Goal: Task Accomplishment & Management: Manage account settings

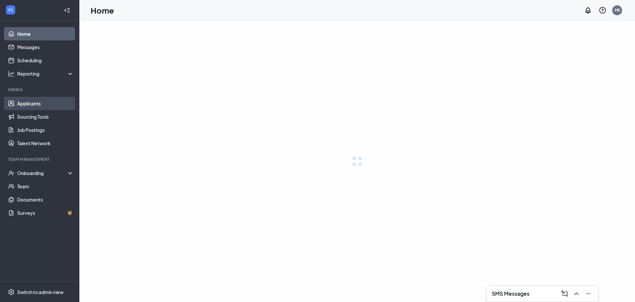
click at [36, 101] on link "Applicants" at bounding box center [45, 103] width 57 height 13
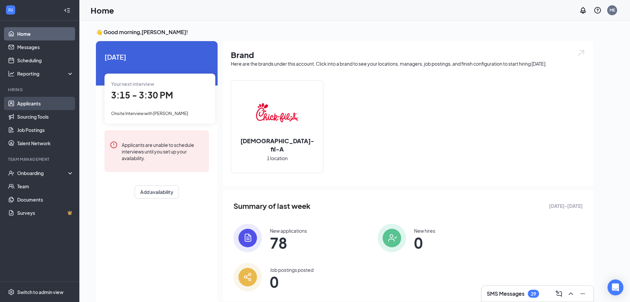
click at [28, 99] on link "Applicants" at bounding box center [45, 103] width 57 height 13
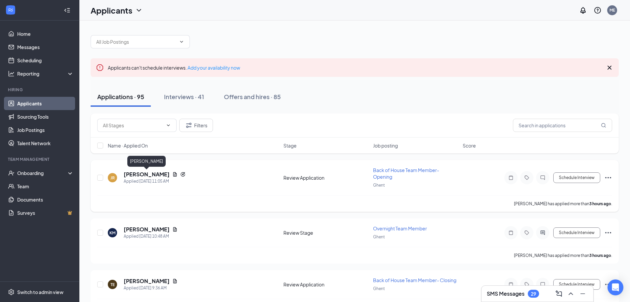
click at [143, 176] on h5 "Jermond robinson" at bounding box center [147, 173] width 46 height 7
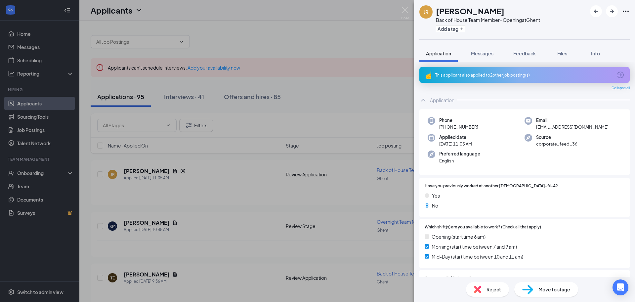
click at [217, 195] on div "JR Jermond robinson Back of House Team Member- Opening at Ghent Add a tag Appli…" at bounding box center [317, 151] width 635 height 302
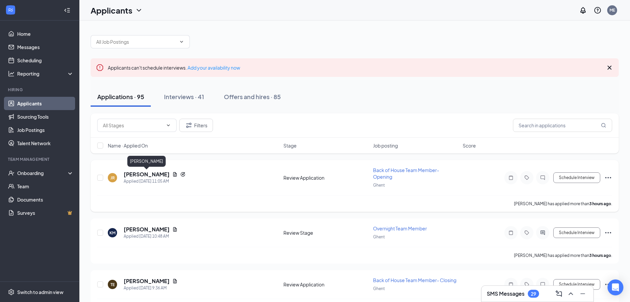
click at [162, 174] on h5 "Jermond robinson" at bounding box center [147, 173] width 46 height 7
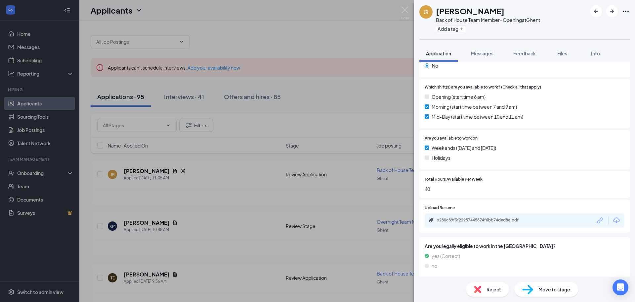
scroll to position [142, 0]
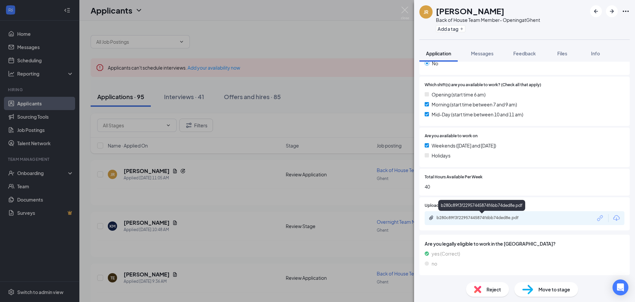
click at [455, 215] on div "b280c89f3f22957445874f6bb74ded8e.pdf" at bounding box center [483, 217] width 93 height 5
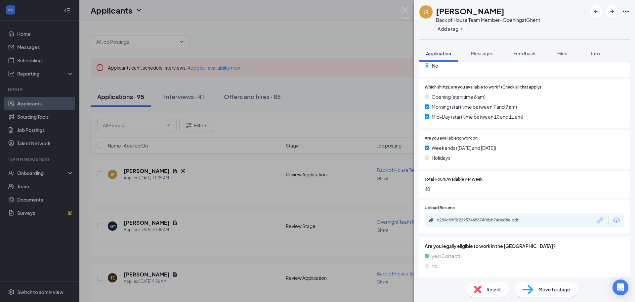
click at [485, 296] on div "Reject" at bounding box center [487, 289] width 43 height 15
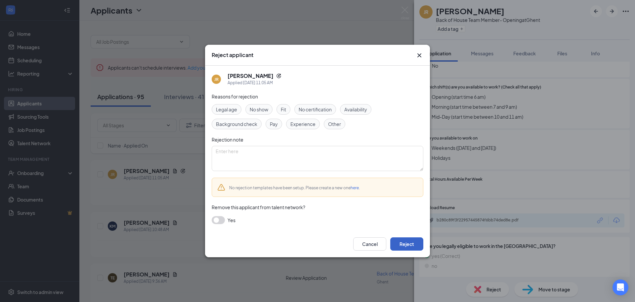
click at [405, 244] on button "Reject" at bounding box center [407, 243] width 33 height 13
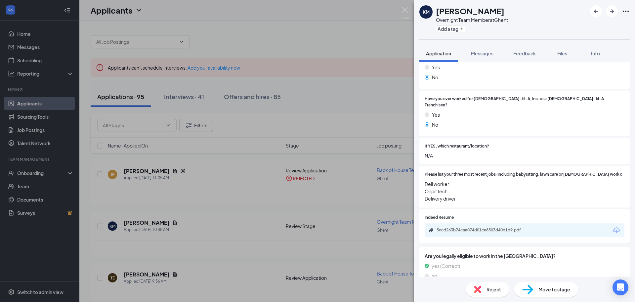
scroll to position [165, 0]
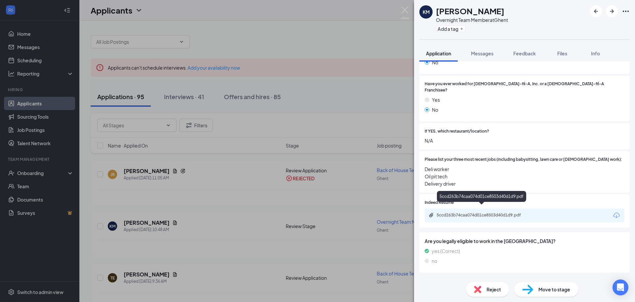
click at [439, 212] on div "5ccd263b74caa074d01ce8503d40d1d9.pdf" at bounding box center [482, 215] width 107 height 6
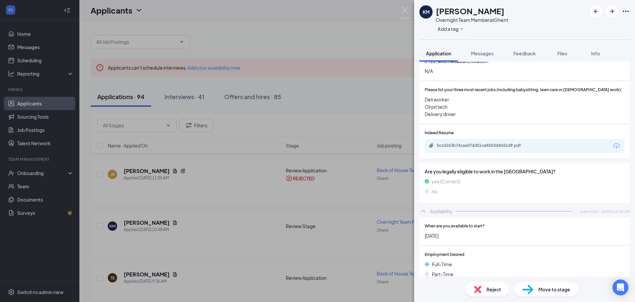
scroll to position [364, 0]
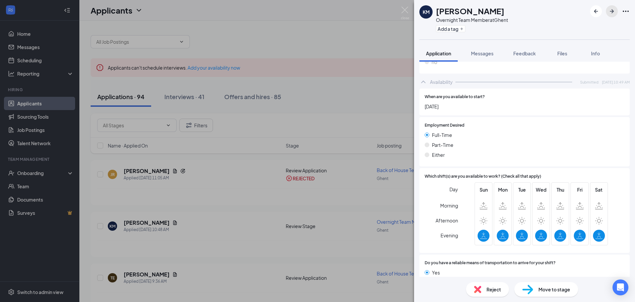
click at [615, 12] on icon "ArrowRight" at bounding box center [612, 11] width 8 height 8
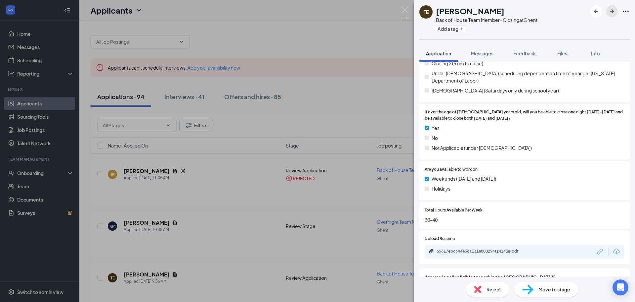
scroll to position [165, 0]
click at [459, 254] on div "65617ebc644e5ca131e800294f14143a.pdf" at bounding box center [525, 250] width 200 height 14
click at [468, 249] on div "65617ebc644e5ca131e800294f14143a.pdf" at bounding box center [483, 249] width 93 height 5
click at [484, 293] on div "Reject" at bounding box center [487, 289] width 43 height 15
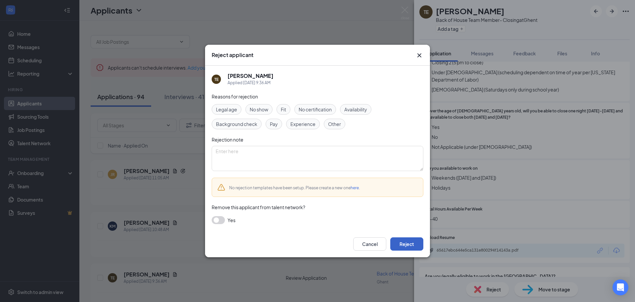
click at [407, 242] on button "Reject" at bounding box center [407, 243] width 33 height 13
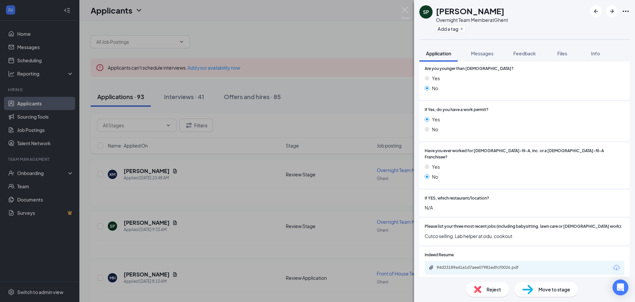
scroll to position [99, 0]
click at [483, 291] on div "Reject" at bounding box center [487, 289] width 43 height 15
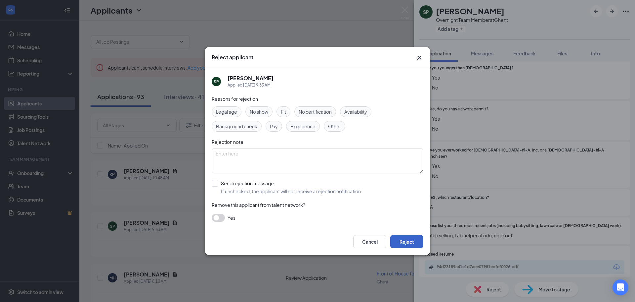
click at [412, 245] on button "Reject" at bounding box center [407, 241] width 33 height 13
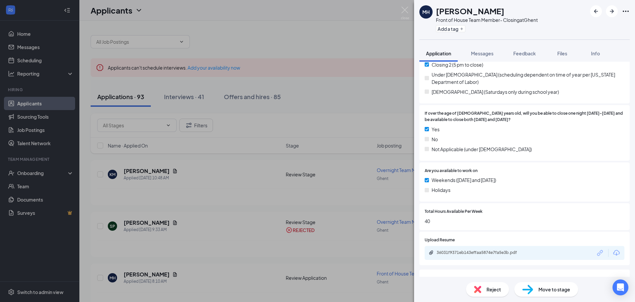
scroll to position [165, 0]
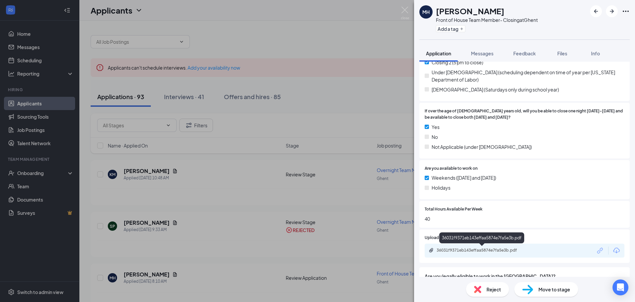
click at [444, 251] on div "36031f9371eb143effaa5874e7fa5e3b.pdf" at bounding box center [483, 249] width 93 height 5
click at [481, 285] on img at bounding box center [477, 288] width 7 height 7
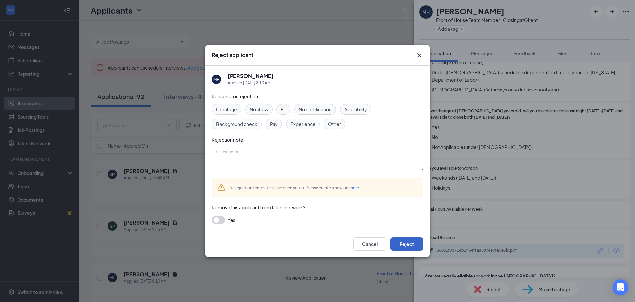
click at [402, 242] on button "Reject" at bounding box center [407, 243] width 33 height 13
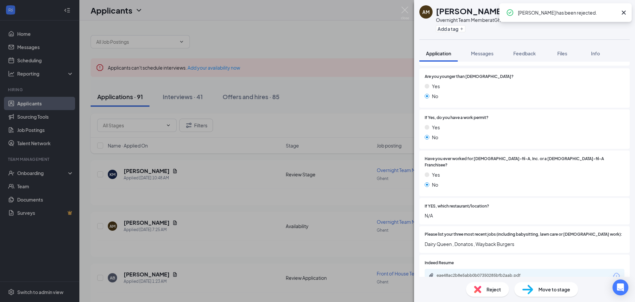
scroll to position [99, 0]
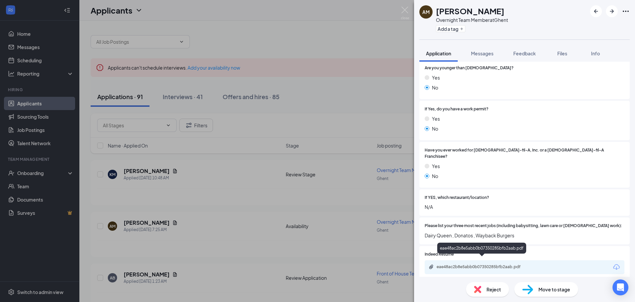
click at [443, 264] on div "eae48ac2b8e5abb0b07350285bfb2aab.pdf" at bounding box center [483, 266] width 93 height 5
click at [494, 289] on span "Reject" at bounding box center [494, 288] width 15 height 7
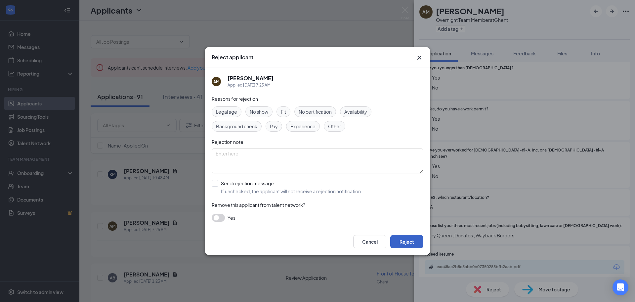
click at [404, 240] on button "Reject" at bounding box center [407, 241] width 33 height 13
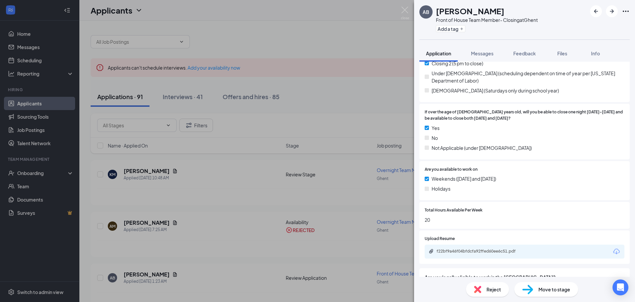
scroll to position [216, 0]
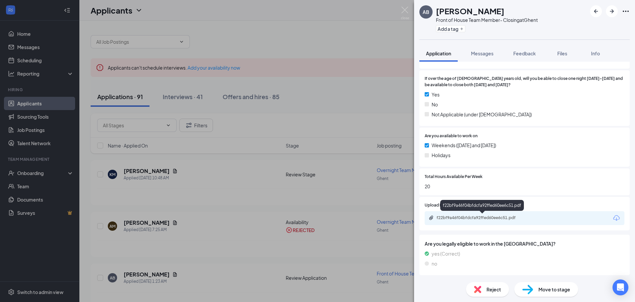
click at [458, 218] on div "f22bf9a46f04bfdcfa92ffed60ee6c51.pdf" at bounding box center [483, 217] width 93 height 5
click at [487, 294] on div "Reject" at bounding box center [487, 289] width 43 height 15
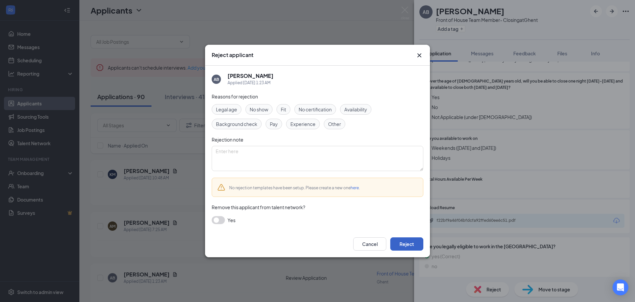
click at [395, 241] on button "Reject" at bounding box center [407, 243] width 33 height 13
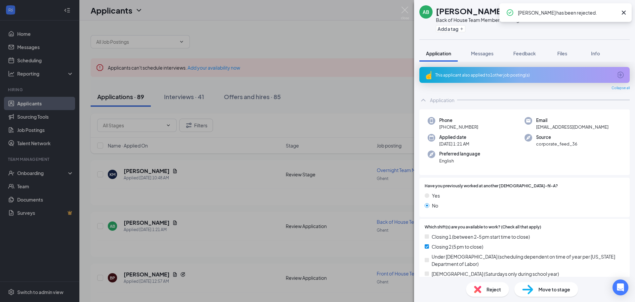
click at [489, 298] on div "Reject Move to stage" at bounding box center [524, 288] width 221 height 25
click at [485, 289] on div "Reject" at bounding box center [487, 289] width 43 height 15
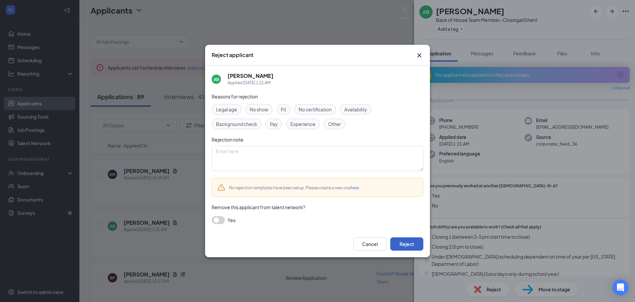
click at [398, 242] on button "Reject" at bounding box center [407, 243] width 33 height 13
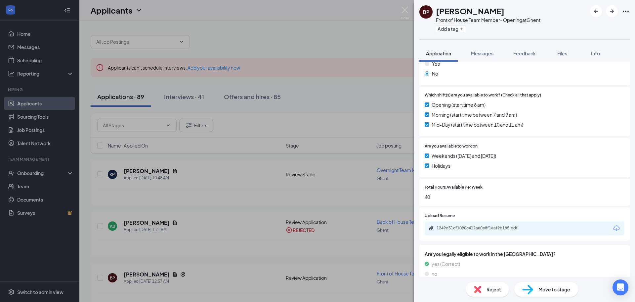
scroll to position [132, 0]
click at [458, 228] on div "1249d31cf1090c412ae0e8f1eaf9b185.pdf" at bounding box center [483, 226] width 93 height 5
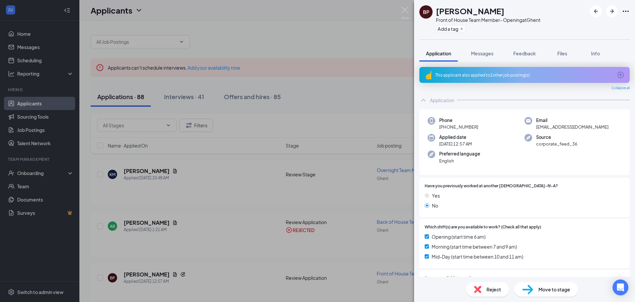
scroll to position [132, 0]
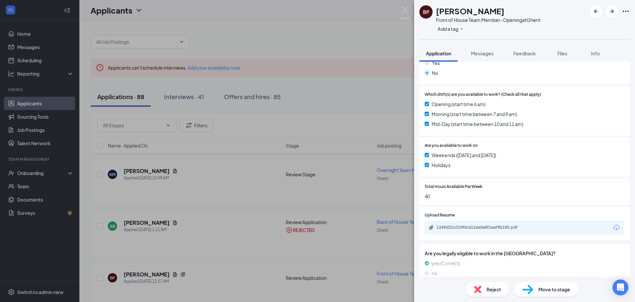
click at [474, 292] on div "Reject" at bounding box center [487, 289] width 43 height 15
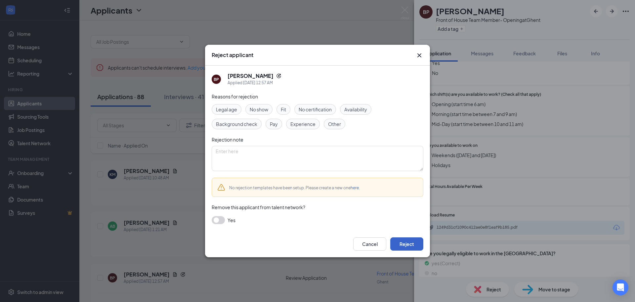
click at [401, 245] on button "Reject" at bounding box center [407, 243] width 33 height 13
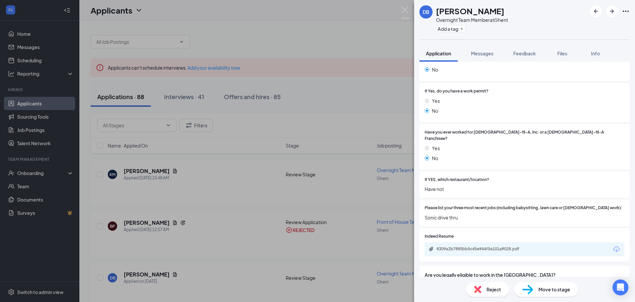
scroll to position [132, 0]
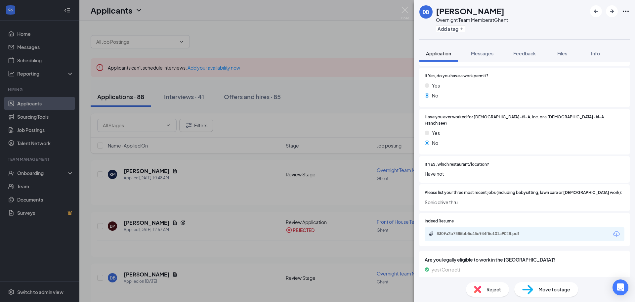
click at [481, 292] on img at bounding box center [477, 288] width 7 height 7
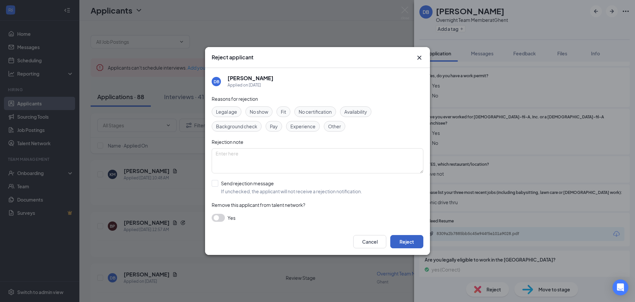
click at [399, 239] on button "Reject" at bounding box center [407, 241] width 33 height 13
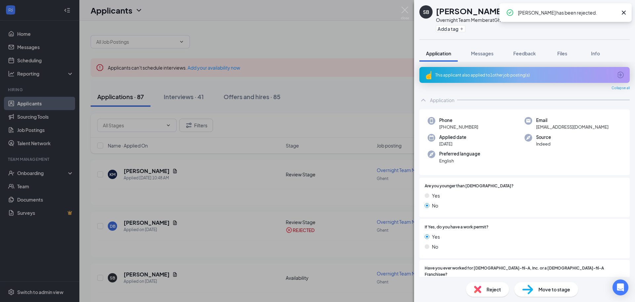
click at [491, 284] on div "Reject" at bounding box center [487, 289] width 43 height 15
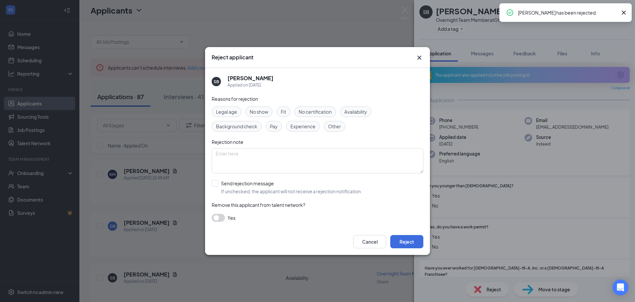
click at [406, 253] on div "Cancel Reject" at bounding box center [317, 241] width 225 height 26
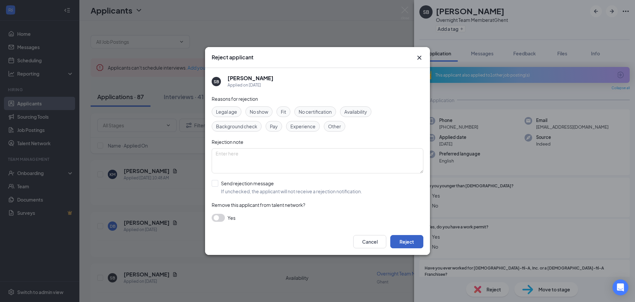
click at [407, 243] on button "Reject" at bounding box center [407, 241] width 33 height 13
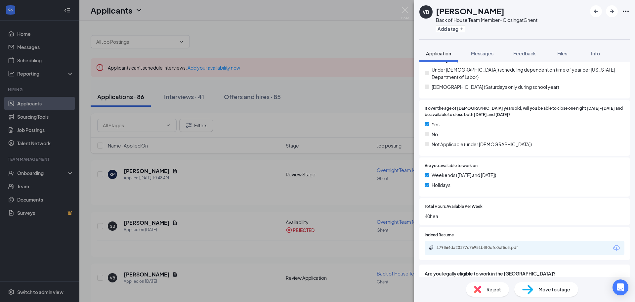
scroll to position [199, 0]
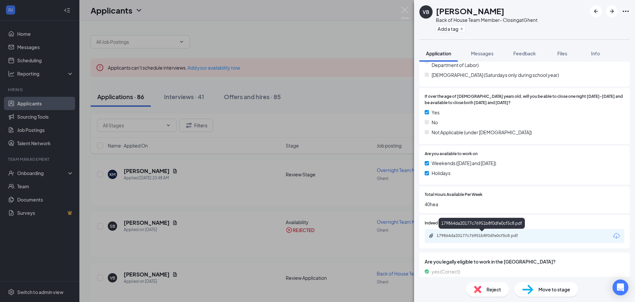
click at [450, 234] on div "179864da20177c76951b8f0dfe0cf5c8.pdf" at bounding box center [483, 235] width 93 height 5
click at [492, 286] on span "Reject" at bounding box center [494, 288] width 15 height 7
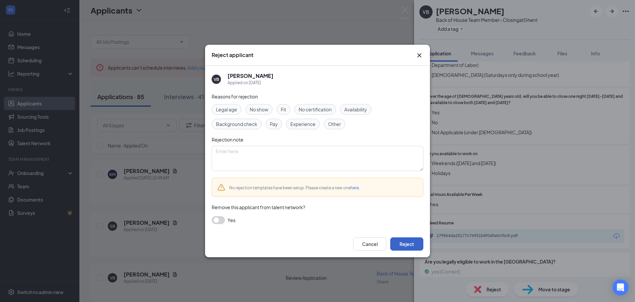
click at [415, 247] on button "Reject" at bounding box center [407, 243] width 33 height 13
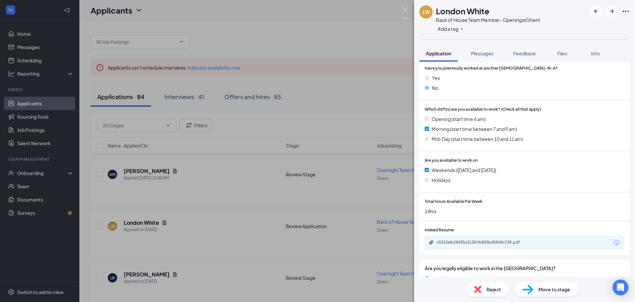
scroll to position [132, 0]
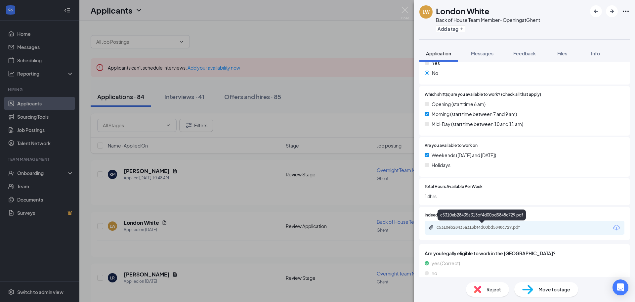
click at [442, 230] on div "c5310eb28435a313bf4d00bd5848c729.pdf" at bounding box center [482, 227] width 107 height 6
click at [476, 286] on img at bounding box center [477, 288] width 7 height 7
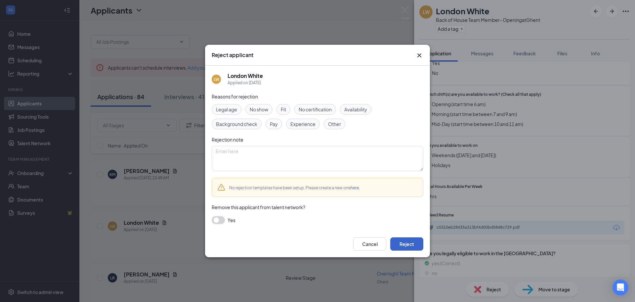
click at [409, 244] on button "Reject" at bounding box center [407, 243] width 33 height 13
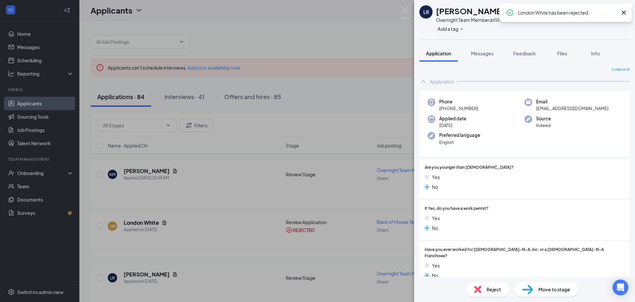
click at [485, 291] on div "Reject" at bounding box center [487, 289] width 43 height 15
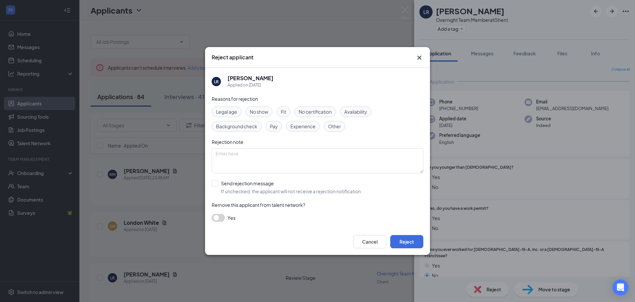
click at [399, 248] on div "Cancel Reject" at bounding box center [317, 241] width 225 height 26
click at [399, 244] on button "Reject" at bounding box center [407, 241] width 33 height 13
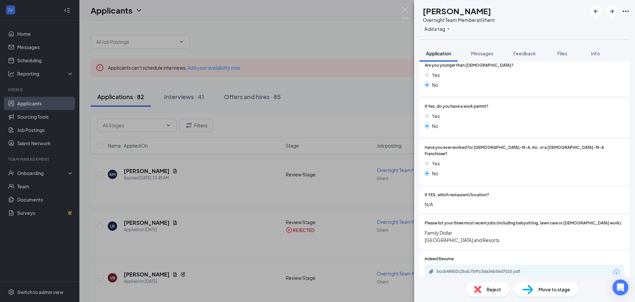
scroll to position [132, 0]
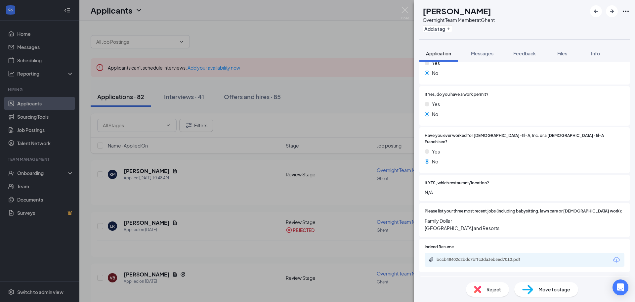
click at [482, 284] on div "Reject" at bounding box center [487, 289] width 43 height 15
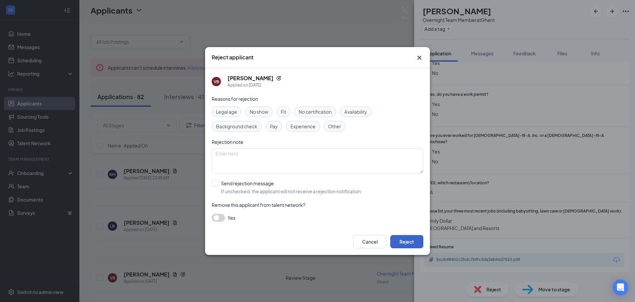
click at [410, 238] on button "Reject" at bounding box center [407, 241] width 33 height 13
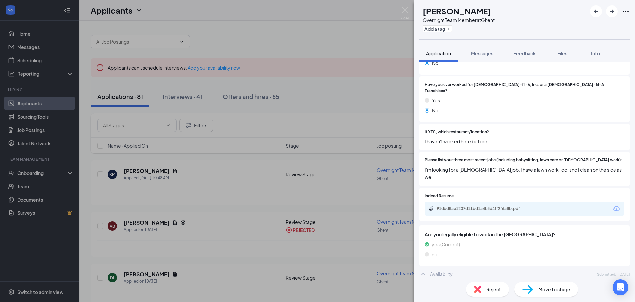
scroll to position [165, 0]
click at [465, 205] on div "91dbd8ae1207d11bd1a4b8d4ff2f6a8b.pdf" at bounding box center [483, 207] width 93 height 5
click at [490, 289] on span "Reject" at bounding box center [494, 288] width 15 height 7
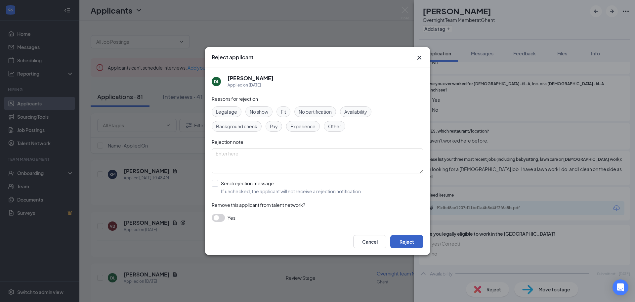
click at [419, 242] on button "Reject" at bounding box center [407, 241] width 33 height 13
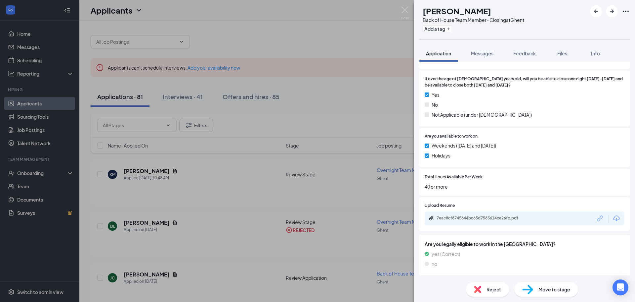
scroll to position [198, 0]
click at [448, 218] on div "7eac8cf8745644bc65d7563614ce26fc.pdf" at bounding box center [483, 217] width 93 height 5
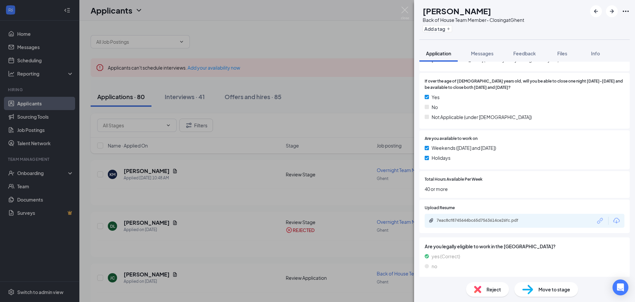
click at [484, 293] on div "Reject" at bounding box center [487, 289] width 43 height 15
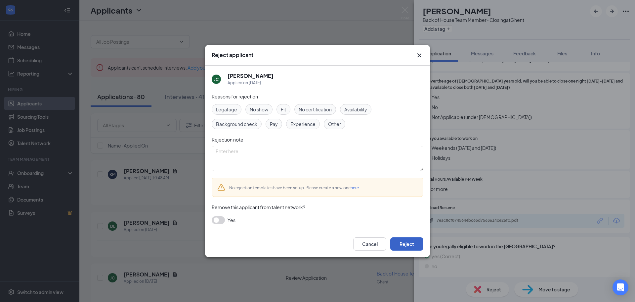
click at [410, 247] on button "Reject" at bounding box center [407, 243] width 33 height 13
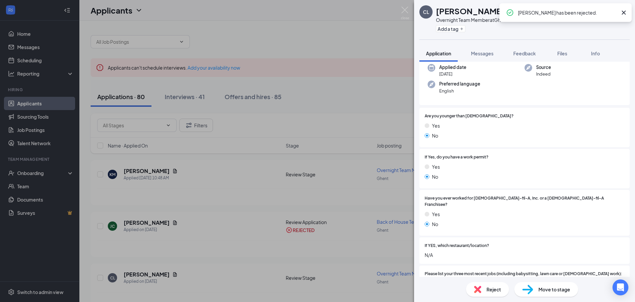
scroll to position [99, 0]
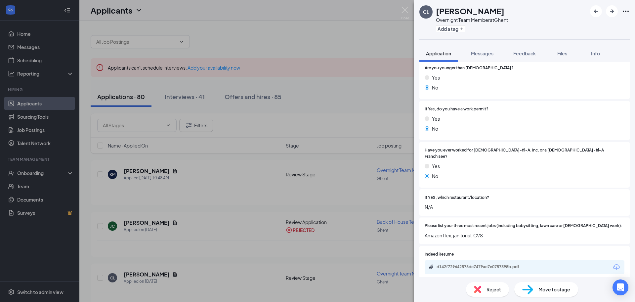
click at [481, 283] on div "Reject" at bounding box center [487, 289] width 43 height 15
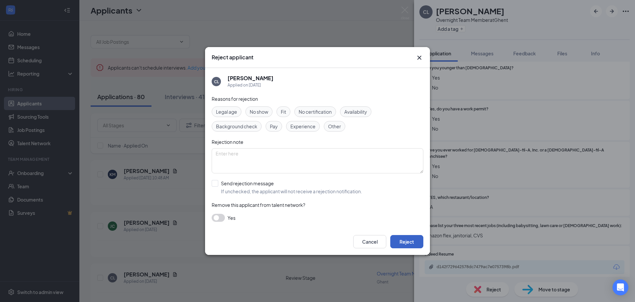
click at [393, 239] on button "Reject" at bounding box center [407, 241] width 33 height 13
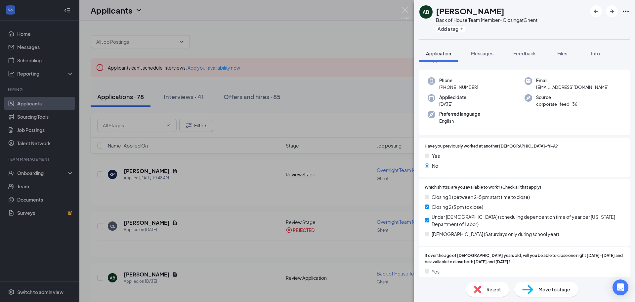
scroll to position [33, 0]
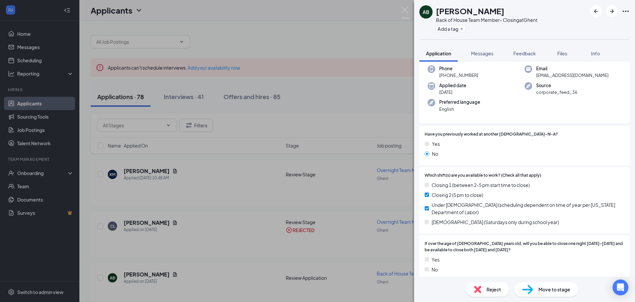
click at [480, 287] on img at bounding box center [477, 288] width 7 height 7
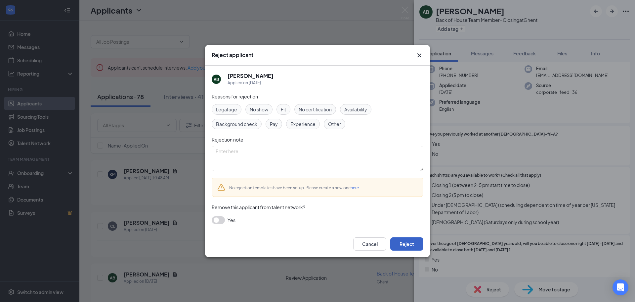
click at [398, 244] on button "Reject" at bounding box center [407, 243] width 33 height 13
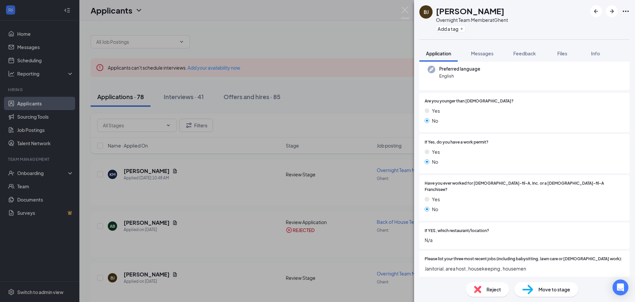
scroll to position [99, 0]
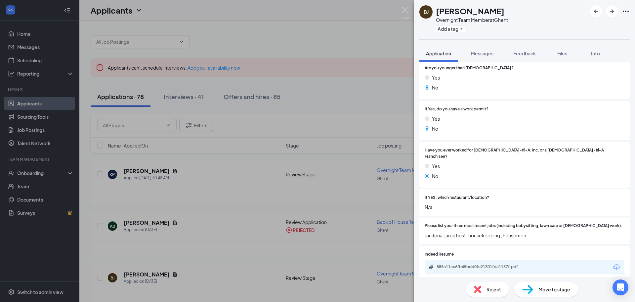
click at [482, 282] on div "Reject" at bounding box center [487, 289] width 43 height 15
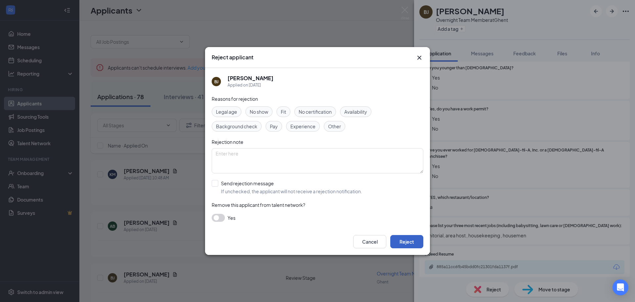
click at [415, 244] on button "Reject" at bounding box center [407, 241] width 33 height 13
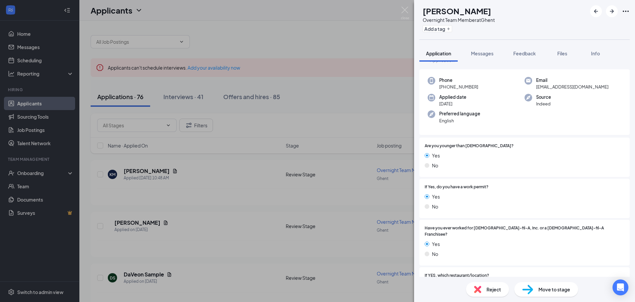
scroll to position [33, 0]
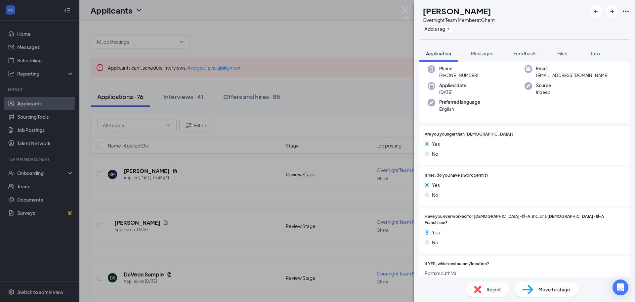
click at [474, 285] on div "Reject" at bounding box center [487, 289] width 43 height 15
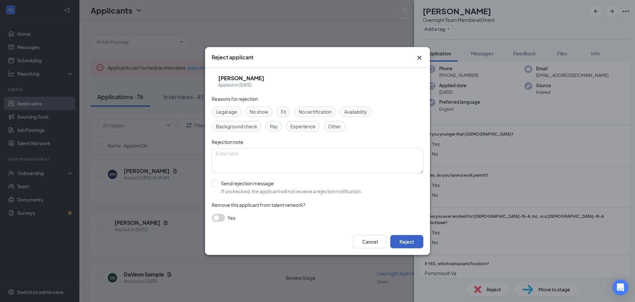
click at [399, 235] on button "Reject" at bounding box center [407, 241] width 33 height 13
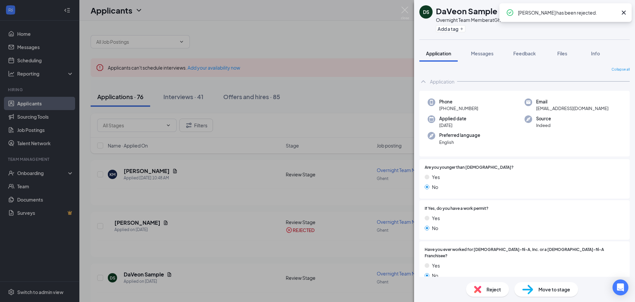
click at [488, 288] on span "Reject" at bounding box center [494, 288] width 15 height 7
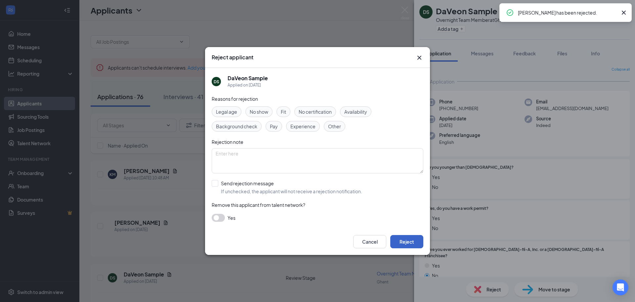
click at [408, 245] on button "Reject" at bounding box center [407, 241] width 33 height 13
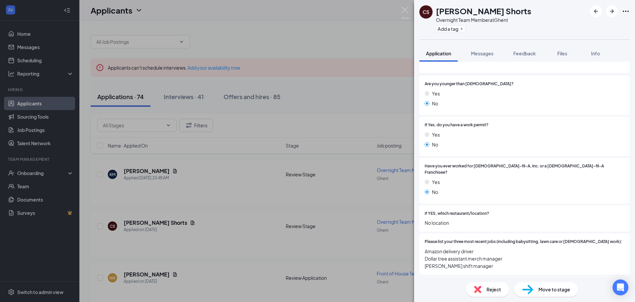
scroll to position [99, 0]
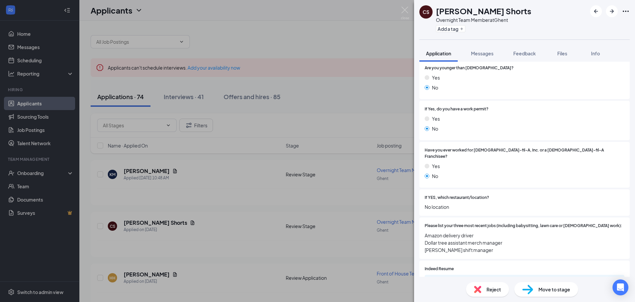
click at [472, 285] on div "Reject" at bounding box center [487, 289] width 43 height 15
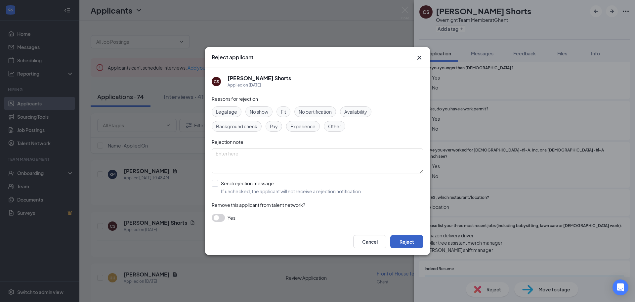
click at [408, 243] on button "Reject" at bounding box center [407, 241] width 33 height 13
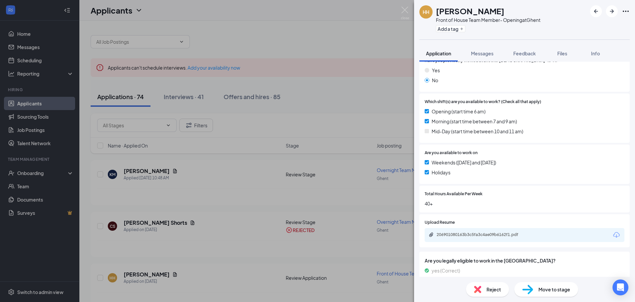
scroll to position [132, 0]
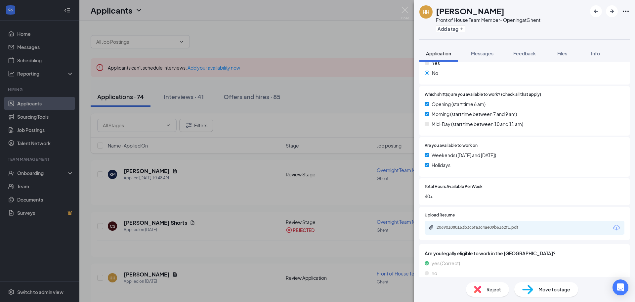
click at [450, 228] on div "206901080163b3c5fa3c4ae09b6162f1.pdf" at bounding box center [483, 226] width 93 height 5
click at [491, 286] on span "Reject" at bounding box center [494, 288] width 15 height 7
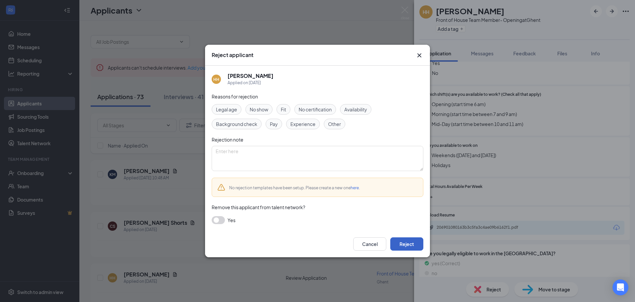
click at [415, 245] on button "Reject" at bounding box center [407, 243] width 33 height 13
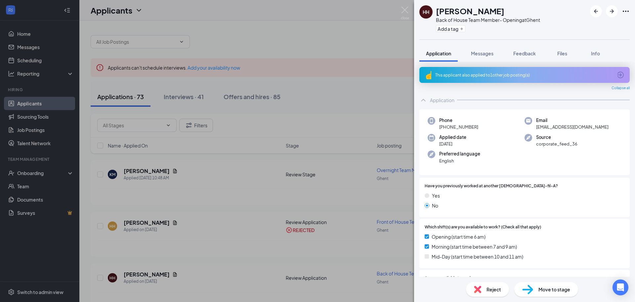
click at [622, 13] on div at bounding box center [610, 11] width 40 height 12
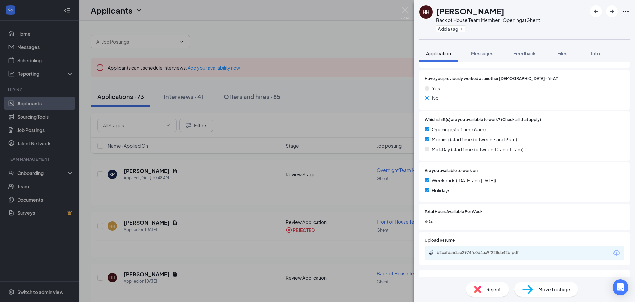
scroll to position [142, 0]
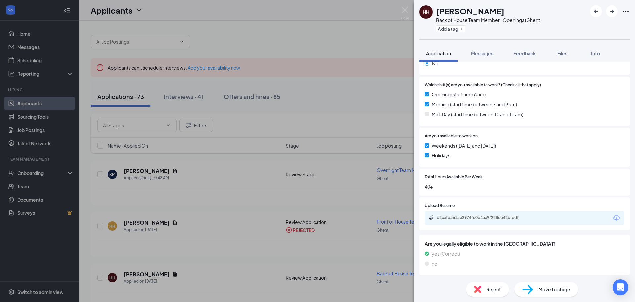
click at [460, 219] on div "b2cefda61ae2974fc0d4aa9f228eb42b.pdf" at bounding box center [483, 217] width 93 height 5
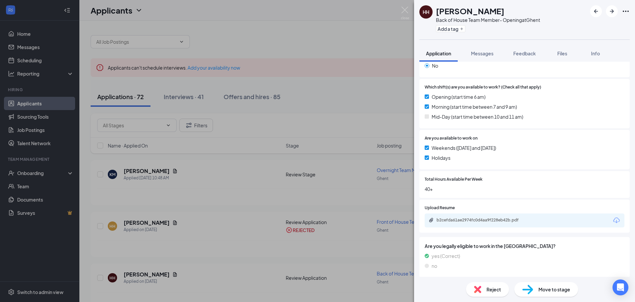
click at [493, 289] on span "Reject" at bounding box center [494, 288] width 15 height 7
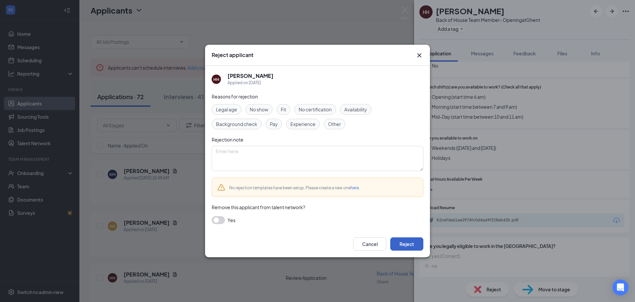
click at [401, 240] on button "Reject" at bounding box center [407, 243] width 33 height 13
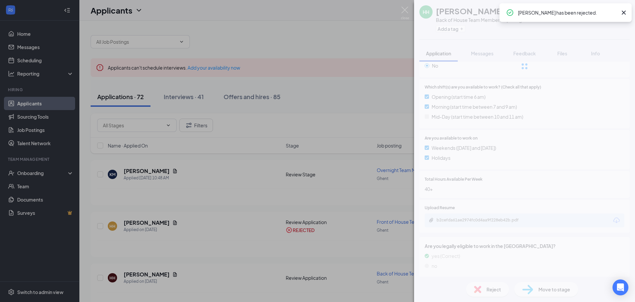
click at [623, 14] on icon "Cross" at bounding box center [624, 13] width 4 height 4
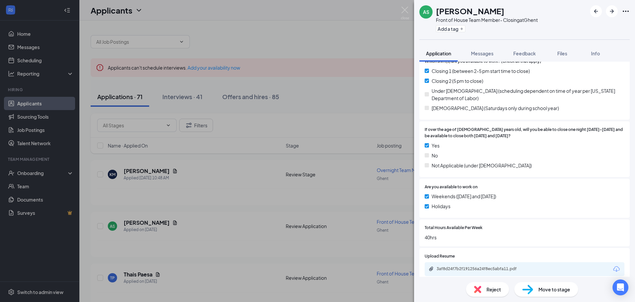
scroll to position [199, 0]
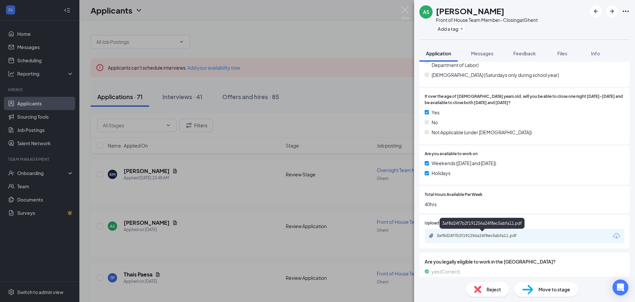
click at [458, 238] on div "3af8d24f7b2f191256a24f8ec5abfa11.pdf" at bounding box center [482, 236] width 107 height 6
click at [495, 291] on span "Reject" at bounding box center [494, 288] width 15 height 7
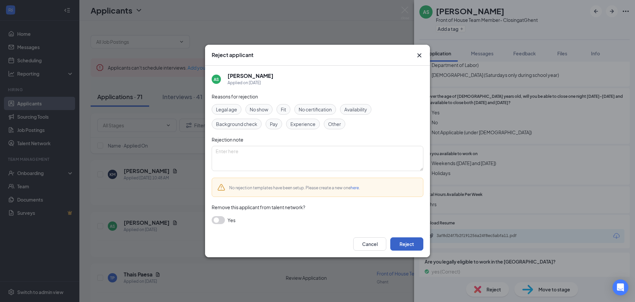
click at [417, 244] on button "Reject" at bounding box center [407, 243] width 33 height 13
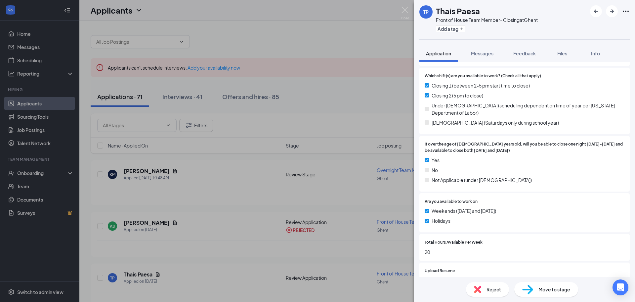
scroll to position [165, 0]
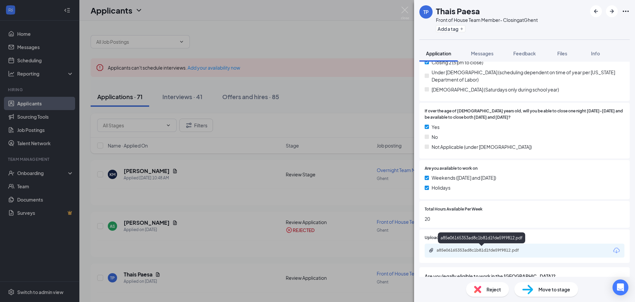
click at [448, 247] on div "a85e06165353ad8c1b81d1fde59f9812.pdf" at bounding box center [483, 249] width 93 height 5
click at [478, 289] on img at bounding box center [477, 288] width 7 height 7
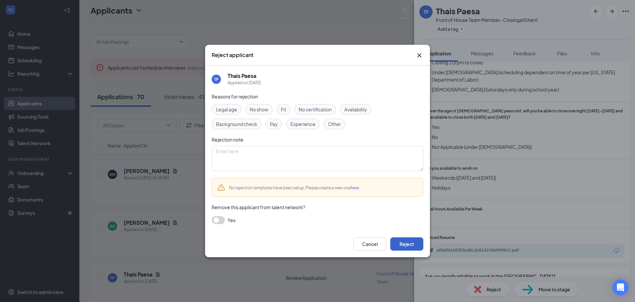
click at [401, 241] on button "Reject" at bounding box center [407, 243] width 33 height 13
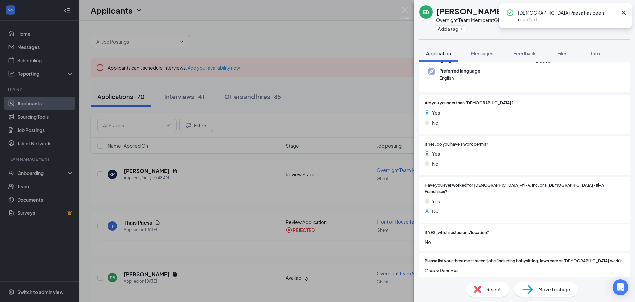
scroll to position [66, 0]
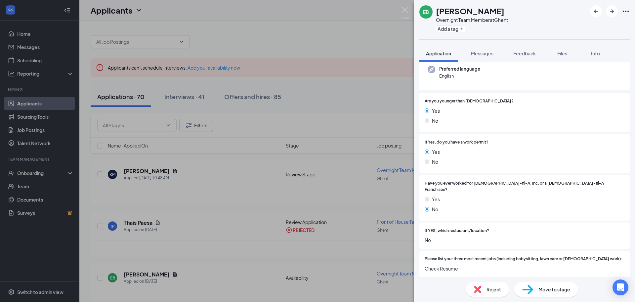
click at [492, 292] on span "Reject" at bounding box center [494, 288] width 15 height 7
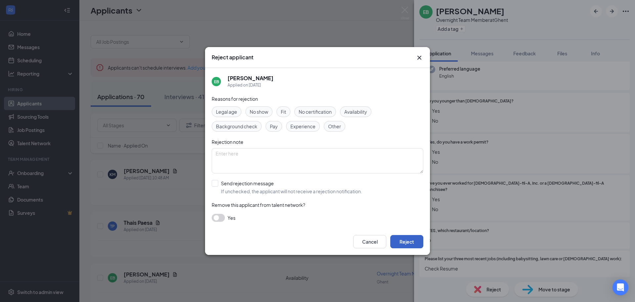
click at [411, 244] on button "Reject" at bounding box center [407, 241] width 33 height 13
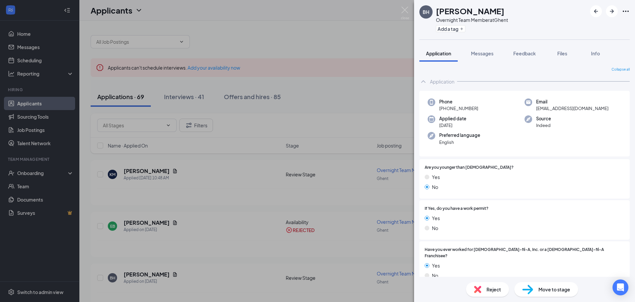
click at [488, 291] on span "Reject" at bounding box center [494, 288] width 15 height 7
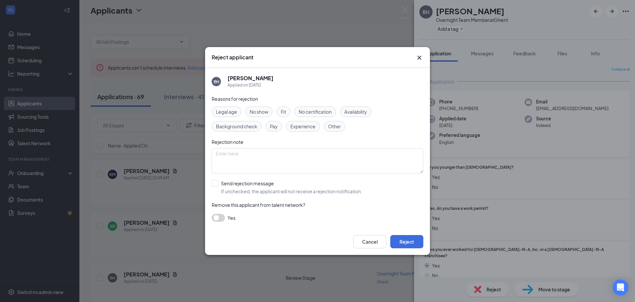
drag, startPoint x: 385, startPoint y: 227, endPoint x: 389, endPoint y: 232, distance: 6.6
click at [385, 228] on div "Reasons for rejection Legal age No show Fit No certification Availability Backg…" at bounding box center [318, 161] width 212 height 133
click at [397, 239] on button "Reject" at bounding box center [407, 241] width 33 height 13
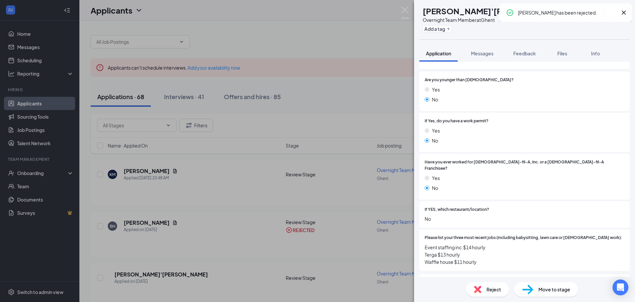
scroll to position [99, 0]
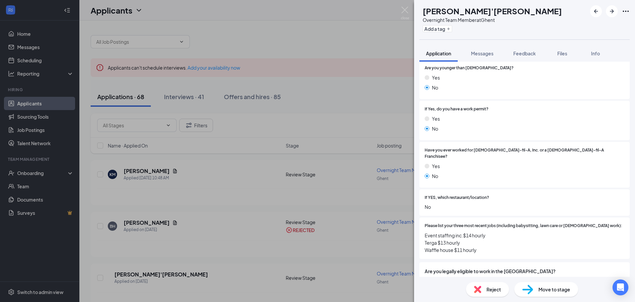
click at [487, 293] on div "Reject" at bounding box center [487, 289] width 43 height 15
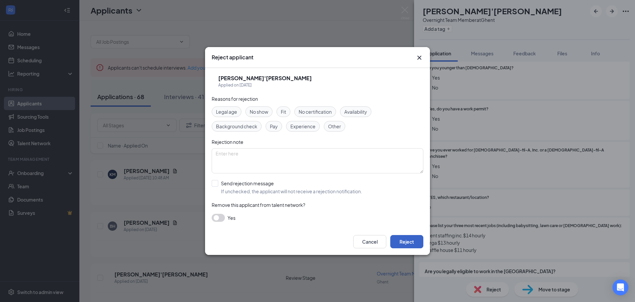
click at [401, 242] on button "Reject" at bounding box center [407, 241] width 33 height 13
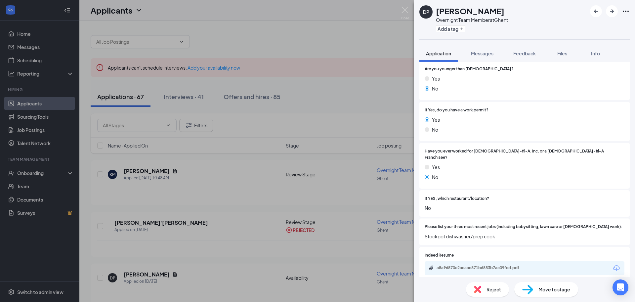
scroll to position [132, 0]
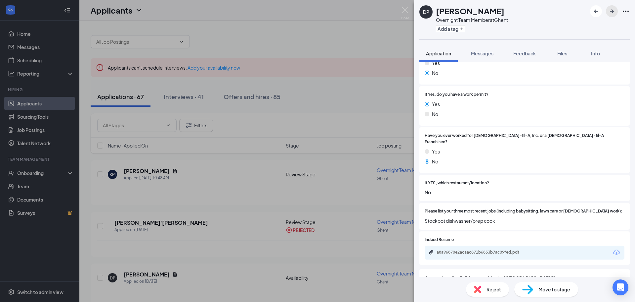
click at [615, 10] on icon "ArrowRight" at bounding box center [612, 11] width 8 height 8
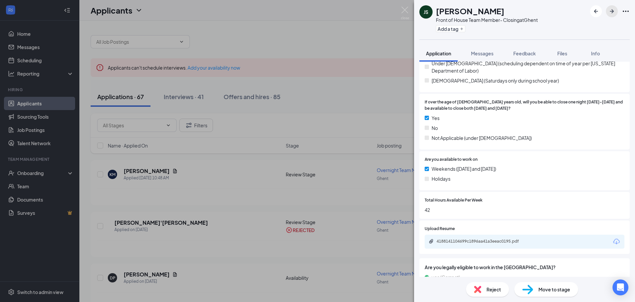
scroll to position [199, 0]
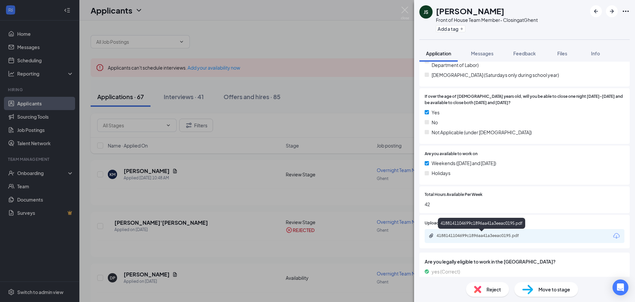
click at [470, 235] on div "4188141104699c1896aa41a3eeac0195.pdf" at bounding box center [483, 235] width 93 height 5
click at [500, 290] on span "Reject" at bounding box center [494, 288] width 15 height 7
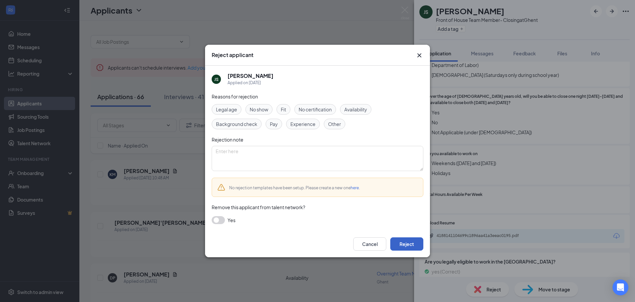
click at [419, 246] on button "Reject" at bounding box center [407, 243] width 33 height 13
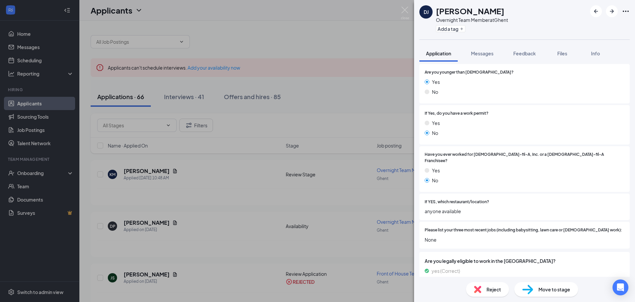
scroll to position [99, 0]
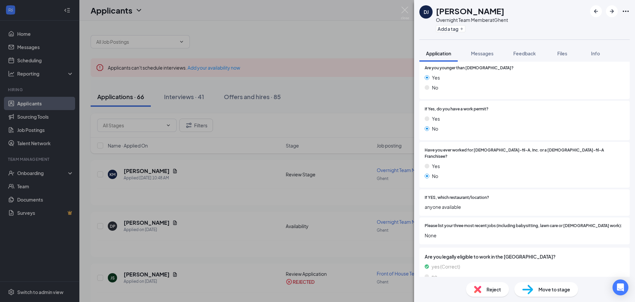
click at [486, 284] on div "Reject" at bounding box center [487, 289] width 43 height 15
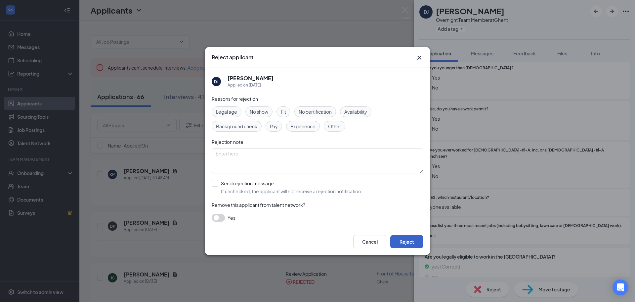
click at [409, 241] on button "Reject" at bounding box center [407, 241] width 33 height 13
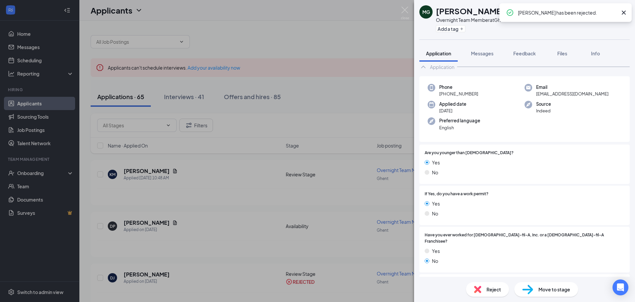
scroll to position [99, 0]
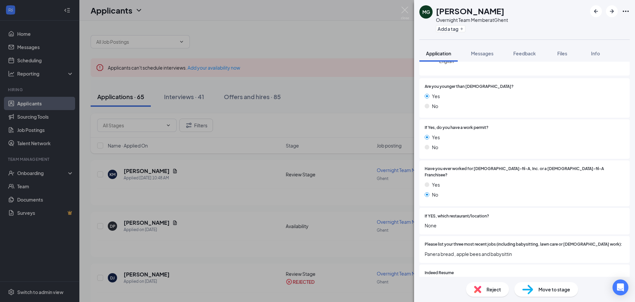
click at [479, 285] on img at bounding box center [477, 288] width 7 height 7
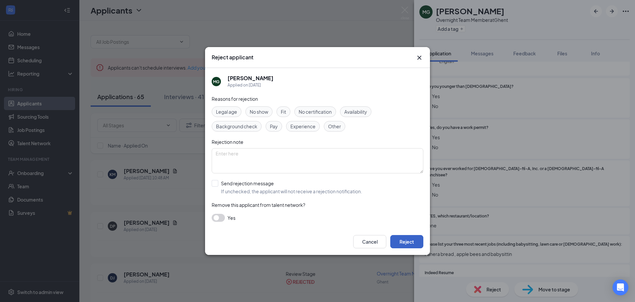
click at [422, 244] on button "Reject" at bounding box center [407, 241] width 33 height 13
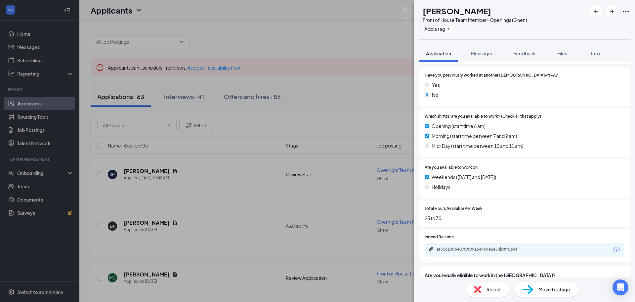
scroll to position [142, 0]
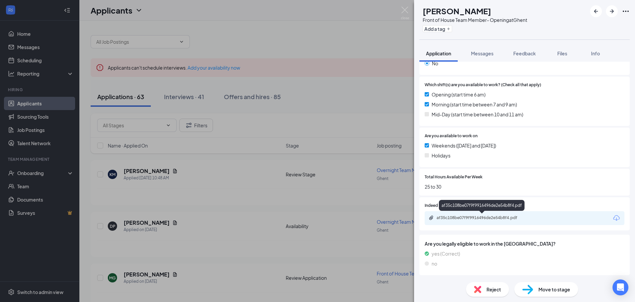
click at [447, 219] on div "af35c108be07f9f9916496de2e54b8f4.pdf" at bounding box center [483, 217] width 93 height 5
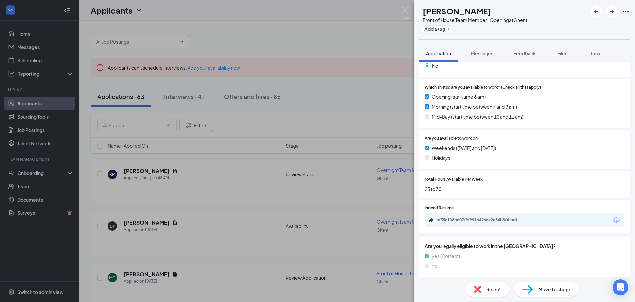
click at [490, 289] on span "Reject" at bounding box center [494, 288] width 15 height 7
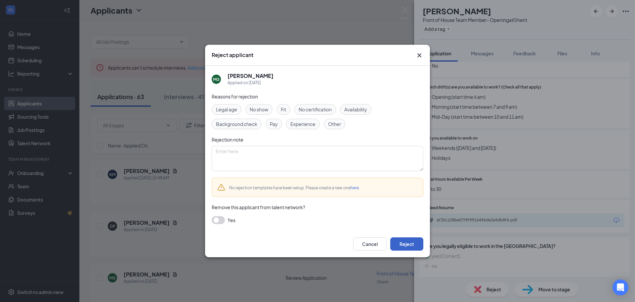
click at [415, 240] on button "Reject" at bounding box center [407, 243] width 33 height 13
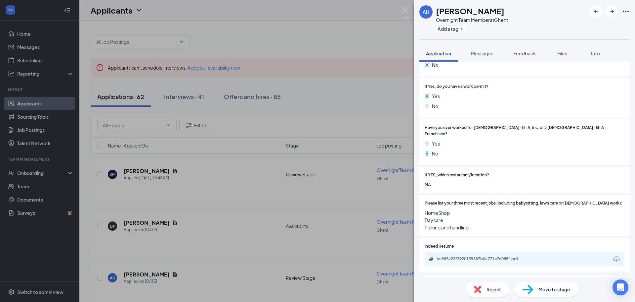
scroll to position [132, 0]
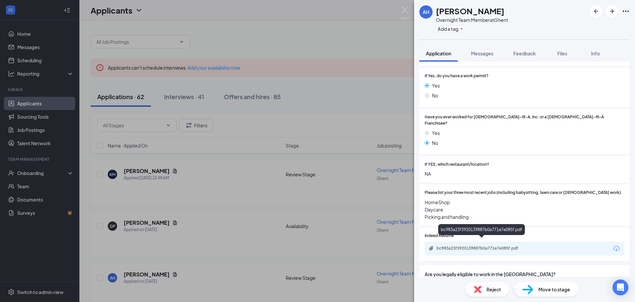
click at [447, 245] on div "bc983a23f3920139887b0a771e7e085f.pdf" at bounding box center [483, 247] width 93 height 5
click at [483, 293] on div "Reject" at bounding box center [487, 289] width 43 height 15
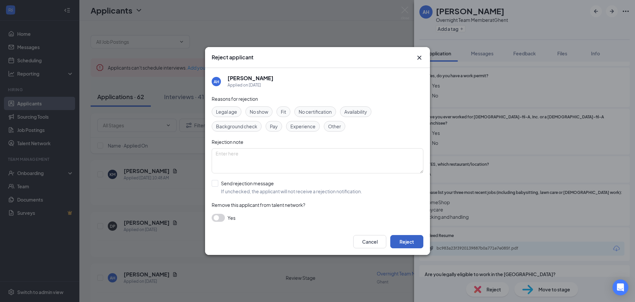
click at [417, 242] on button "Reject" at bounding box center [407, 241] width 33 height 13
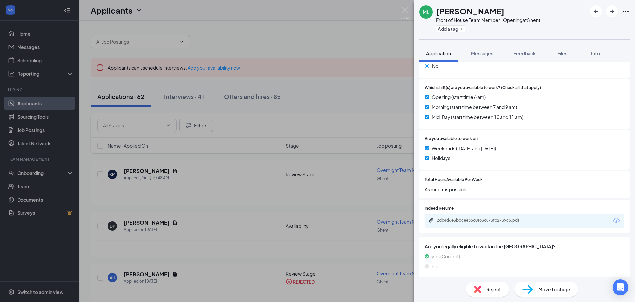
scroll to position [142, 0]
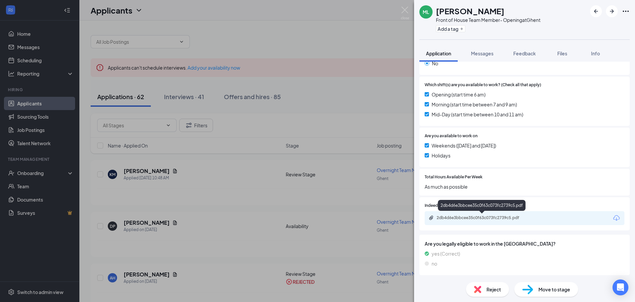
click at [449, 221] on div "2db4d6e3bbcee35c0f63c073fc2739c5.pdf" at bounding box center [482, 218] width 107 height 6
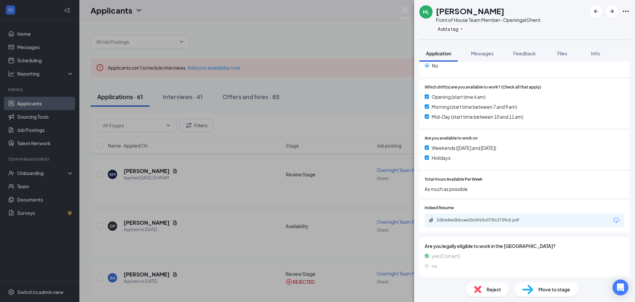
click at [477, 288] on img at bounding box center [477, 288] width 7 height 7
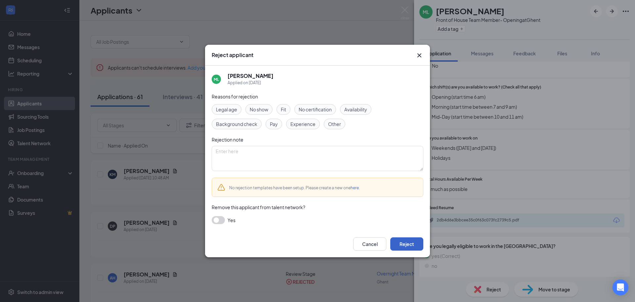
click at [402, 241] on button "Reject" at bounding box center [407, 243] width 33 height 13
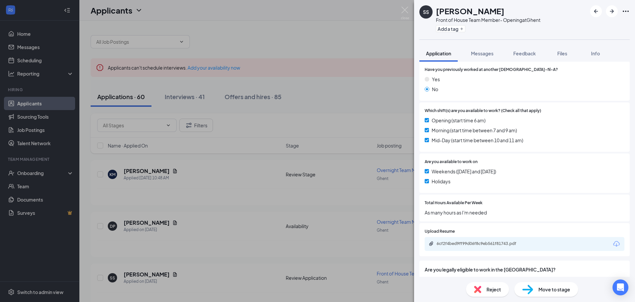
scroll to position [123, 0]
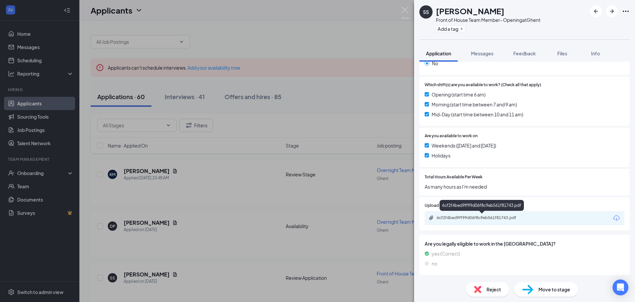
click at [464, 218] on div "6cf2f4bed9ff99d06f8c9eb561f81743.pdf" at bounding box center [483, 217] width 93 height 5
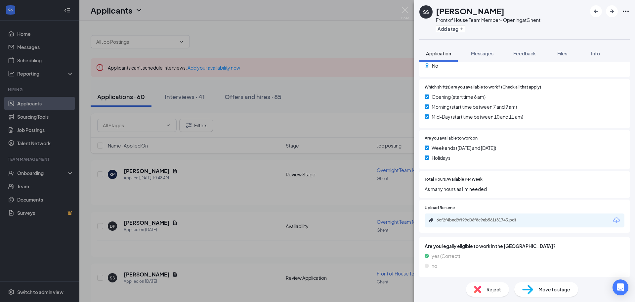
click at [488, 287] on span "Reject" at bounding box center [494, 288] width 15 height 7
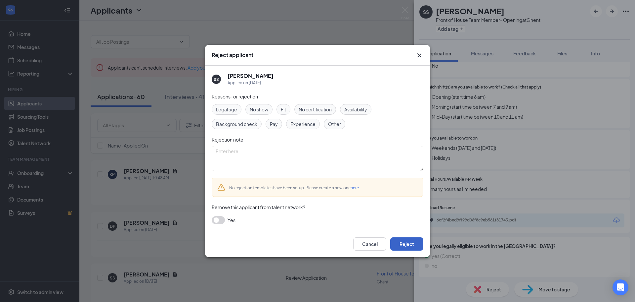
click at [400, 240] on button "Reject" at bounding box center [407, 243] width 33 height 13
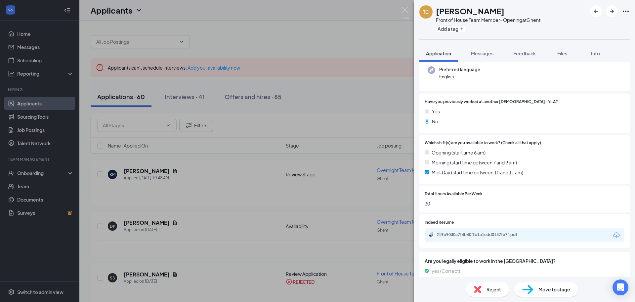
scroll to position [101, 0]
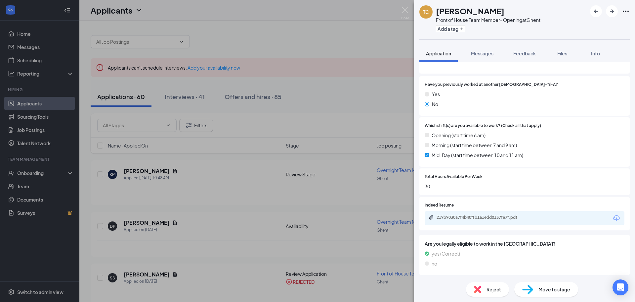
click at [460, 214] on div "219b9030a7f4b40ffb1a1edd0137fe7f.pdf" at bounding box center [525, 218] width 200 height 14
click at [462, 219] on div "219b9030a7f4b40ffb1a1edd0137fe7f.pdf" at bounding box center [483, 216] width 93 height 5
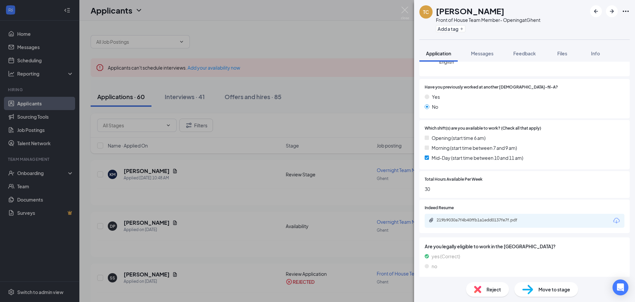
click at [486, 286] on div "Reject" at bounding box center [487, 289] width 43 height 15
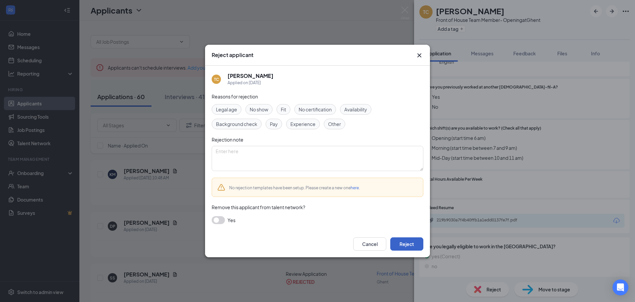
click at [400, 239] on button "Reject" at bounding box center [407, 243] width 33 height 13
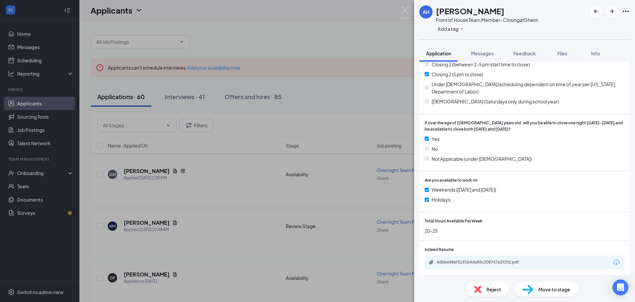
scroll to position [198, 0]
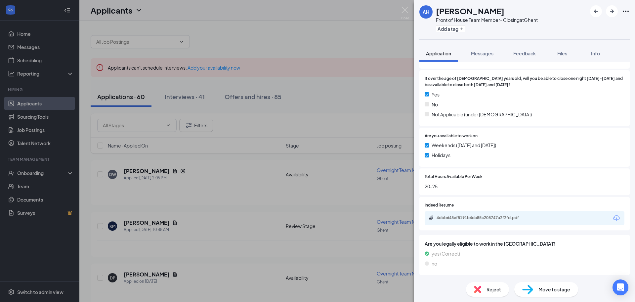
click at [485, 216] on div "4dbb648ef5191b4da85c208747a2f2fd.pdf" at bounding box center [483, 217] width 93 height 5
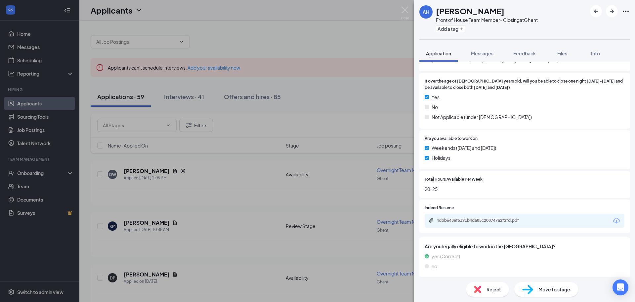
click at [484, 288] on div "Reject" at bounding box center [487, 289] width 43 height 15
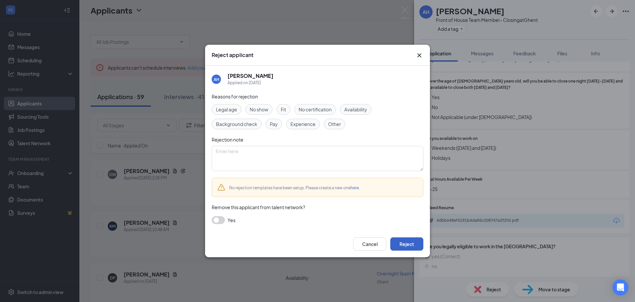
click at [406, 240] on button "Reject" at bounding box center [407, 243] width 33 height 13
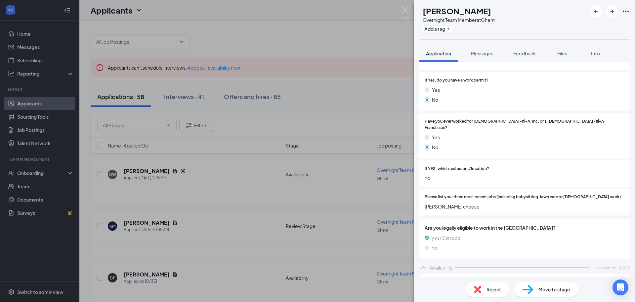
scroll to position [132, 0]
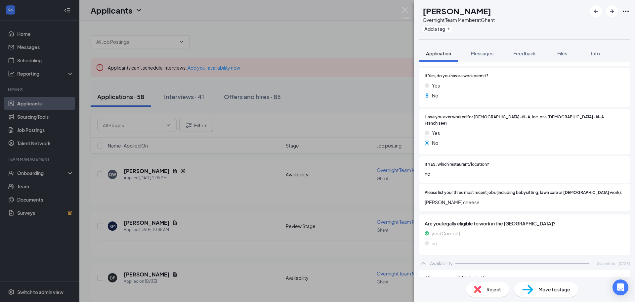
click at [475, 283] on div "Reject" at bounding box center [487, 289] width 43 height 15
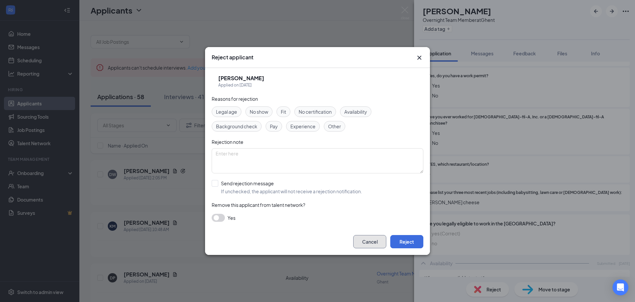
click at [364, 238] on button "Cancel" at bounding box center [369, 241] width 33 height 13
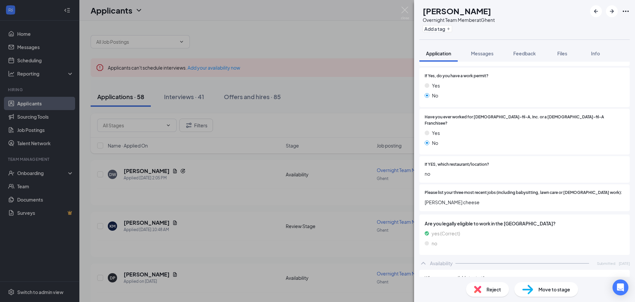
click at [494, 292] on span "Reject" at bounding box center [494, 288] width 15 height 7
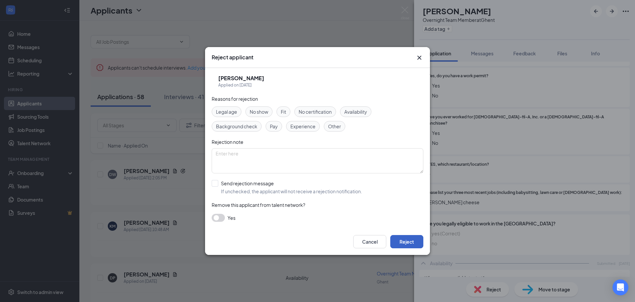
click at [408, 241] on button "Reject" at bounding box center [407, 241] width 33 height 13
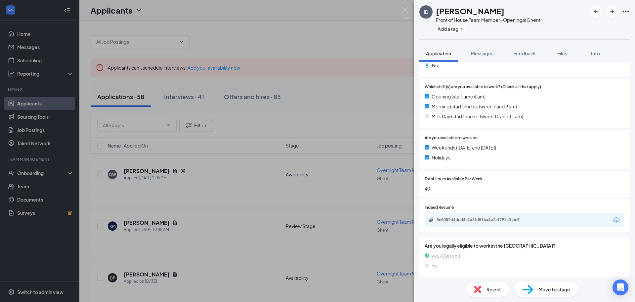
scroll to position [142, 0]
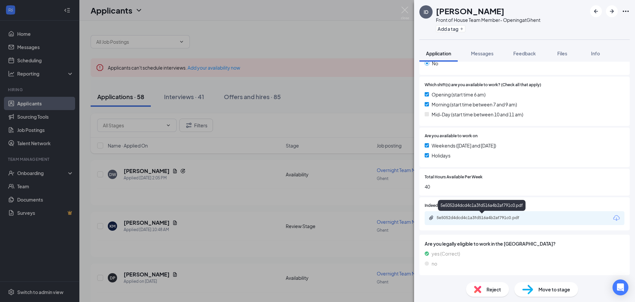
click at [466, 215] on div "5e5052d4dcd4c1a3fd516a4b2af791c0.pdf" at bounding box center [483, 217] width 93 height 5
click at [447, 216] on div "5e5052d4dcd4c1a3fd516a4b2af791c0.pdf" at bounding box center [483, 217] width 93 height 5
click at [455, 216] on div "5e5052d4dcd4c1a3fd516a4b2af791c0.pdf" at bounding box center [483, 217] width 93 height 5
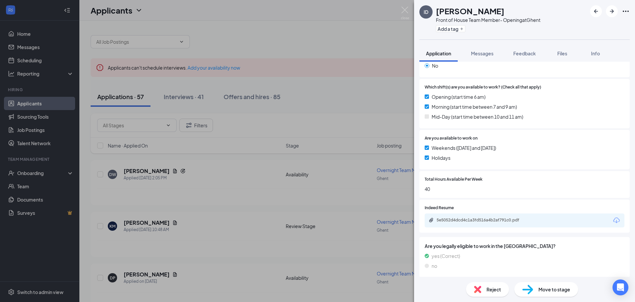
click at [485, 290] on div "Reject" at bounding box center [487, 289] width 43 height 15
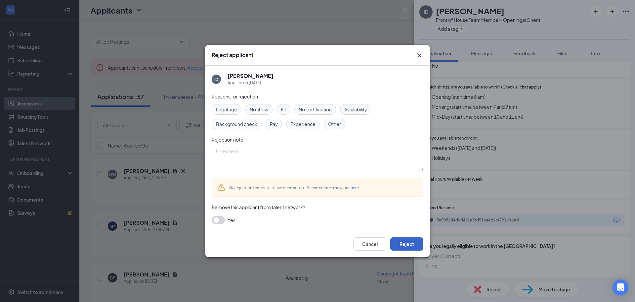
click at [405, 242] on button "Reject" at bounding box center [407, 243] width 33 height 13
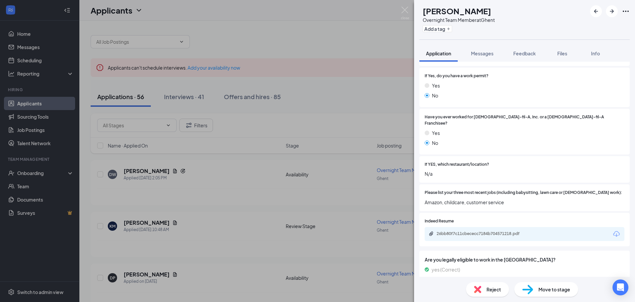
scroll to position [155, 0]
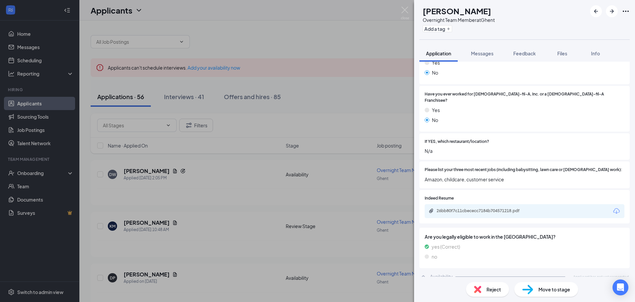
click at [475, 292] on img at bounding box center [477, 288] width 7 height 7
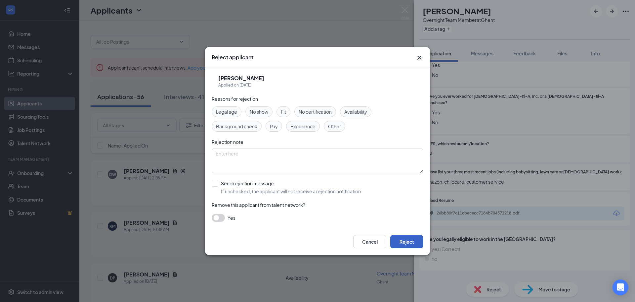
click at [410, 243] on button "Reject" at bounding box center [407, 241] width 33 height 13
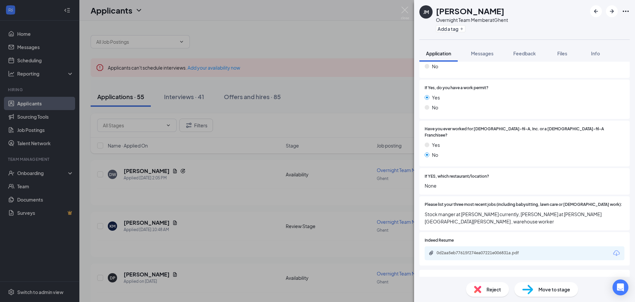
scroll to position [132, 0]
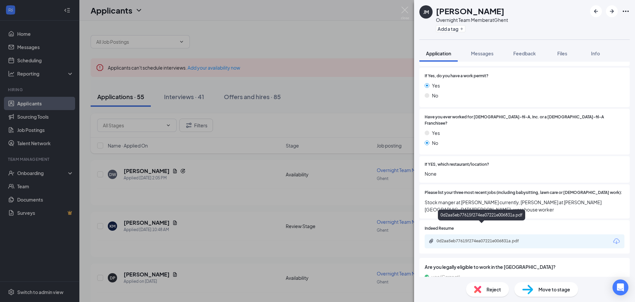
click at [457, 238] on div "0d2aa5eb77615f274ea07221e006831a.pdf" at bounding box center [483, 240] width 93 height 5
click at [607, 9] on button "button" at bounding box center [612, 11] width 12 height 12
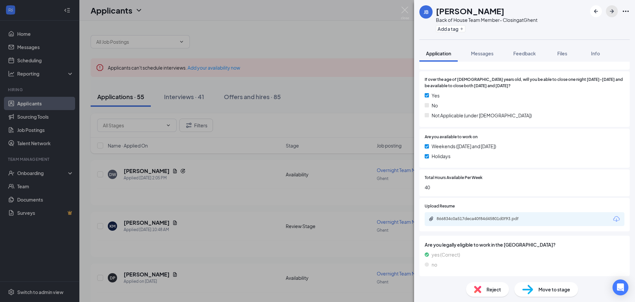
scroll to position [216, 0]
click at [456, 216] on div "866834c0a517deca40f84d45801d0f93.pdf" at bounding box center [483, 217] width 93 height 5
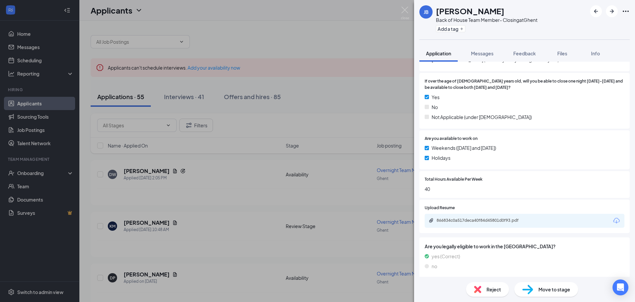
click at [555, 290] on span "Move to stage" at bounding box center [555, 288] width 32 height 7
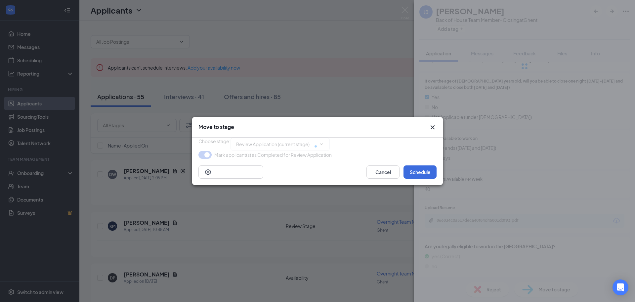
type input "Onsite Interview (next stage)"
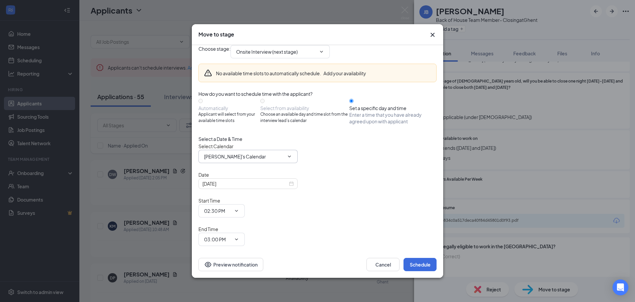
click at [238, 160] on input "[PERSON_NAME]'s Calendar" at bounding box center [244, 156] width 80 height 7
click at [237, 168] on div "[PERSON_NAME] Calendar" at bounding box center [233, 164] width 59 height 7
type input "[PERSON_NAME] Calendar"
click at [290, 187] on div "[DATE]" at bounding box center [248, 183] width 91 height 7
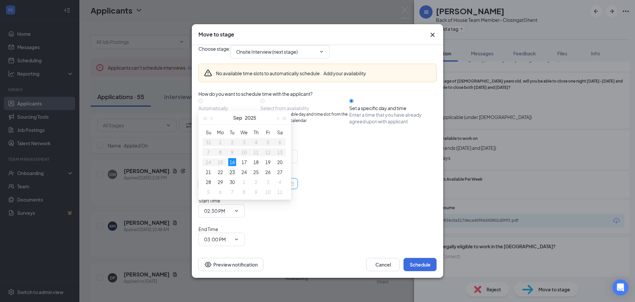
type input "[DATE]"
click at [233, 172] on div "23" at bounding box center [232, 172] width 8 height 8
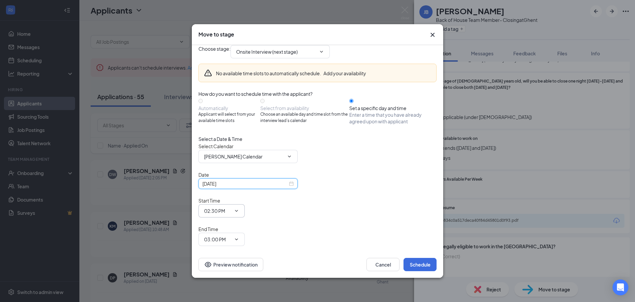
click at [231, 209] on input "02:30 PM" at bounding box center [217, 210] width 27 height 7
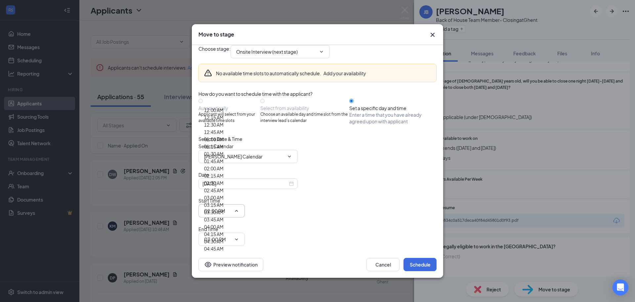
scroll to position [894, 0]
type input "03:00 PM"
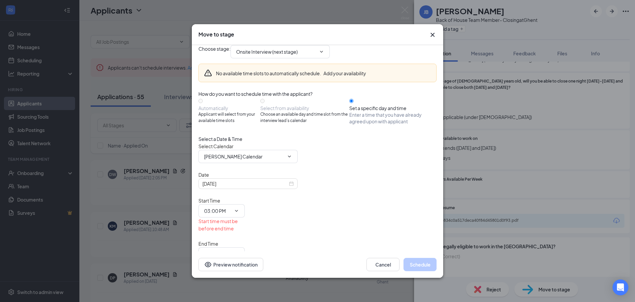
click at [352, 186] on div "Select a Date & Time Select Calendar [PERSON_NAME] Calendar [PERSON_NAME] Calen…" at bounding box center [318, 197] width 238 height 125
click at [245, 247] on span "03:00 PM" at bounding box center [222, 253] width 46 height 13
click at [231, 250] on input "03:00 PM" at bounding box center [217, 253] width 27 height 7
drag, startPoint x: 378, startPoint y: 177, endPoint x: 419, endPoint y: 193, distance: 44.9
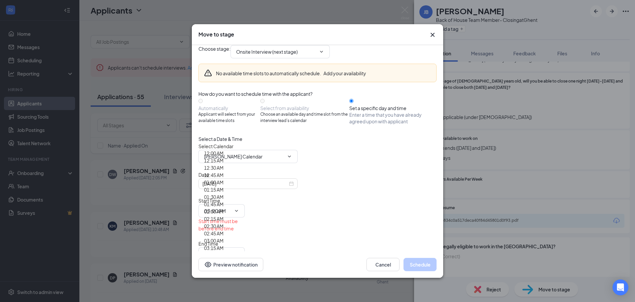
click at [419, 193] on div "Date [DATE] Start Time 03:00 PM 12:00 AM 12:15 AM 12:30 AM 12:45 AM 01:00 AM 01…" at bounding box center [318, 215] width 238 height 89
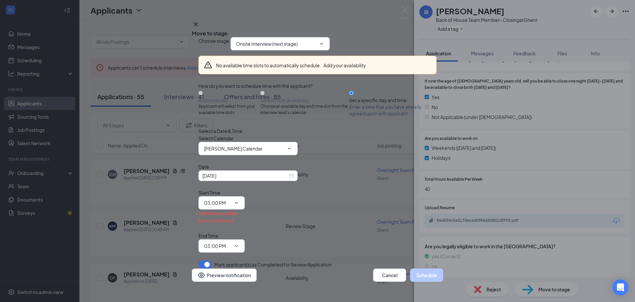
scroll to position [2, 0]
click at [231, 242] on input "03:00 PM" at bounding box center [217, 245] width 27 height 7
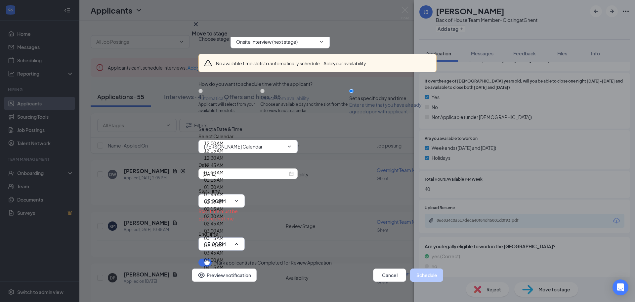
scroll to position [927, 0]
type input "03:15 PM"
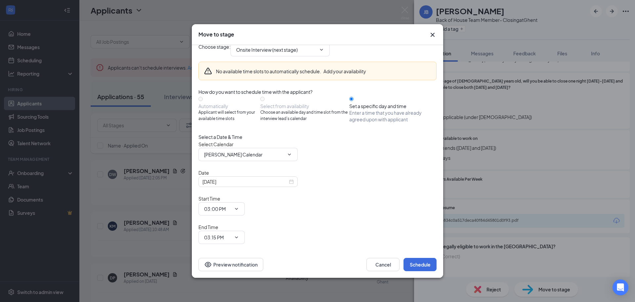
scroll to position [0, 0]
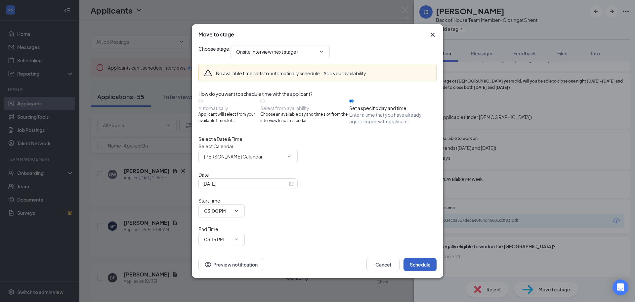
click at [415, 257] on button "Schedule" at bounding box center [420, 263] width 33 height 13
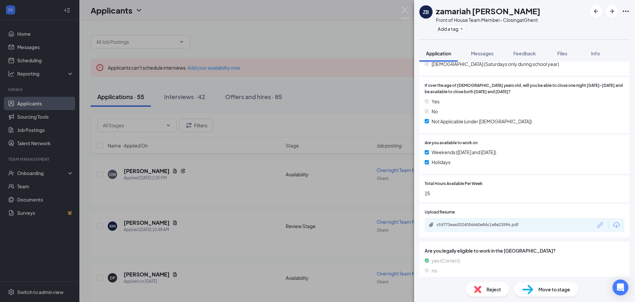
scroll to position [216, 0]
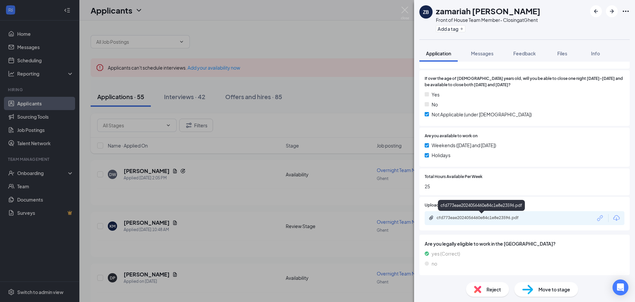
click at [460, 219] on div "cfd773eae2024056460e84c1e8e23596.pdf" at bounding box center [483, 217] width 93 height 5
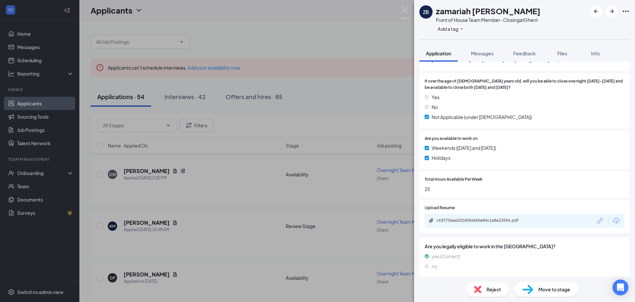
click at [485, 290] on div "Reject" at bounding box center [487, 289] width 43 height 15
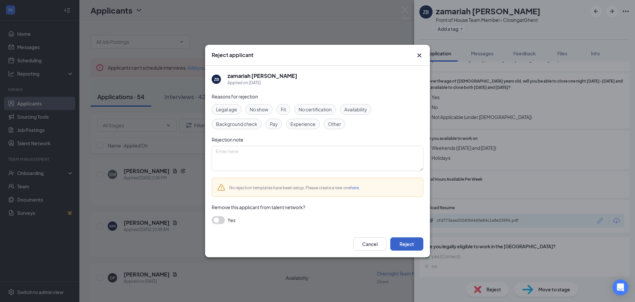
click at [409, 247] on button "Reject" at bounding box center [407, 243] width 33 height 13
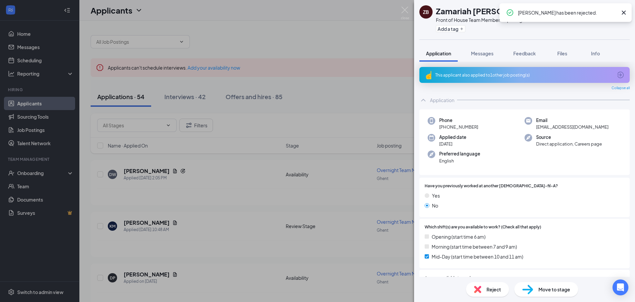
scroll to position [132, 0]
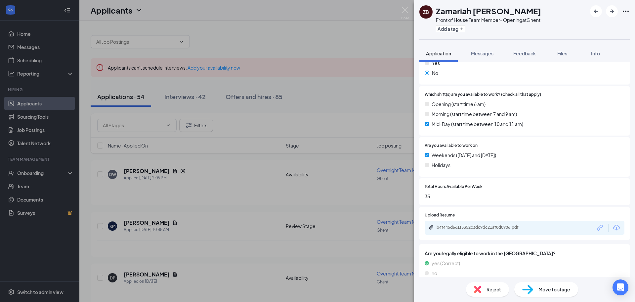
click at [464, 231] on div "b4f445d661f5352c3dc9dc21af8d0906.pdf" at bounding box center [525, 227] width 200 height 14
click at [464, 228] on div "b4f445d661f5352c3dc9dc21af8d0906.pdf" at bounding box center [483, 226] width 93 height 5
click at [495, 283] on div "Reject" at bounding box center [487, 289] width 43 height 15
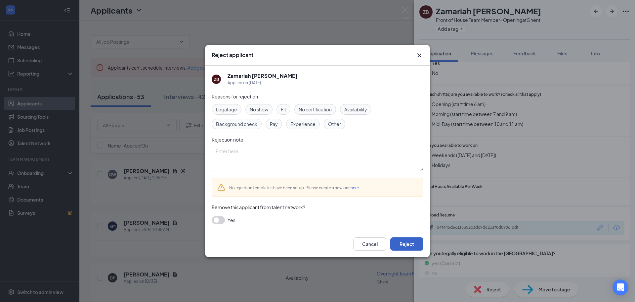
click at [411, 242] on button "Reject" at bounding box center [407, 243] width 33 height 13
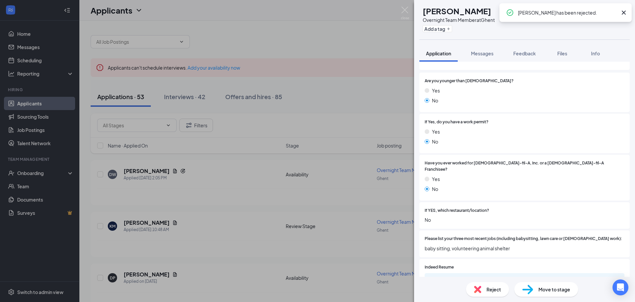
scroll to position [132, 0]
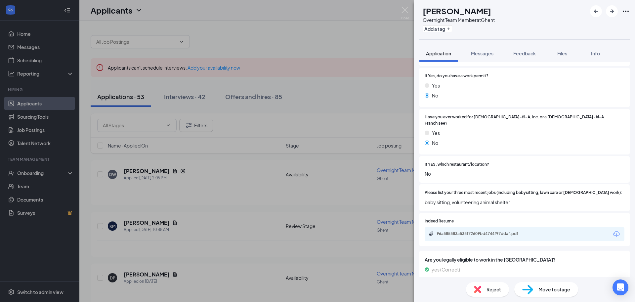
click at [481, 289] on img at bounding box center [477, 288] width 7 height 7
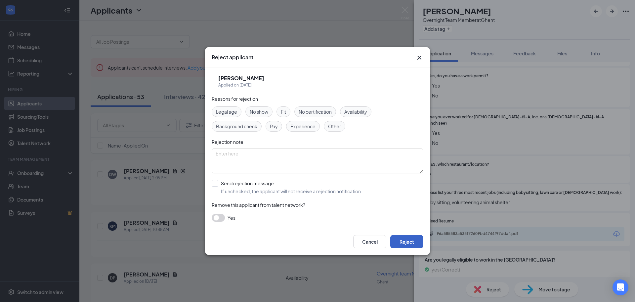
click at [403, 240] on button "Reject" at bounding box center [407, 241] width 33 height 13
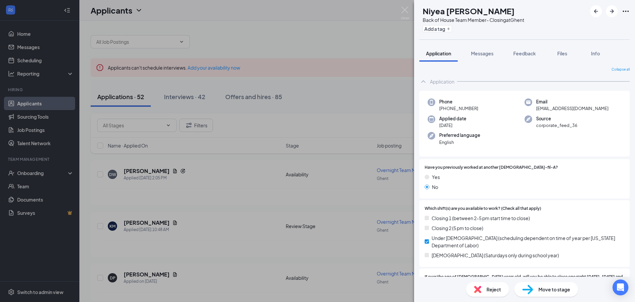
scroll to position [99, 0]
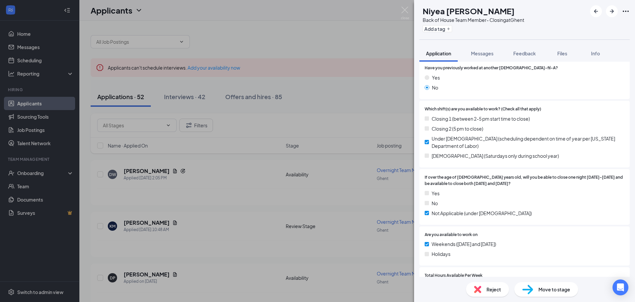
drag, startPoint x: 481, startPoint y: 301, endPoint x: 481, endPoint y: 298, distance: 3.6
click at [481, 301] on div "Reject Move to stage" at bounding box center [524, 288] width 221 height 25
click at [481, 295] on div "Reject" at bounding box center [487, 289] width 43 height 15
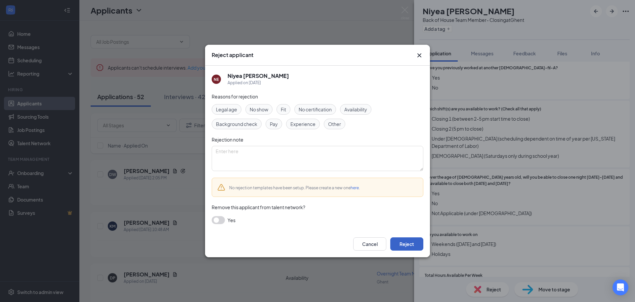
click at [410, 247] on button "Reject" at bounding box center [407, 243] width 33 height 13
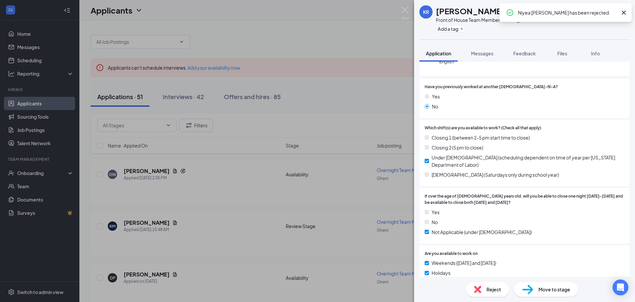
scroll to position [99, 0]
click at [482, 286] on div "Reject" at bounding box center [487, 289] width 43 height 15
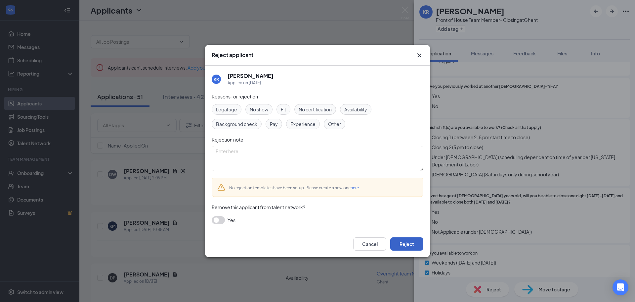
click at [401, 240] on button "Reject" at bounding box center [407, 243] width 33 height 13
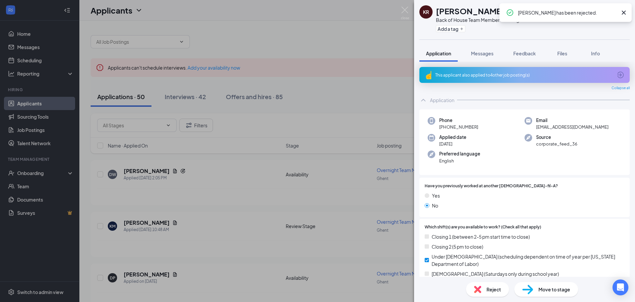
click at [484, 285] on div "Reject" at bounding box center [487, 289] width 43 height 15
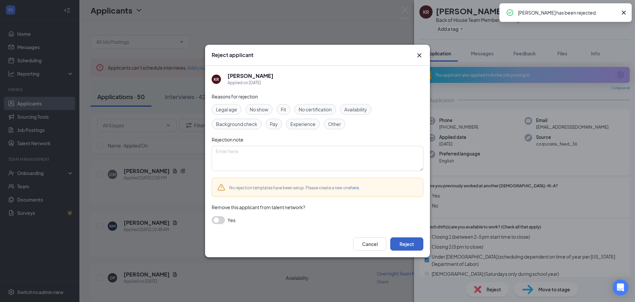
click at [407, 240] on button "Reject" at bounding box center [407, 243] width 33 height 13
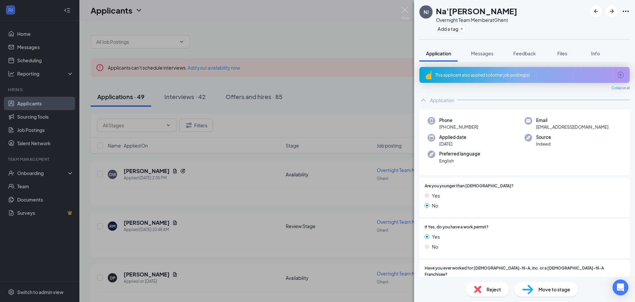
scroll to position [132, 0]
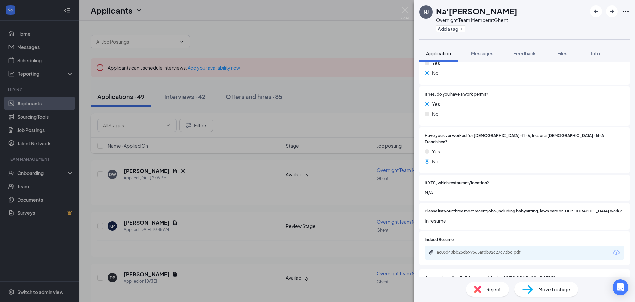
click at [478, 300] on div "Reject Move to stage" at bounding box center [524, 288] width 221 height 25
click at [480, 287] on img at bounding box center [477, 288] width 7 height 7
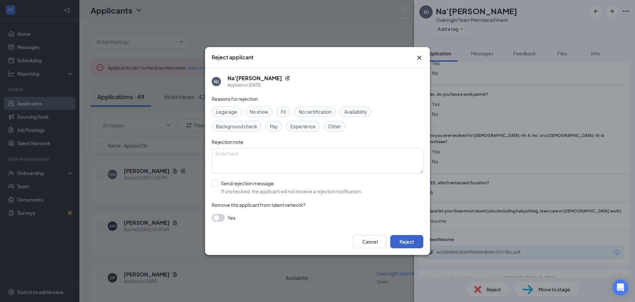
click at [409, 243] on button "Reject" at bounding box center [407, 241] width 33 height 13
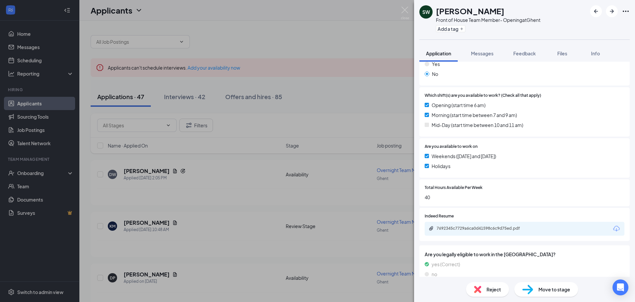
scroll to position [123, 0]
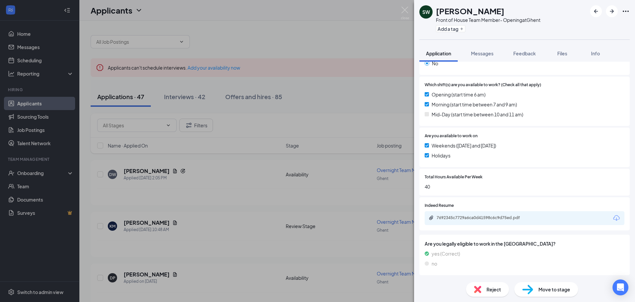
click at [460, 216] on div "7692345c7729a6ca0d41598c6c9d75ed.pdf" at bounding box center [483, 217] width 93 height 5
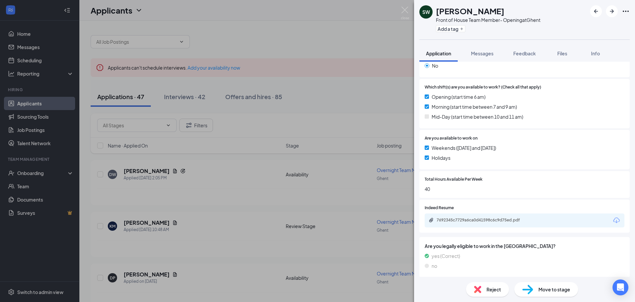
click at [486, 292] on div "Reject" at bounding box center [487, 289] width 43 height 15
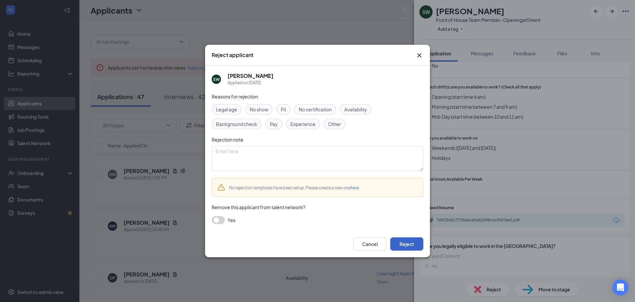
click at [414, 241] on button "Reject" at bounding box center [407, 243] width 33 height 13
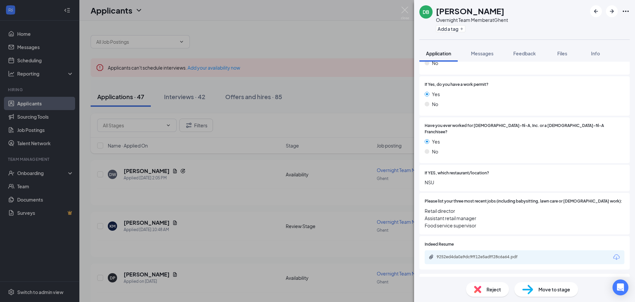
scroll to position [132, 0]
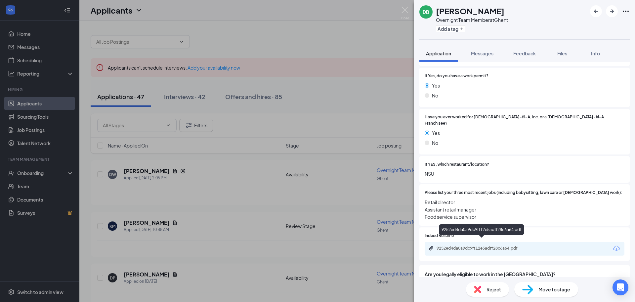
click at [462, 245] on div "9252ed4da0a9dc9ff12e5adff28c6a64.pdf" at bounding box center [483, 247] width 93 height 5
click at [614, 9] on icon "ArrowRight" at bounding box center [612, 11] width 8 height 8
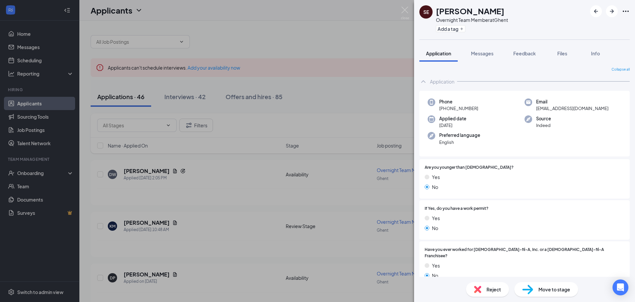
click at [487, 290] on span "Reject" at bounding box center [494, 288] width 15 height 7
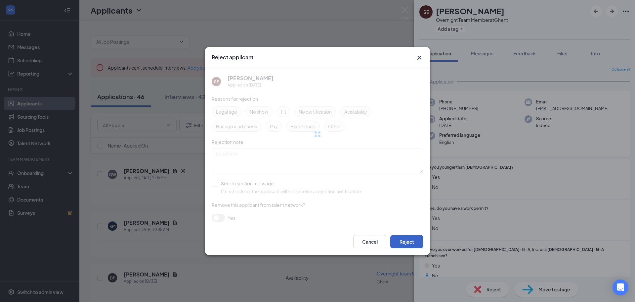
click at [400, 246] on button "Reject" at bounding box center [407, 241] width 33 height 13
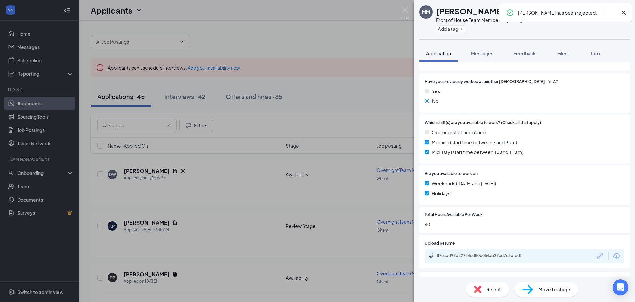
scroll to position [123, 0]
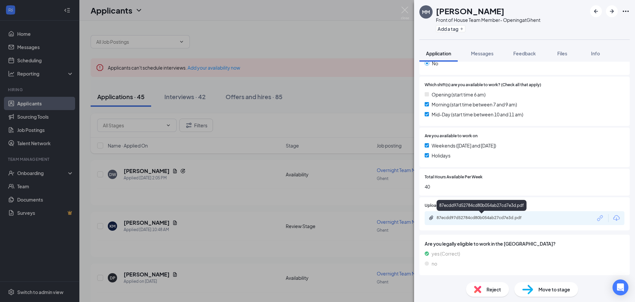
click at [455, 215] on div "87ecdd97d52784cd80b054ab27cd7e3d.pdf" at bounding box center [483, 217] width 93 height 5
click at [460, 217] on div "87ecdd97d52784cd80b054ab27cd7e3d.pdf" at bounding box center [483, 217] width 93 height 5
click at [461, 215] on div "87ecdd97d52784cd80b054ab27cd7e3d.pdf" at bounding box center [483, 217] width 93 height 5
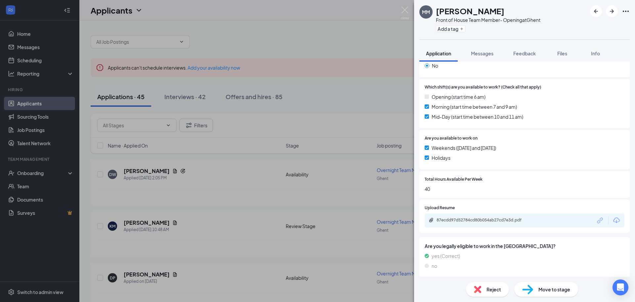
click at [527, 284] on img at bounding box center [528, 289] width 11 height 10
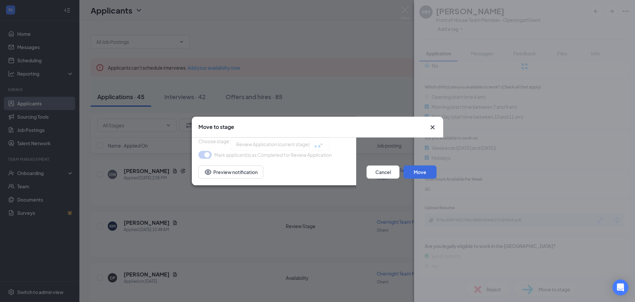
type input "Onsite Interview (next stage)"
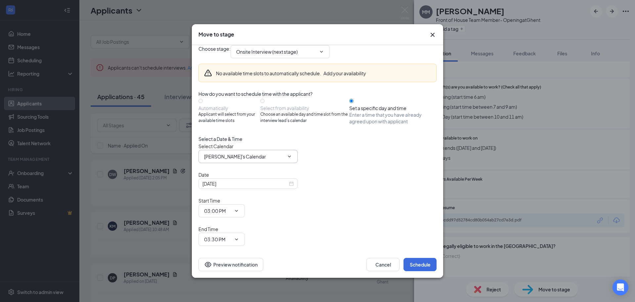
click at [256, 160] on input "[PERSON_NAME]'s Calendar" at bounding box center [244, 156] width 80 height 7
click at [244, 168] on div "[PERSON_NAME] Calendar" at bounding box center [233, 164] width 59 height 7
type input "[PERSON_NAME] Calendar"
click at [288, 187] on div "[DATE]" at bounding box center [248, 183] width 91 height 7
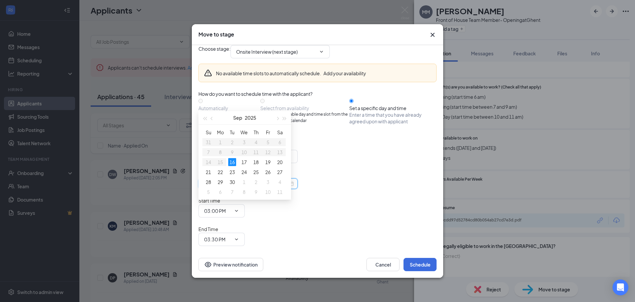
click at [288, 187] on div "[DATE]" at bounding box center [248, 183] width 91 height 7
click at [335, 163] on div "Select Calendar [PERSON_NAME] Calendar [PERSON_NAME] Calendar [PERSON_NAME]'s C…" at bounding box center [318, 152] width 238 height 21
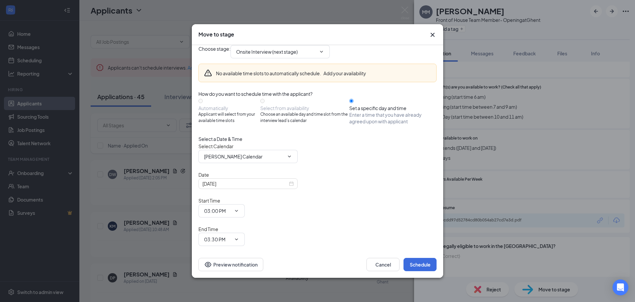
click at [304, 163] on div "Select Calendar [PERSON_NAME] Calendar [PERSON_NAME] Calendar [PERSON_NAME]'s C…" at bounding box center [318, 152] width 238 height 21
click at [231, 208] on input "03:00 PM" at bounding box center [217, 210] width 27 height 7
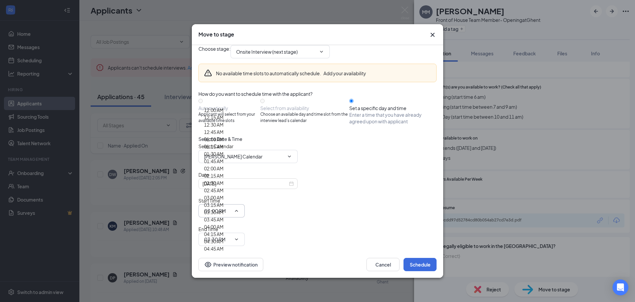
scroll to position [894, 0]
type input "03:15 PM"
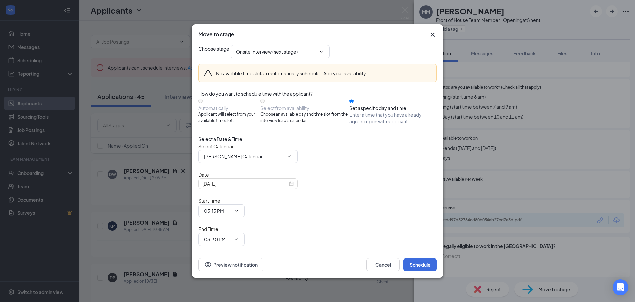
click at [437, 254] on div "Mark applicant(s) as Completed for Review Application" at bounding box center [318, 258] width 238 height 8
click at [416, 267] on div "Cancel Schedule Preview notification" at bounding box center [318, 264] width 252 height 26
click at [419, 257] on button "Schedule" at bounding box center [420, 263] width 33 height 13
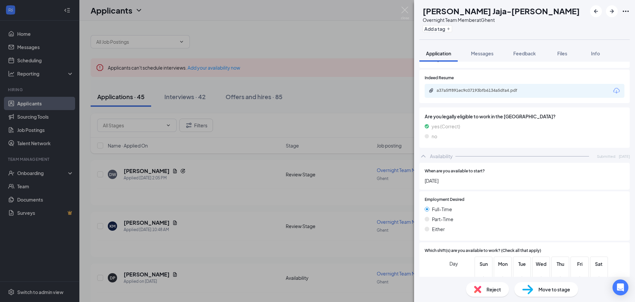
scroll to position [298, 0]
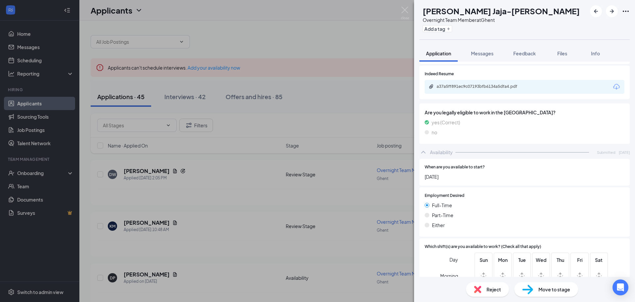
click at [492, 286] on span "Reject" at bounding box center [494, 288] width 15 height 7
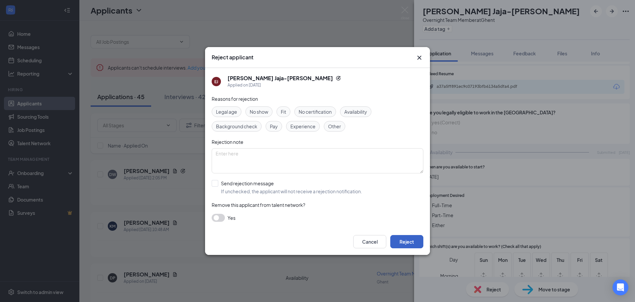
click at [405, 241] on button "Reject" at bounding box center [407, 241] width 33 height 13
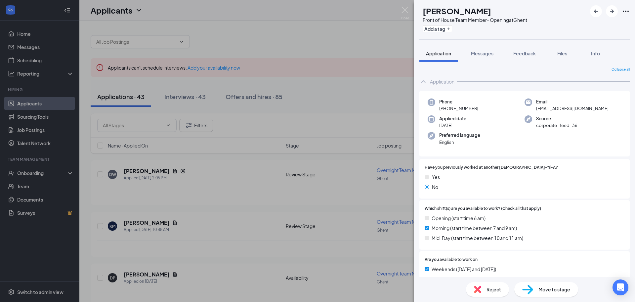
click at [313, 47] on div "ME [PERSON_NAME] Front of House Team Member- Opening at Ghent Add a tag Applica…" at bounding box center [317, 151] width 635 height 302
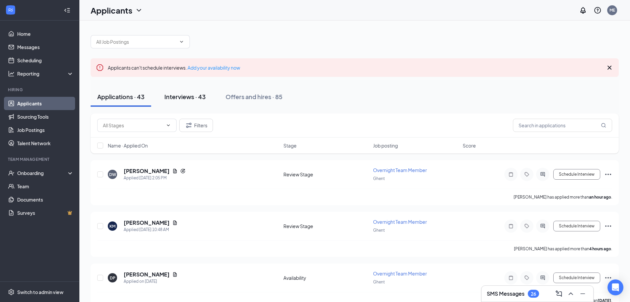
click at [186, 93] on div "Interviews · 43" at bounding box center [184, 96] width 41 height 8
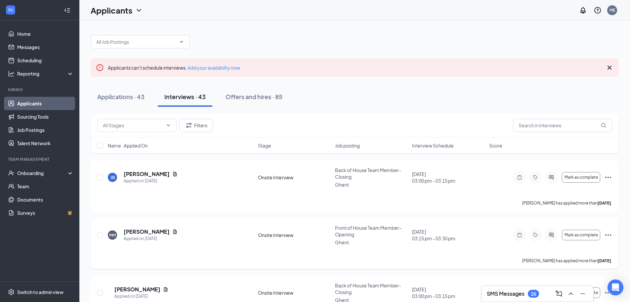
click at [606, 232] on icon "Ellipses" at bounding box center [609, 235] width 8 height 8
click at [572, 261] on p "Request reschedule" at bounding box center [579, 257] width 60 height 7
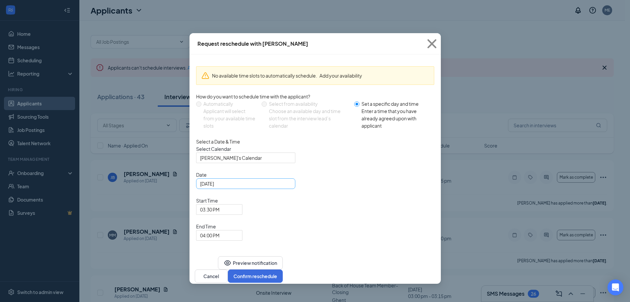
click at [286, 187] on div "[DATE]" at bounding box center [245, 183] width 91 height 7
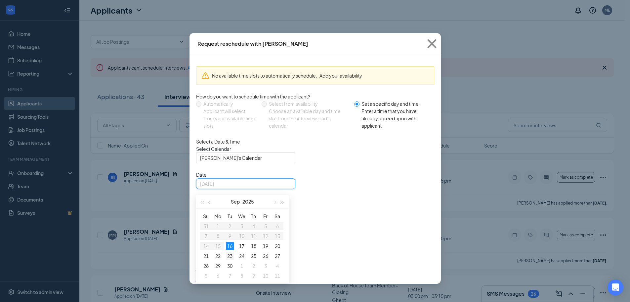
type input "[DATE]"
click at [229, 259] on div "23" at bounding box center [230, 256] width 8 height 8
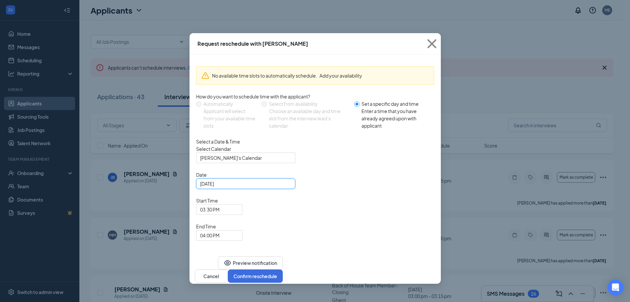
click at [313, 255] on div "Preview notification Cancel Confirm reschedule" at bounding box center [316, 269] width 252 height 28
click at [239, 204] on span "03:30 PM" at bounding box center [219, 209] width 38 height 10
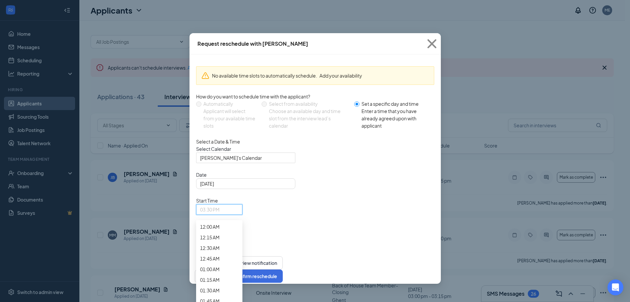
scroll to position [875, 0]
click at [220, 230] on span "04:00 PM" at bounding box center [210, 235] width 20 height 10
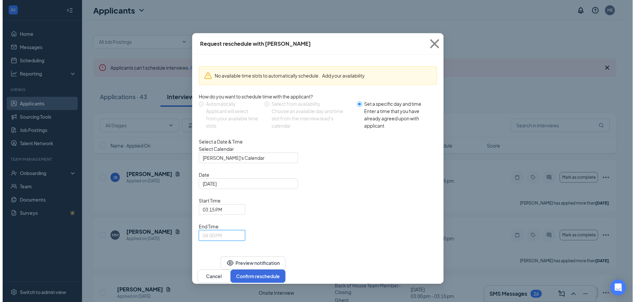
scroll to position [906, 0]
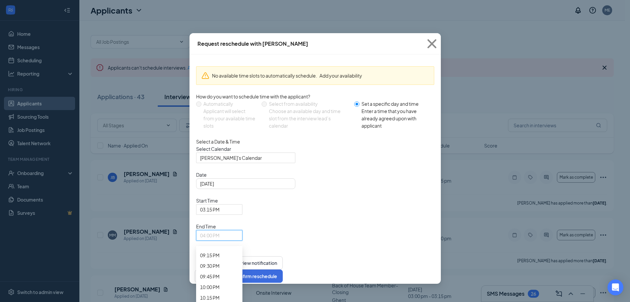
click at [243, 9] on div "03:30 PM" at bounding box center [219, 3] width 46 height 11
click at [283, 269] on button "Confirm reschedule" at bounding box center [255, 275] width 55 height 13
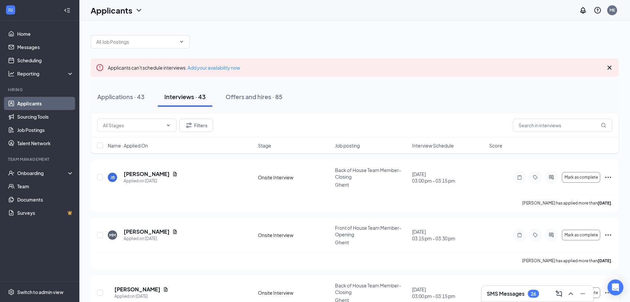
click at [349, 45] on div at bounding box center [355, 38] width 529 height 20
click at [140, 175] on h5 "[PERSON_NAME]" at bounding box center [147, 173] width 46 height 7
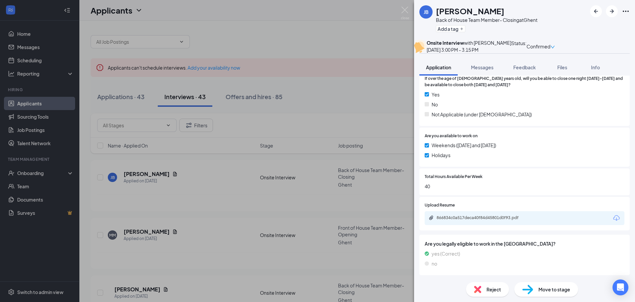
scroll to position [245, 0]
click at [468, 217] on div "866834c0a517deca40f84d45801d0f93.pdf" at bounding box center [483, 217] width 93 height 5
click at [486, 286] on div "Reject" at bounding box center [487, 289] width 43 height 15
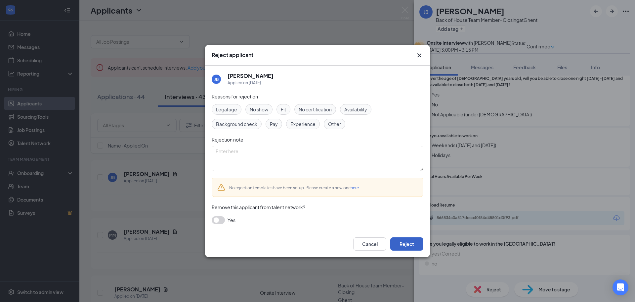
click at [401, 239] on button "Reject" at bounding box center [407, 243] width 33 height 13
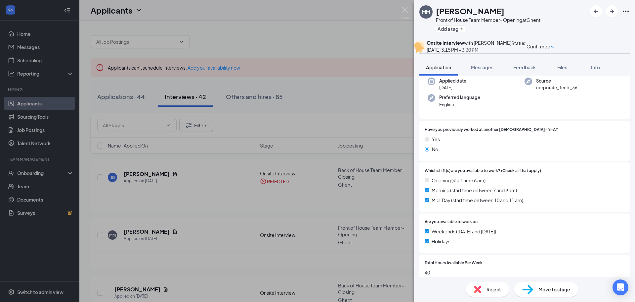
scroll to position [66, 0]
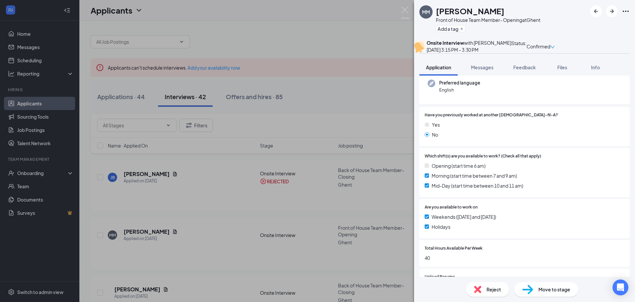
click at [486, 288] on div "Reject" at bounding box center [487, 289] width 43 height 15
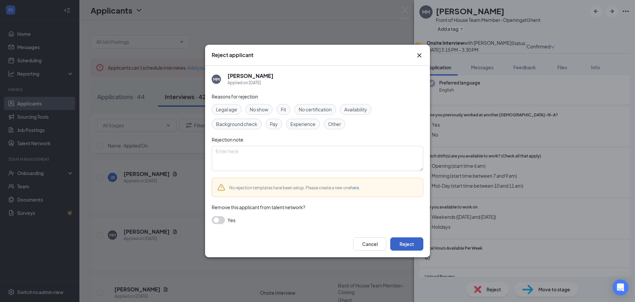
click at [404, 241] on button "Reject" at bounding box center [407, 243] width 33 height 13
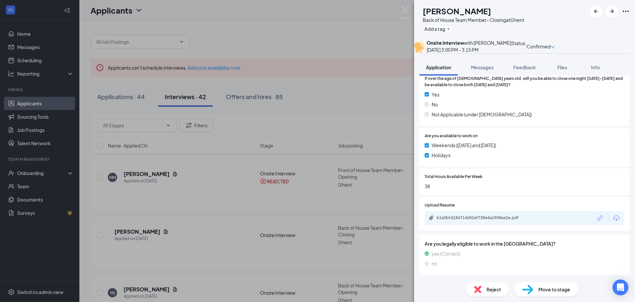
scroll to position [226, 0]
click at [442, 217] on div "b1a5bfd184714681ef738e4a1908ea2e.pdf" at bounding box center [483, 217] width 93 height 5
click at [482, 292] on div "Reject" at bounding box center [487, 289] width 43 height 15
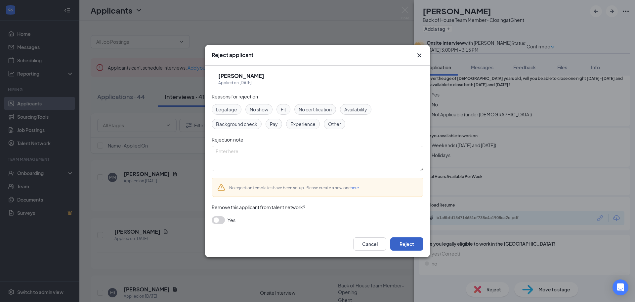
click at [395, 240] on button "Reject" at bounding box center [407, 243] width 33 height 13
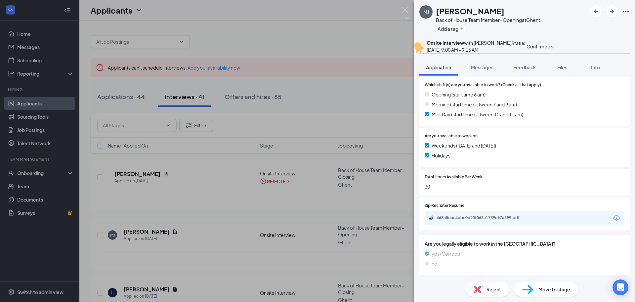
scroll to position [170, 0]
click at [461, 216] on div "463a5ebe4dbe0d20f063a1789c97a599.pdf" at bounding box center [483, 217] width 93 height 5
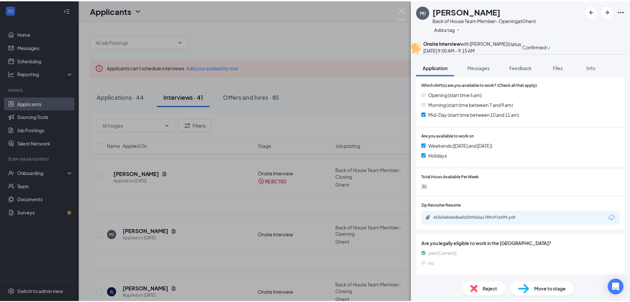
scroll to position [168, 0]
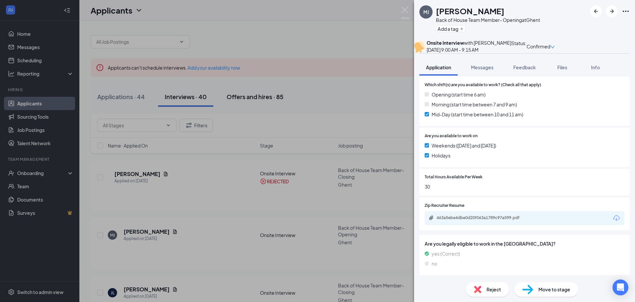
click at [348, 95] on div "[PERSON_NAME] [PERSON_NAME] Back of House Team Member- Opening at Ghent Add a t…" at bounding box center [317, 151] width 635 height 302
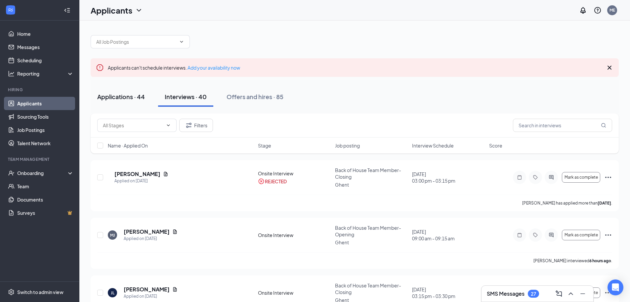
click at [119, 95] on div "Applications · 44" at bounding box center [121, 96] width 48 height 8
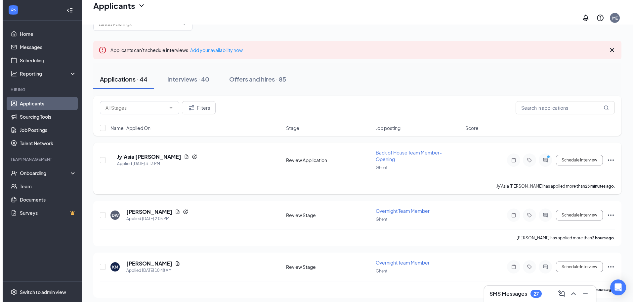
scroll to position [33, 0]
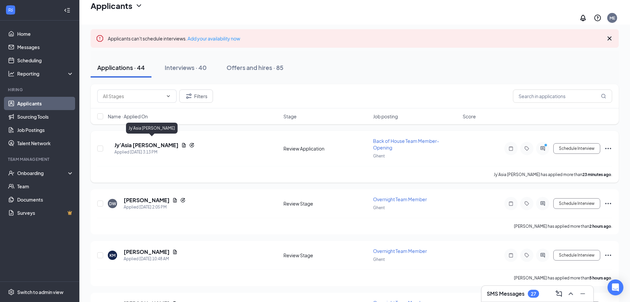
click at [151, 141] on h5 "Jy’Asia [PERSON_NAME]" at bounding box center [147, 144] width 64 height 7
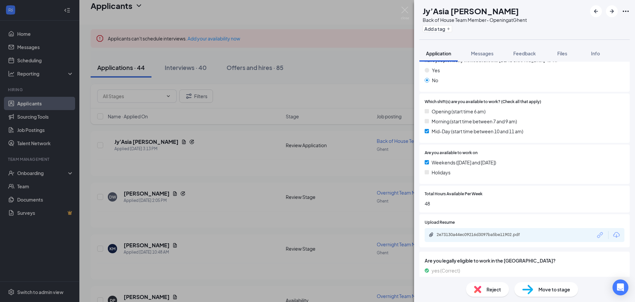
scroll to position [132, 0]
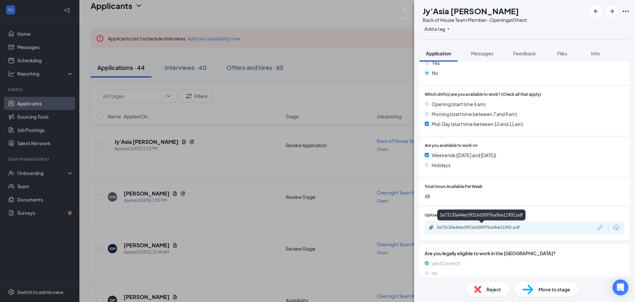
click at [474, 227] on div "2e73130a44ec09216d3097ba5be11902.pdf" at bounding box center [483, 226] width 93 height 5
click at [482, 292] on div "Reject" at bounding box center [487, 289] width 43 height 15
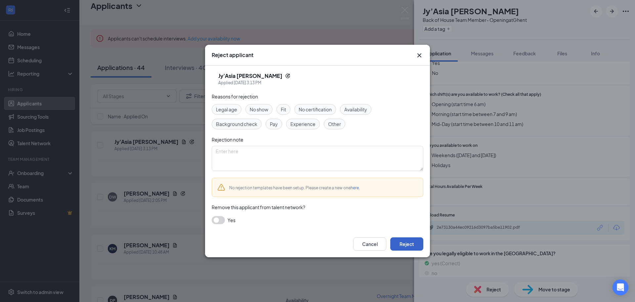
click at [415, 246] on button "Reject" at bounding box center [407, 243] width 33 height 13
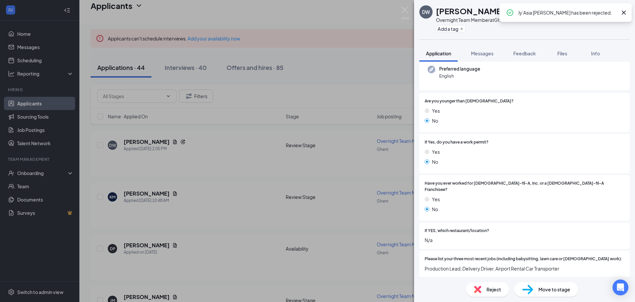
scroll to position [99, 0]
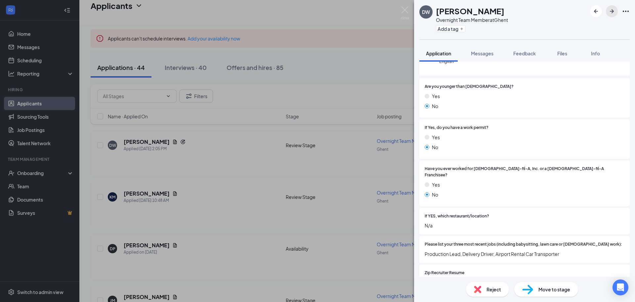
click at [613, 11] on icon "ArrowRight" at bounding box center [612, 11] width 4 height 4
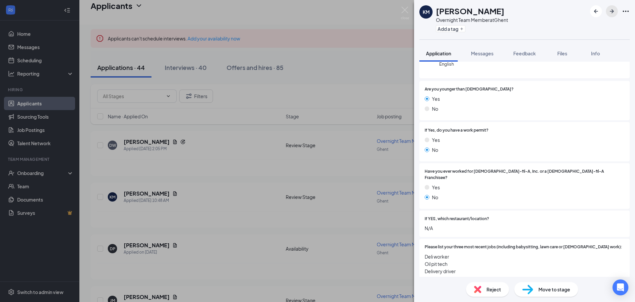
scroll to position [99, 0]
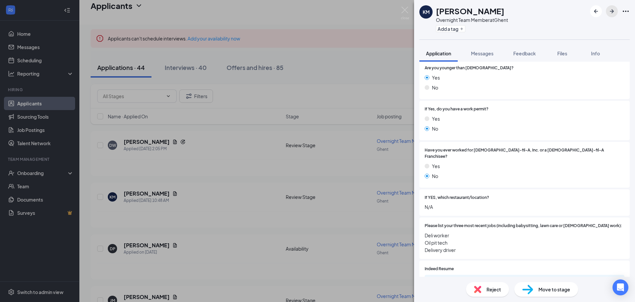
click at [610, 14] on icon "ArrowRight" at bounding box center [612, 11] width 8 height 8
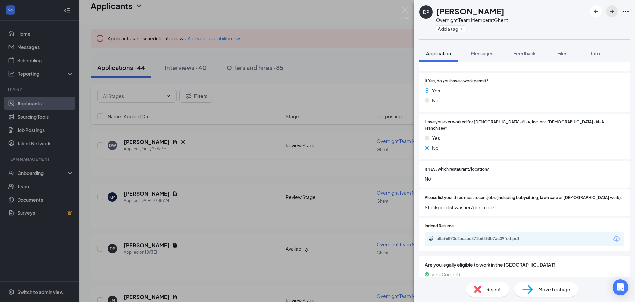
scroll to position [165, 0]
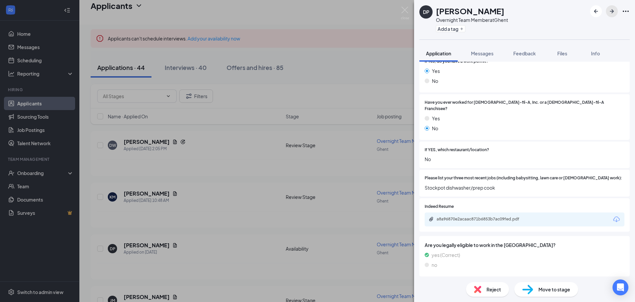
click at [610, 12] on icon "ArrowRight" at bounding box center [612, 11] width 8 height 8
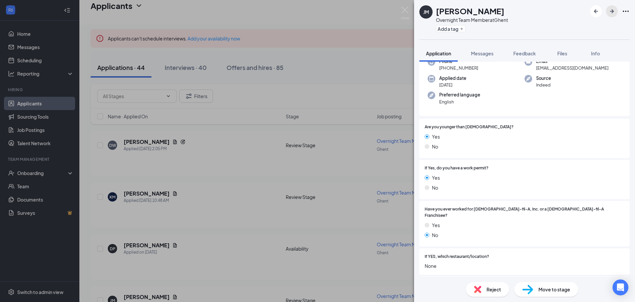
scroll to position [66, 0]
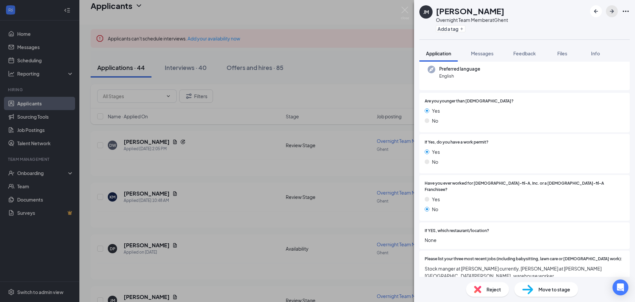
click at [609, 14] on icon "ArrowRight" at bounding box center [612, 11] width 8 height 8
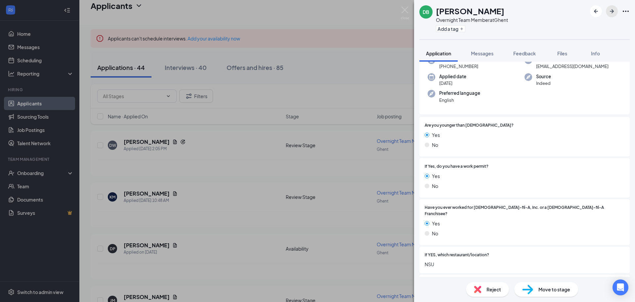
scroll to position [132, 0]
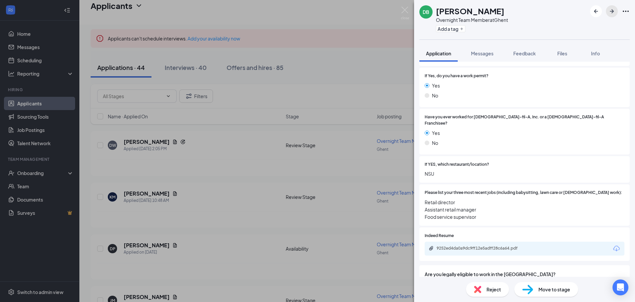
click at [610, 9] on icon "ArrowRight" at bounding box center [612, 11] width 8 height 8
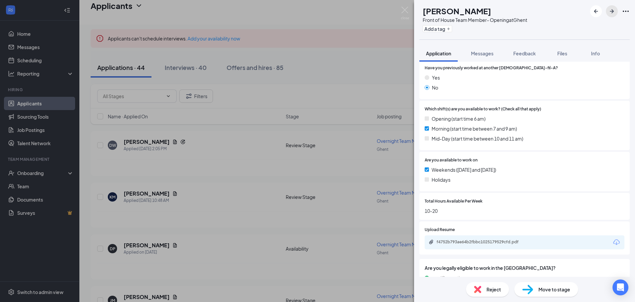
scroll to position [123, 0]
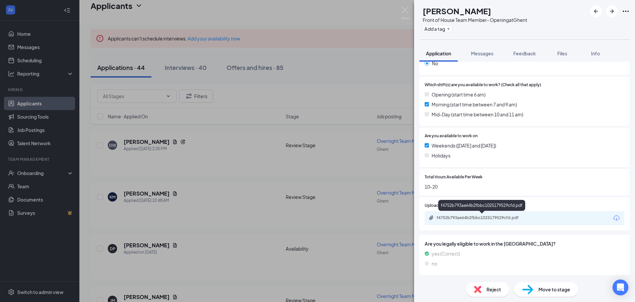
click at [455, 218] on div "f4752b793ae64b2fbbc1025179529cfd.pdf" at bounding box center [483, 217] width 93 height 5
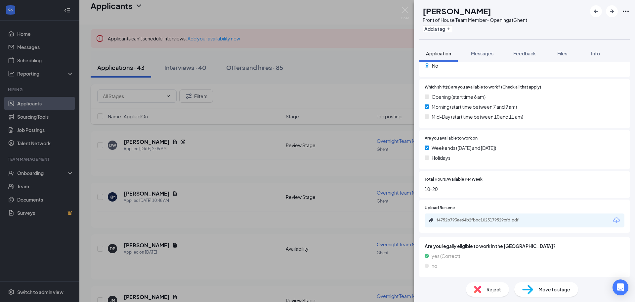
click at [556, 294] on div "Move to stage" at bounding box center [547, 289] width 64 height 15
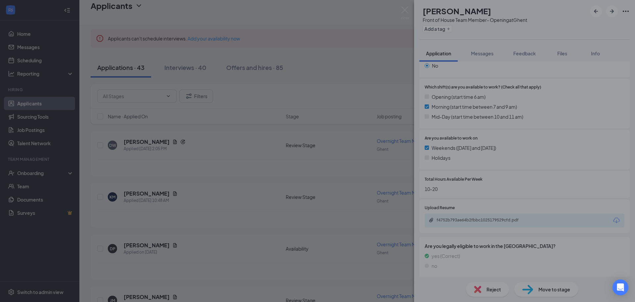
type input "Onsite Interview (next stage)"
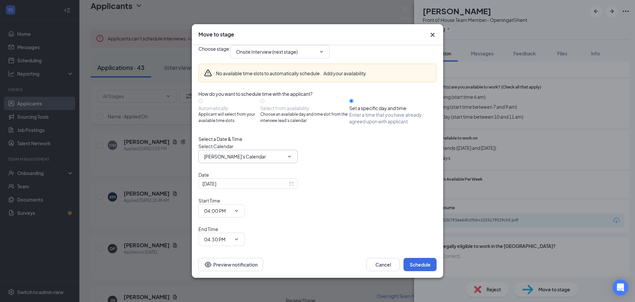
click at [227, 163] on span "[PERSON_NAME]'s Calendar" at bounding box center [248, 156] width 99 height 13
drag, startPoint x: 226, startPoint y: 179, endPoint x: 225, endPoint y: 185, distance: 6.1
click at [226, 160] on input "[PERSON_NAME]'s Calendar" at bounding box center [244, 156] width 80 height 7
click at [227, 168] on div "[PERSON_NAME] Calendar" at bounding box center [233, 164] width 59 height 7
type input "[PERSON_NAME] Calendar"
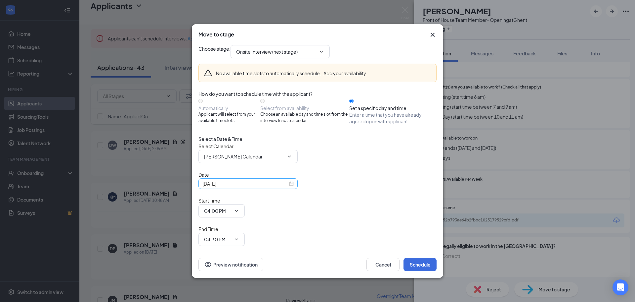
click at [287, 187] on div "[DATE]" at bounding box center [248, 183] width 91 height 7
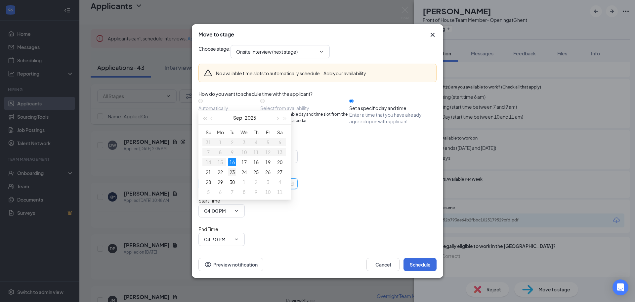
type input "[DATE]"
click at [228, 173] on div "23" at bounding box center [232, 172] width 8 height 8
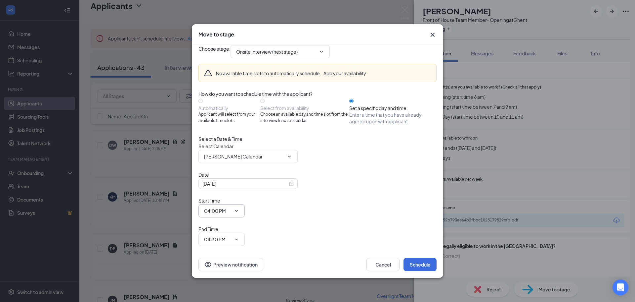
click at [231, 208] on input "04:00 PM" at bounding box center [217, 210] width 27 height 7
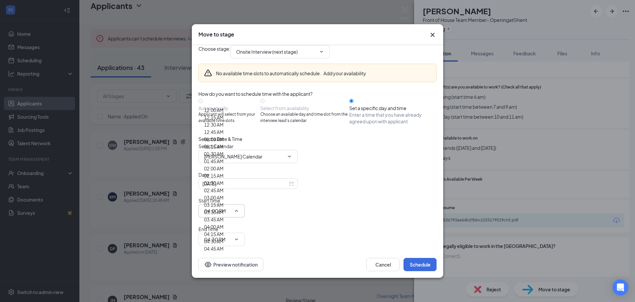
scroll to position [530, 0]
type input "09:00 AM"
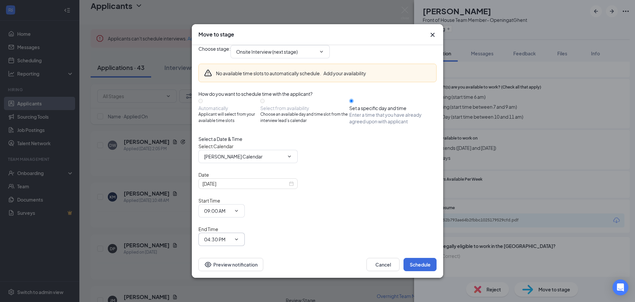
click at [231, 235] on input "04:30 PM" at bounding box center [217, 238] width 27 height 7
type input "09:15 AM"
click at [413, 257] on button "Schedule" at bounding box center [420, 263] width 33 height 13
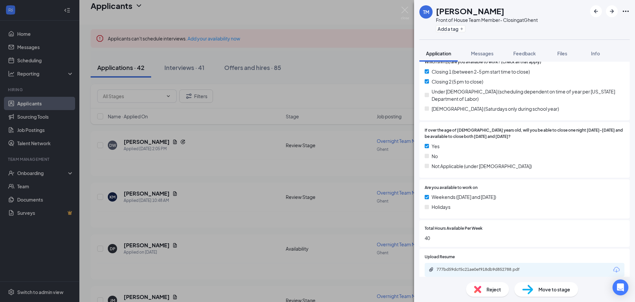
scroll to position [165, 0]
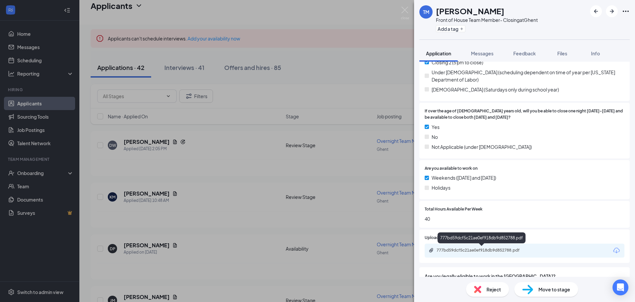
click at [451, 251] on div "777bd59dcf5c21ae0ef918db9d852788.pdf" at bounding box center [483, 249] width 93 height 5
click at [491, 293] on div "Reject" at bounding box center [487, 289] width 43 height 15
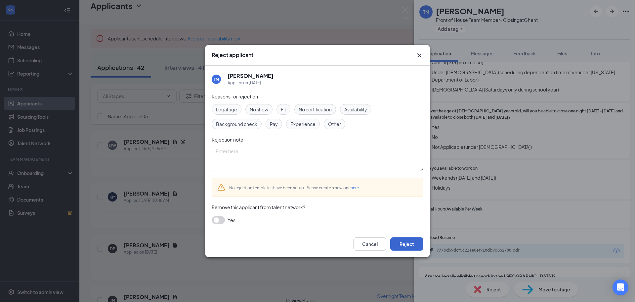
click at [413, 244] on button "Reject" at bounding box center [407, 243] width 33 height 13
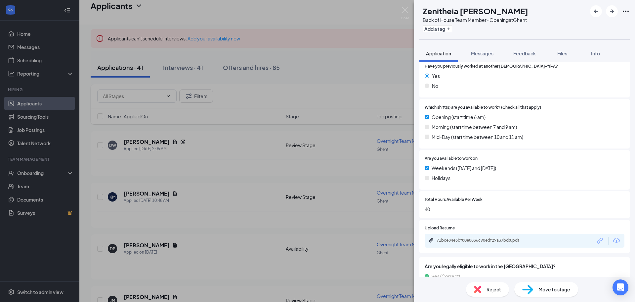
scroll to position [142, 0]
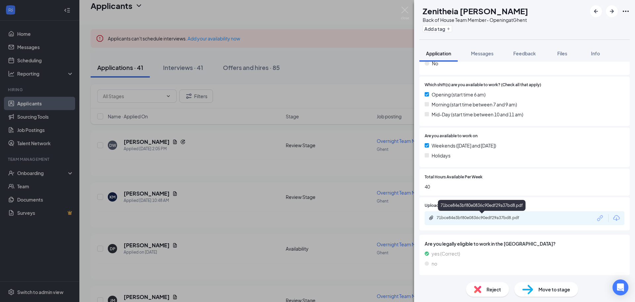
click at [483, 219] on div "71bce84e3bf80e0836c90edf29a37bd8.pdf" at bounding box center [483, 217] width 93 height 5
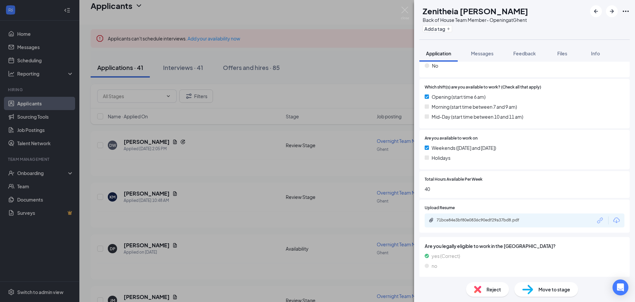
click at [494, 290] on span "Reject" at bounding box center [494, 288] width 15 height 7
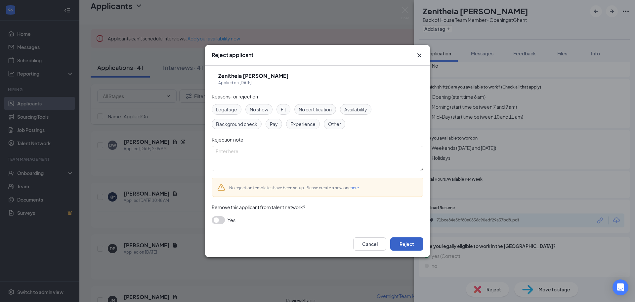
click at [413, 240] on button "Reject" at bounding box center [407, 243] width 33 height 13
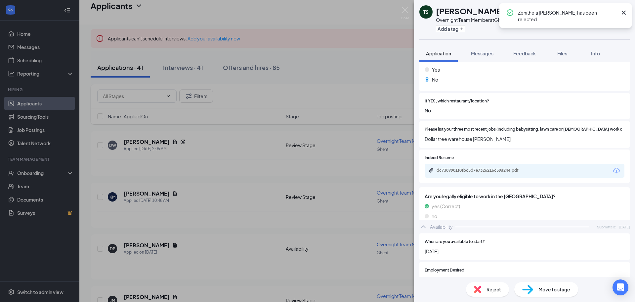
scroll to position [199, 0]
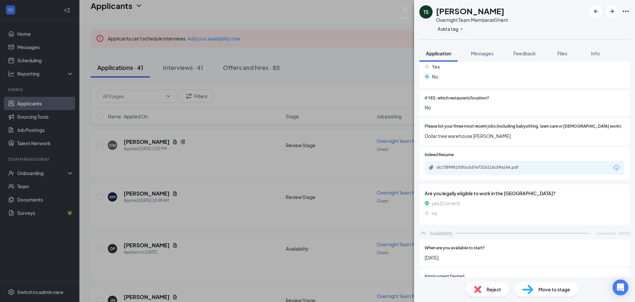
click at [493, 291] on span "Reject" at bounding box center [494, 288] width 15 height 7
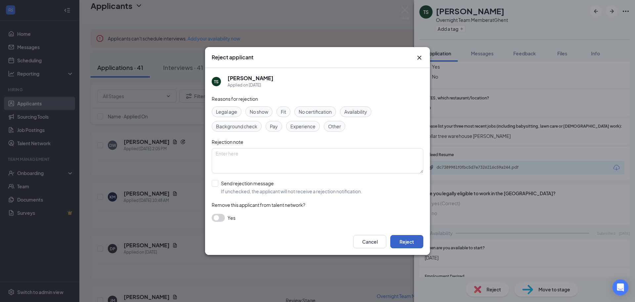
click at [404, 240] on button "Reject" at bounding box center [407, 241] width 33 height 13
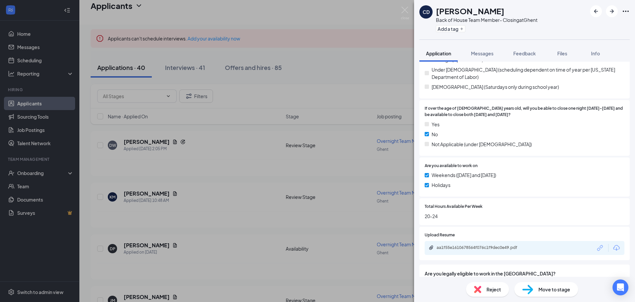
scroll to position [199, 0]
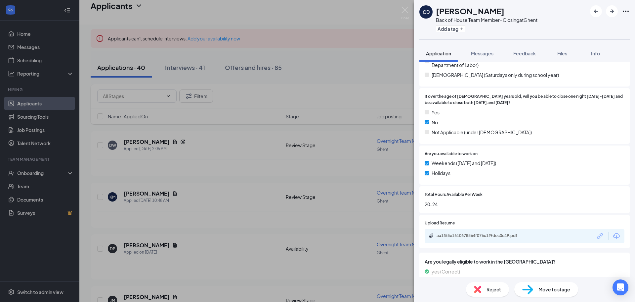
click at [453, 234] on div "aa1f55e1610678564f076c1f9dec0e49.pdf" at bounding box center [483, 235] width 93 height 5
click at [531, 284] on img at bounding box center [528, 289] width 11 height 10
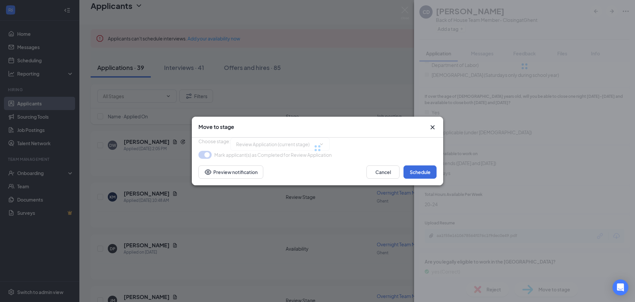
type input "Onsite Interview (next stage)"
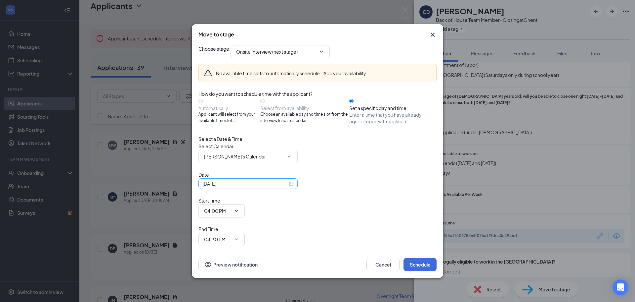
click at [248, 189] on div "[DATE]" at bounding box center [248, 183] width 99 height 11
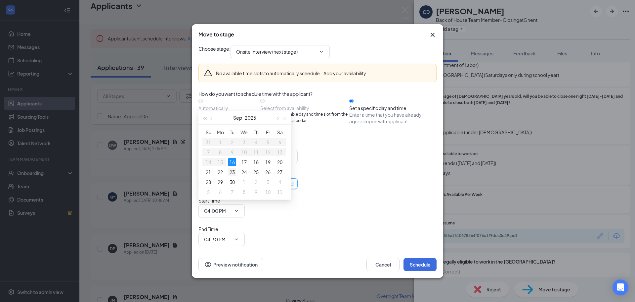
type input "[DATE]"
click at [230, 169] on div "23" at bounding box center [232, 172] width 8 height 8
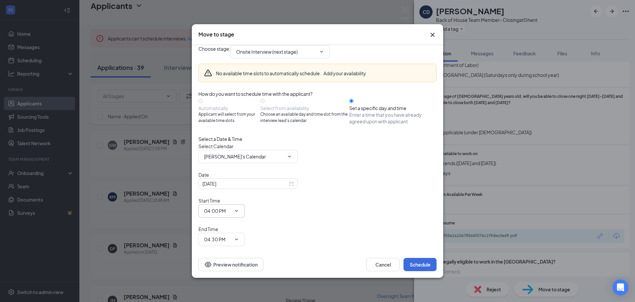
click at [231, 207] on input "04:00 PM" at bounding box center [217, 210] width 27 height 7
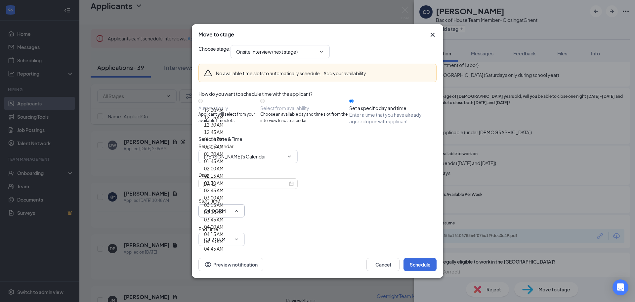
scroll to position [861, 0]
type input "03:30 PM"
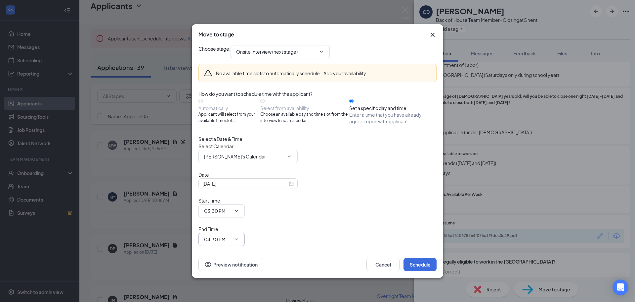
click at [231, 235] on input "04:30 PM" at bounding box center [217, 238] width 27 height 7
type input "03:45 PM"
click at [428, 257] on button "Schedule" at bounding box center [420, 263] width 33 height 13
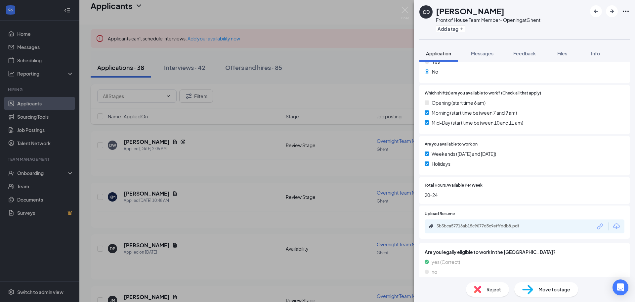
scroll to position [142, 0]
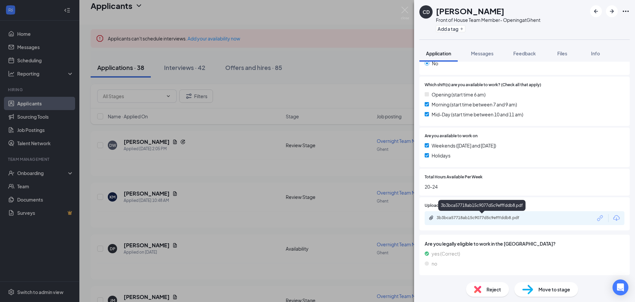
click at [477, 218] on div "3b3bca57718ab15c9077d5c9efffddb8.pdf" at bounding box center [483, 217] width 93 height 5
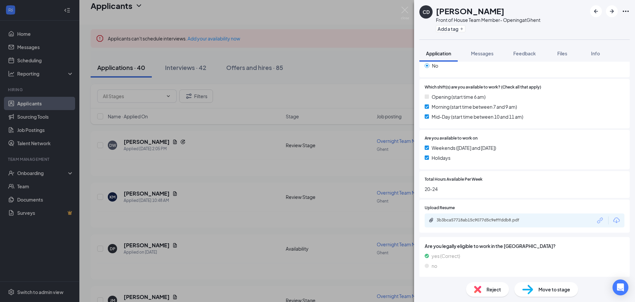
click at [474, 288] on img at bounding box center [477, 288] width 7 height 7
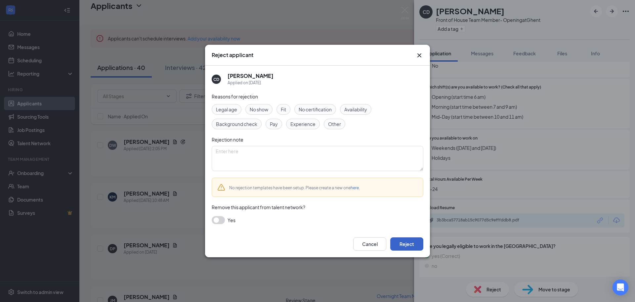
click at [411, 241] on button "Reject" at bounding box center [407, 243] width 33 height 13
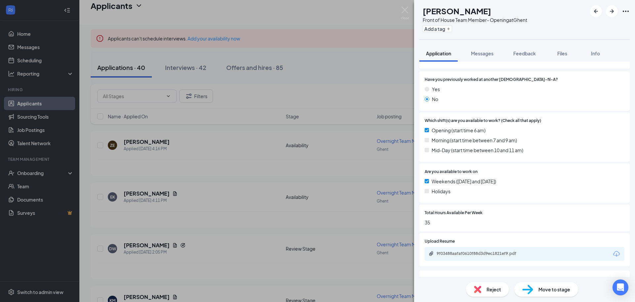
scroll to position [99, 0]
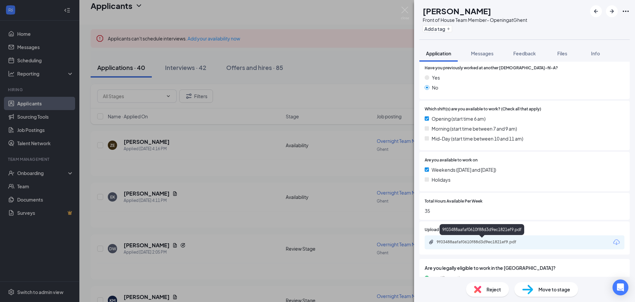
click at [474, 242] on div "9f03488aafaf0610f88d3d9ec1821ef9.pdf" at bounding box center [483, 241] width 93 height 5
click at [541, 288] on span "Move to stage" at bounding box center [555, 288] width 32 height 7
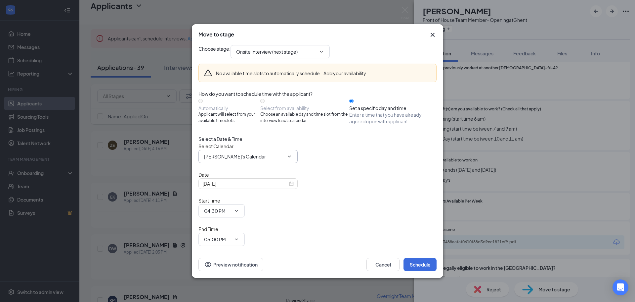
click at [248, 160] on input "[PERSON_NAME]'s Calendar" at bounding box center [244, 156] width 80 height 7
click at [238, 168] on div "[PERSON_NAME] Calendar" at bounding box center [233, 164] width 59 height 7
type input "[PERSON_NAME] Calendar"
click at [290, 187] on div "[DATE]" at bounding box center [248, 183] width 91 height 7
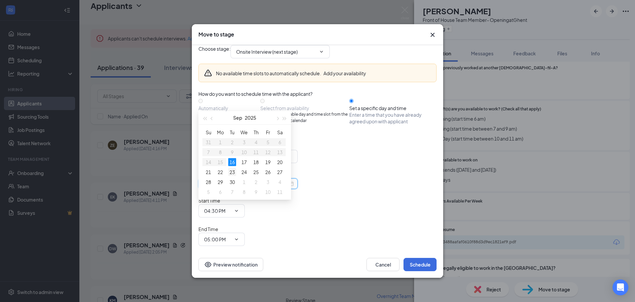
type input "[DATE]"
click at [231, 169] on div "23" at bounding box center [232, 172] width 8 height 8
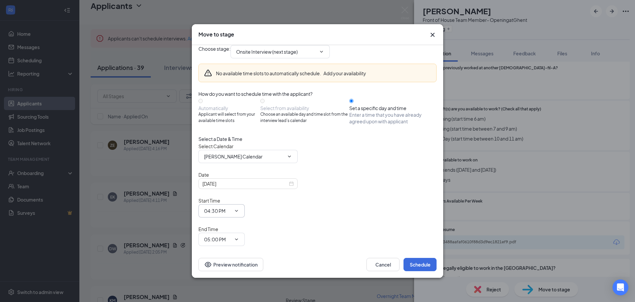
click at [231, 207] on input "04:30 PM" at bounding box center [217, 210] width 27 height 7
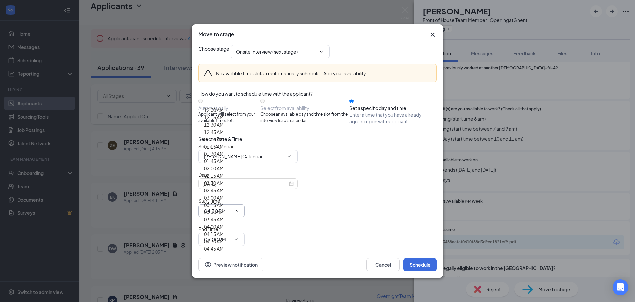
scroll to position [496, 0]
drag, startPoint x: 329, startPoint y: 179, endPoint x: 364, endPoint y: 182, distance: 35.2
type input "09:15 AM"
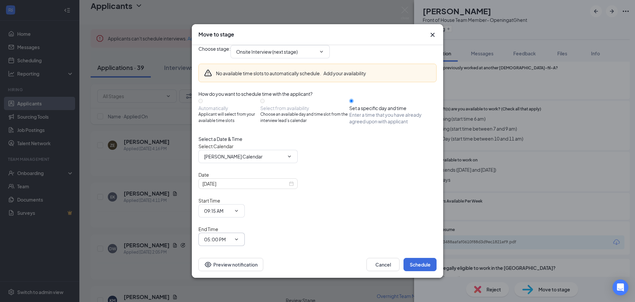
click at [245, 232] on span "05:00 PM" at bounding box center [222, 238] width 46 height 13
click at [231, 235] on input "05:00 PM" at bounding box center [217, 238] width 27 height 7
type input "09:30 AM"
click at [413, 208] on div "Date [DATE] Start Time 09:15 AM 12:00 AM 12:15 AM 12:30 AM 12:45 AM 01:00 AM 01…" at bounding box center [318, 208] width 238 height 75
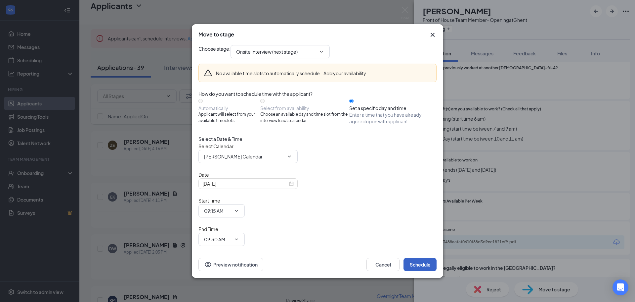
click at [421, 257] on button "Schedule" at bounding box center [420, 263] width 33 height 13
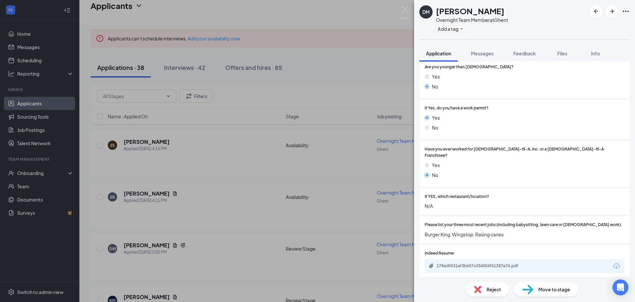
scroll to position [199, 0]
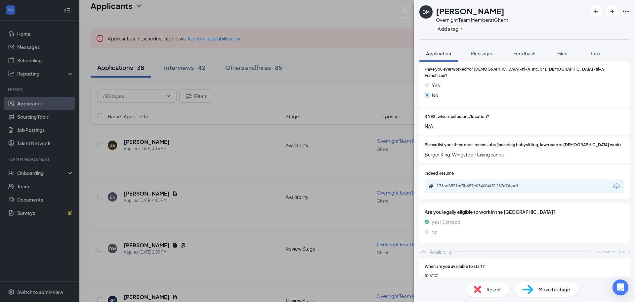
click at [485, 291] on div "Reject" at bounding box center [487, 289] width 43 height 15
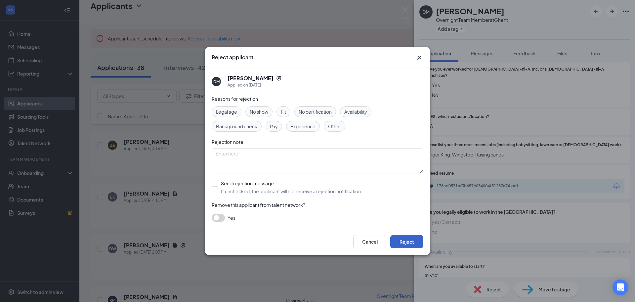
click at [394, 241] on button "Reject" at bounding box center [407, 241] width 33 height 13
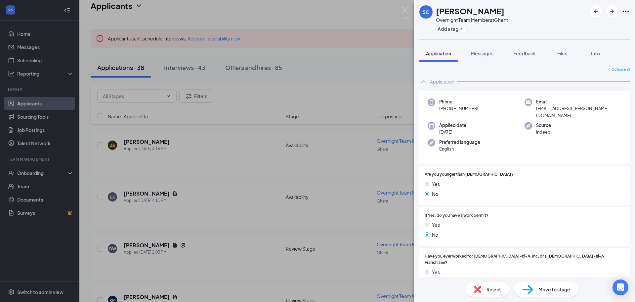
scroll to position [99, 0]
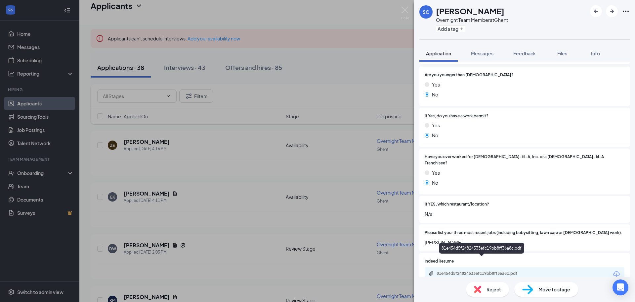
click at [477, 270] on div "81e454d5f24824533efc19bb8ff36a8c.pdf" at bounding box center [483, 272] width 93 height 5
click at [480, 290] on img at bounding box center [477, 288] width 7 height 7
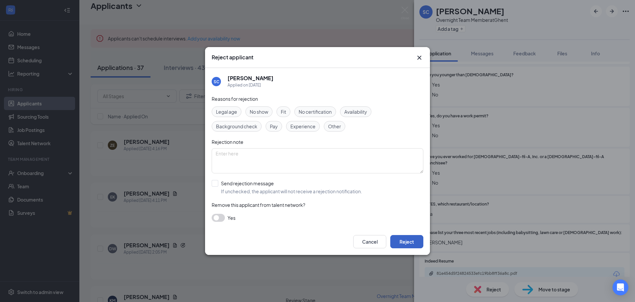
click at [404, 244] on button "Reject" at bounding box center [407, 241] width 33 height 13
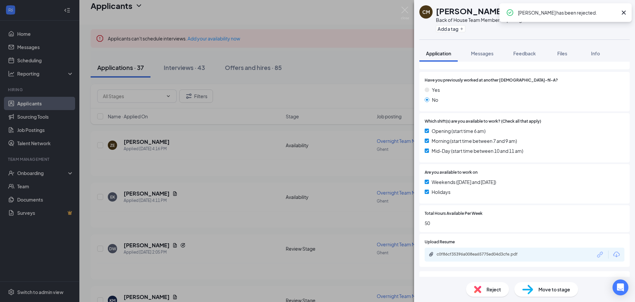
scroll to position [123, 0]
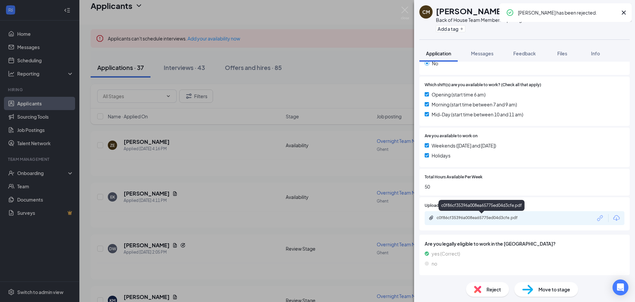
click at [453, 217] on div "c0f86cf35396a008ea65775ed04d3cfe.pdf" at bounding box center [483, 217] width 93 height 5
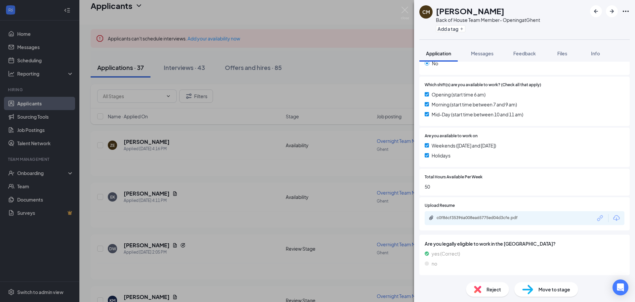
scroll to position [121, 0]
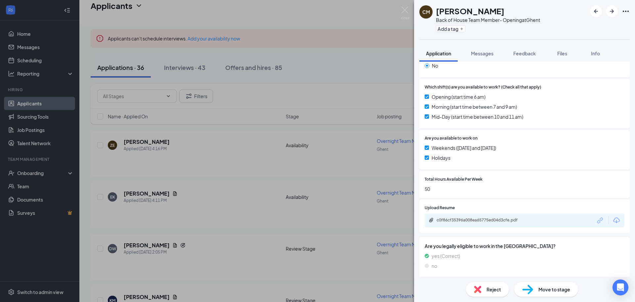
click at [478, 286] on img at bounding box center [477, 288] width 7 height 7
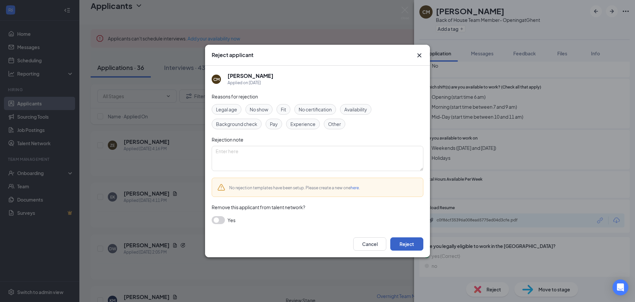
click at [410, 243] on button "Reject" at bounding box center [407, 243] width 33 height 13
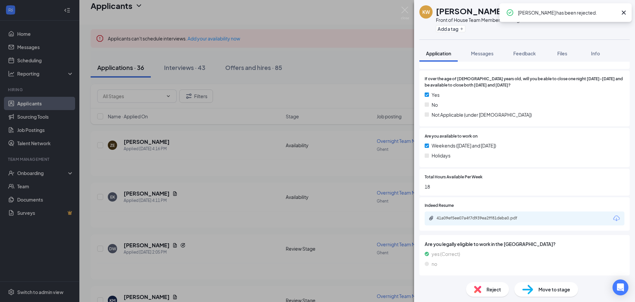
scroll to position [216, 0]
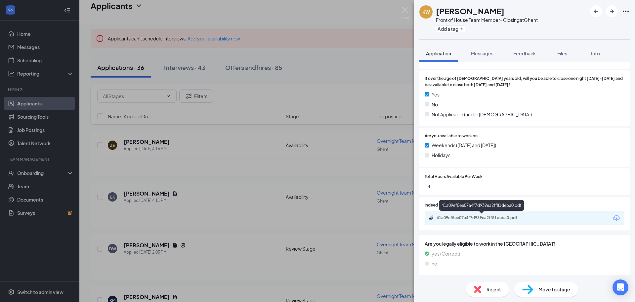
click at [446, 218] on div "41a09ef5ee07a4f7d939ea2ff81deba0.pdf" at bounding box center [483, 217] width 93 height 5
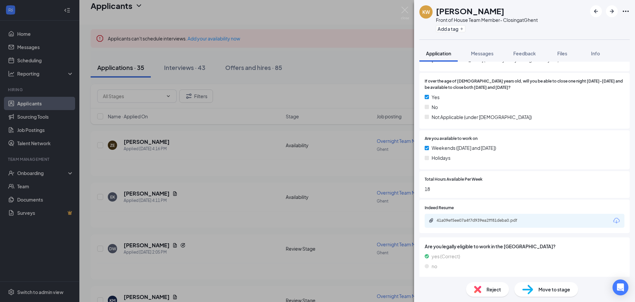
click at [492, 287] on span "Reject" at bounding box center [494, 288] width 15 height 7
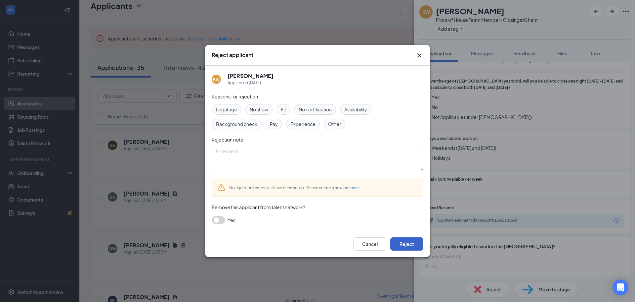
click at [421, 246] on button "Reject" at bounding box center [407, 243] width 33 height 13
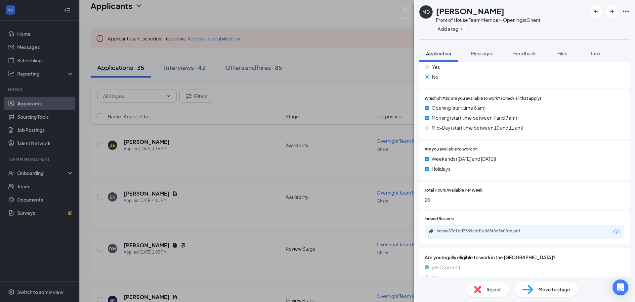
scroll to position [123, 0]
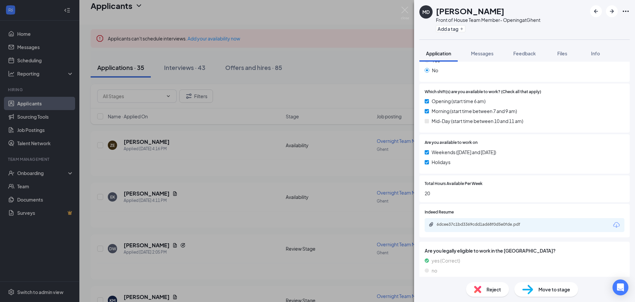
click at [484, 221] on div "6dcee37c1bd3369cdd1ad68f0d5e0fde.pdf" at bounding box center [483, 223] width 93 height 5
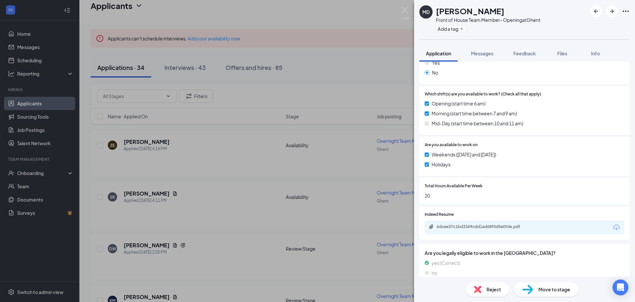
click at [451, 220] on div "6dcee37c1bd3369cdd1ad68f0d5e0fde.pdf" at bounding box center [525, 227] width 200 height 14
click at [451, 224] on div "6dcee37c1bd3369cdd1ad68f0d5e0fde.pdf" at bounding box center [483, 226] width 93 height 5
click at [537, 291] on div "Move to stage" at bounding box center [547, 289] width 64 height 15
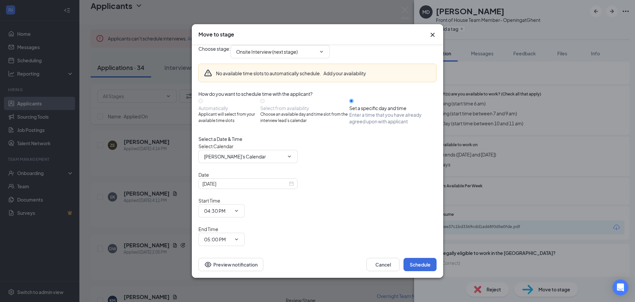
click at [433, 39] on icon "Cross" at bounding box center [433, 35] width 8 height 8
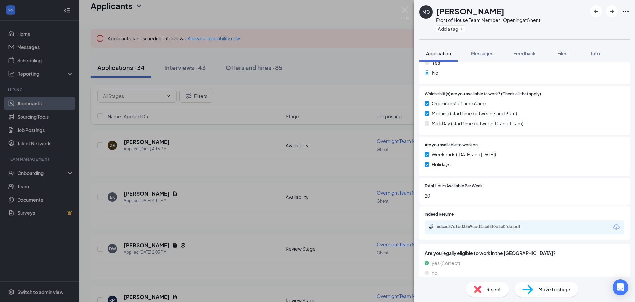
click at [485, 291] on div "Reject" at bounding box center [487, 289] width 43 height 15
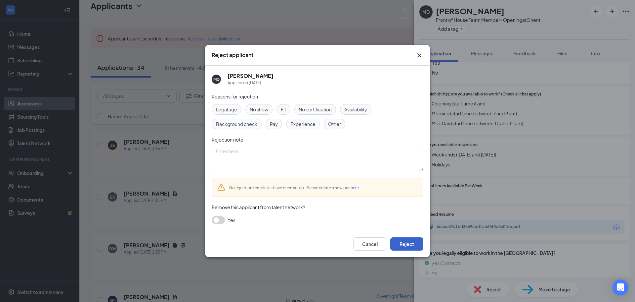
click at [411, 247] on button "Reject" at bounding box center [407, 243] width 33 height 13
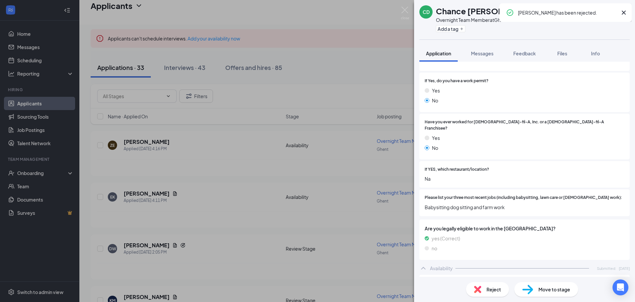
scroll to position [132, 0]
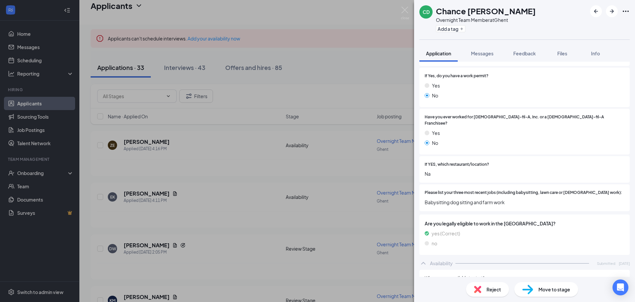
click at [480, 290] on img at bounding box center [477, 288] width 7 height 7
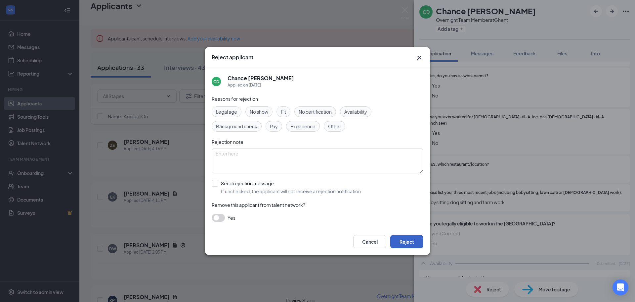
click at [397, 237] on button "Reject" at bounding box center [407, 241] width 33 height 13
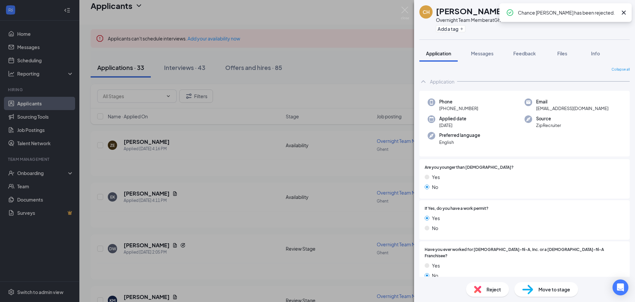
scroll to position [99, 0]
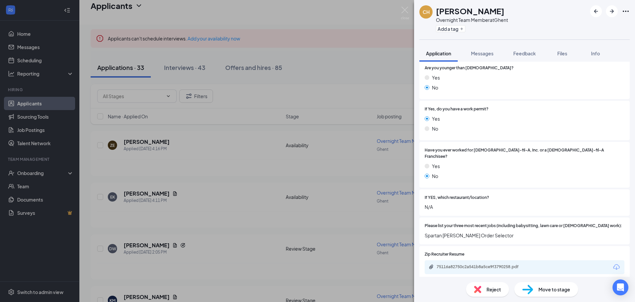
click at [477, 290] on img at bounding box center [477, 288] width 7 height 7
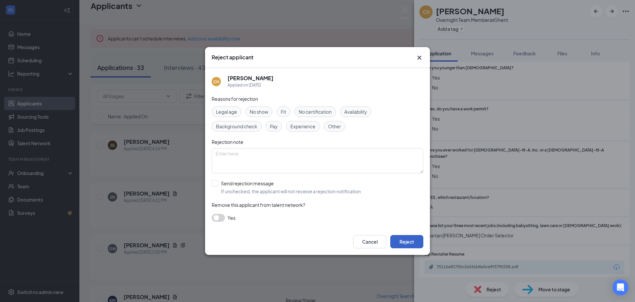
click at [399, 239] on button "Reject" at bounding box center [407, 241] width 33 height 13
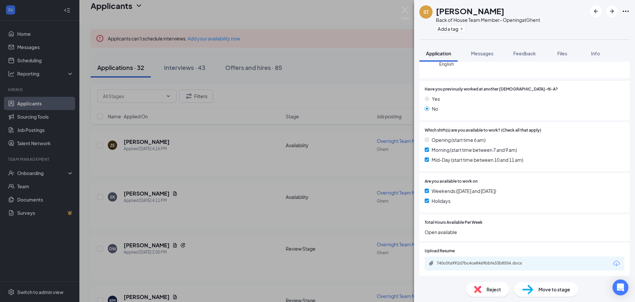
scroll to position [99, 0]
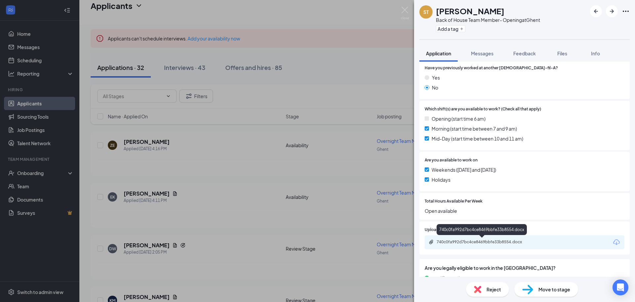
click at [459, 240] on div "740c0fa992d7bc4ce8469bbfe33b8554.docx" at bounding box center [483, 241] width 93 height 5
click at [556, 287] on span "Move to stage" at bounding box center [555, 288] width 32 height 7
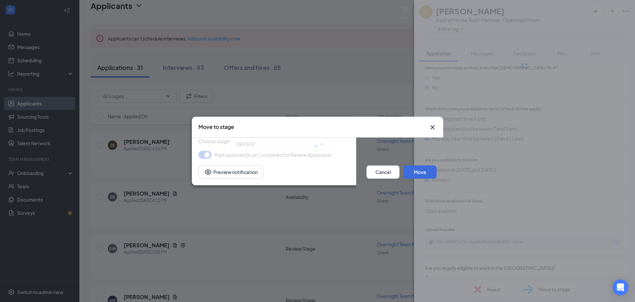
type input "Onsite Interview (next stage)"
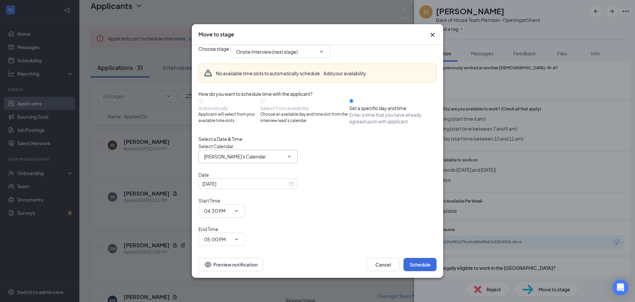
click at [223, 160] on input "[PERSON_NAME]'s Calendar" at bounding box center [244, 156] width 80 height 7
click at [224, 168] on div "[PERSON_NAME] Calendar" at bounding box center [233, 164] width 59 height 7
type input "[PERSON_NAME] Calendar"
click at [246, 187] on input "[DATE]" at bounding box center [245, 183] width 85 height 7
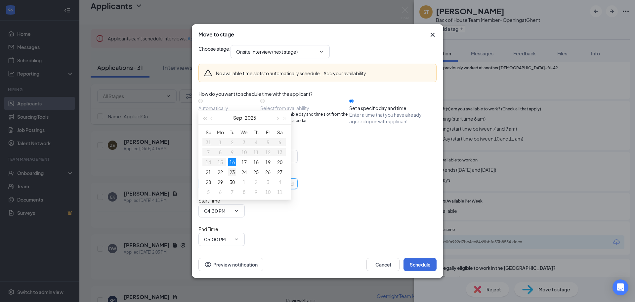
click at [231, 170] on div "23" at bounding box center [232, 172] width 8 height 8
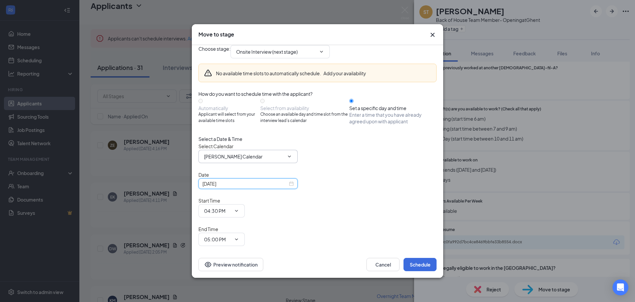
click at [269, 160] on input "[PERSON_NAME] Calendar" at bounding box center [244, 156] width 80 height 7
click at [242, 198] on div "[PERSON_NAME] Calendar" at bounding box center [223, 182] width 38 height 42
click at [291, 187] on div "[DATE]" at bounding box center [248, 183] width 91 height 7
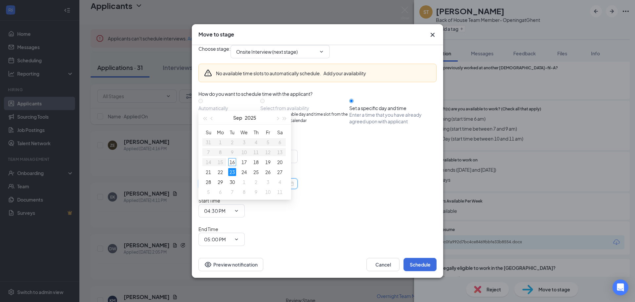
type input "[DATE]"
click at [233, 169] on div "23" at bounding box center [232, 172] width 8 height 8
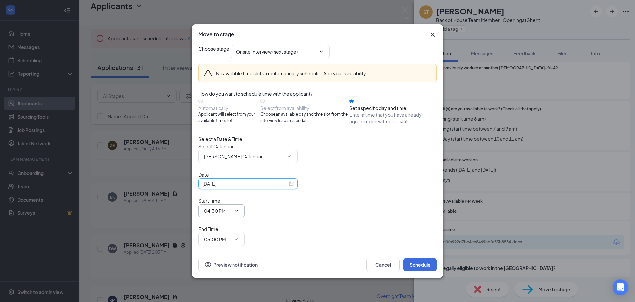
click at [245, 204] on span "04:30 PM" at bounding box center [222, 210] width 46 height 13
click at [231, 207] on input "04:30 PM" at bounding box center [217, 210] width 27 height 7
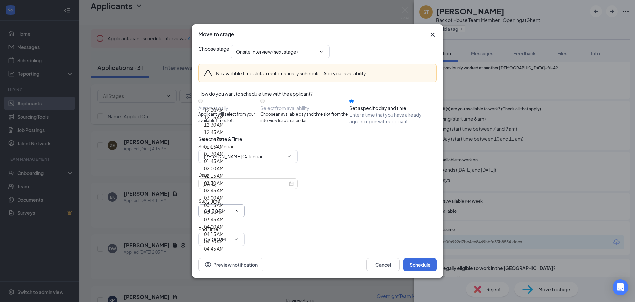
scroll to position [530, 0]
type input "09:30 AM"
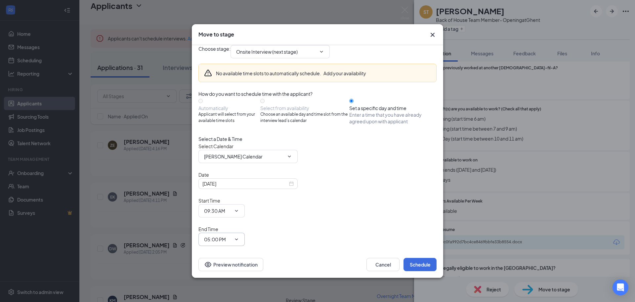
click at [231, 235] on input "05:00 PM" at bounding box center [217, 238] width 27 height 7
type input "09:45 AM"
click at [322, 163] on div "Select Calendar [PERSON_NAME] Calendar [PERSON_NAME] Calendar [PERSON_NAME]'s C…" at bounding box center [318, 152] width 238 height 21
click at [427, 257] on button "Schedule" at bounding box center [420, 263] width 33 height 13
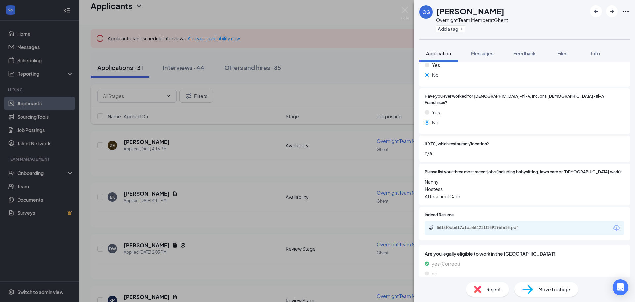
scroll to position [165, 0]
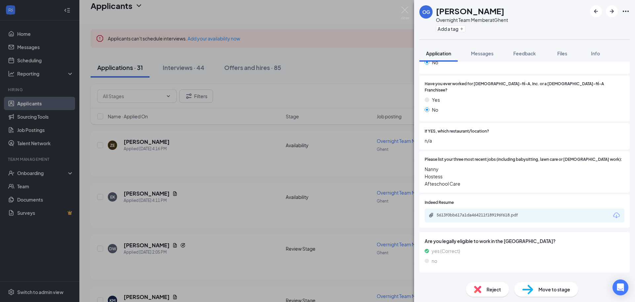
click at [481, 289] on img at bounding box center [477, 288] width 7 height 7
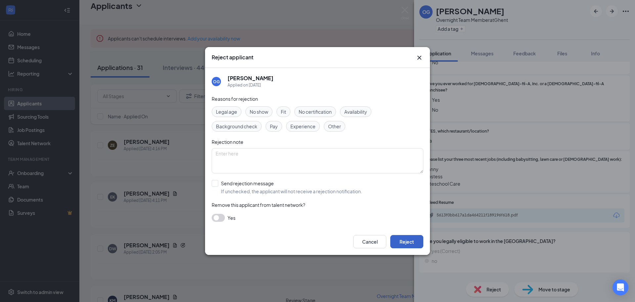
click at [404, 240] on button "Reject" at bounding box center [407, 241] width 33 height 13
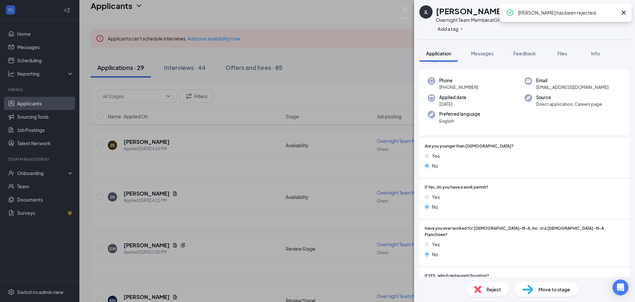
scroll to position [33, 0]
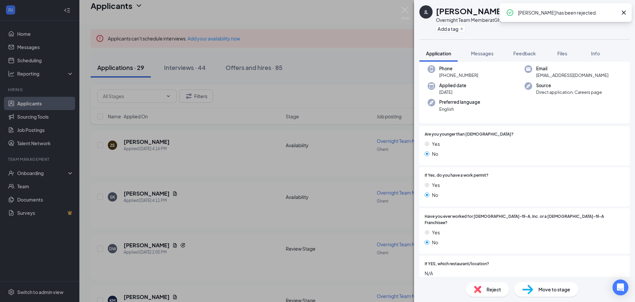
click at [479, 291] on img at bounding box center [477, 288] width 7 height 7
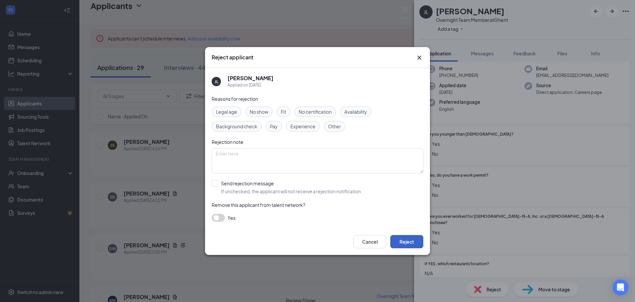
click at [409, 244] on button "Reject" at bounding box center [407, 241] width 33 height 13
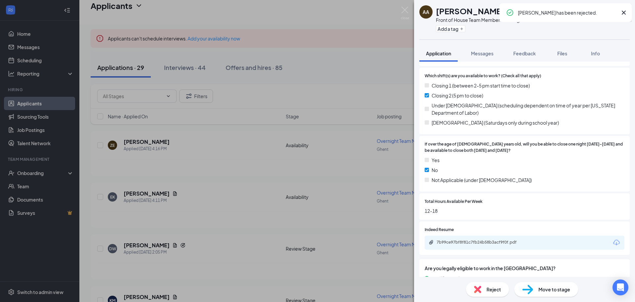
scroll to position [157, 0]
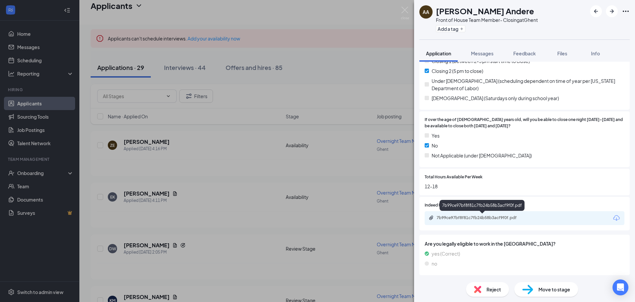
click at [448, 222] on div "7b99ce97bf8f81c7fb24b58b3acf9f0f.pdf" at bounding box center [525, 218] width 200 height 14
click at [449, 220] on div "7b99ce97bf8f81c7fb24b58b3acf9f0f.pdf" at bounding box center [483, 217] width 93 height 5
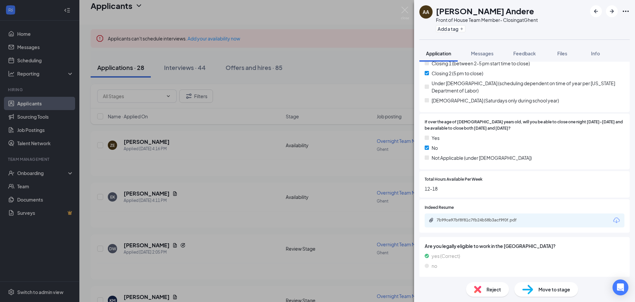
click at [304, 7] on div "AA [PERSON_NAME] Andere Front of House Team Member- Closing at Ghent Add a tag …" at bounding box center [317, 151] width 635 height 302
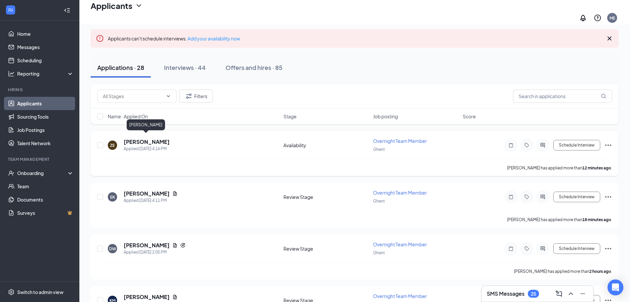
click at [146, 138] on h5 "[PERSON_NAME]" at bounding box center [147, 141] width 46 height 7
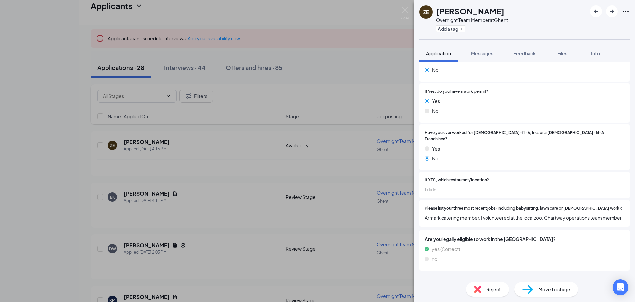
scroll to position [126, 0]
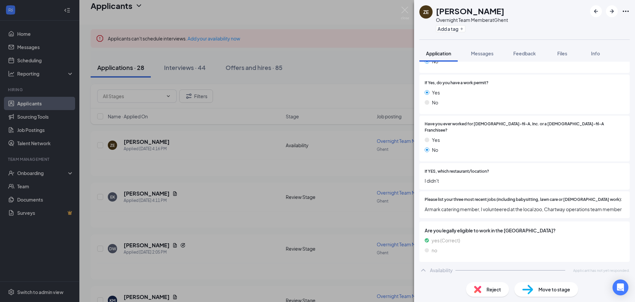
click at [480, 288] on img at bounding box center [477, 288] width 7 height 7
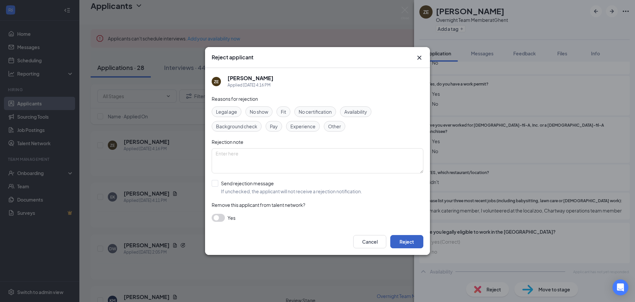
click at [418, 244] on button "Reject" at bounding box center [407, 241] width 33 height 13
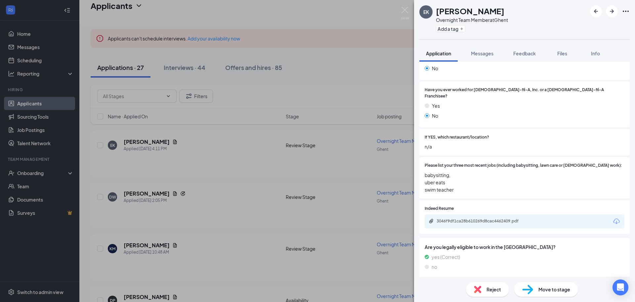
scroll to position [165, 0]
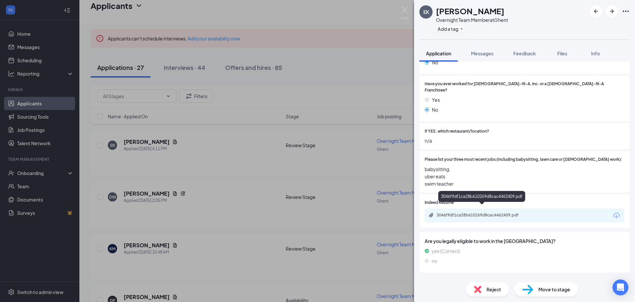
click at [444, 212] on div "3046f9df1ca28b610269d8cac4462409.pdf" at bounding box center [483, 214] width 93 height 5
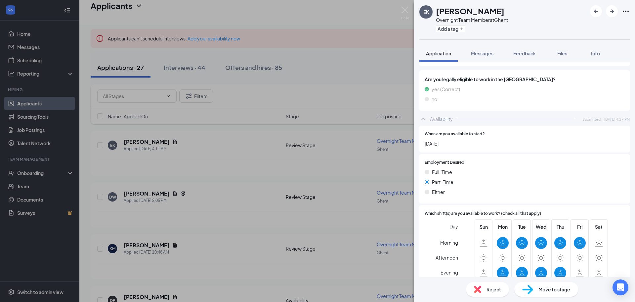
scroll to position [331, 0]
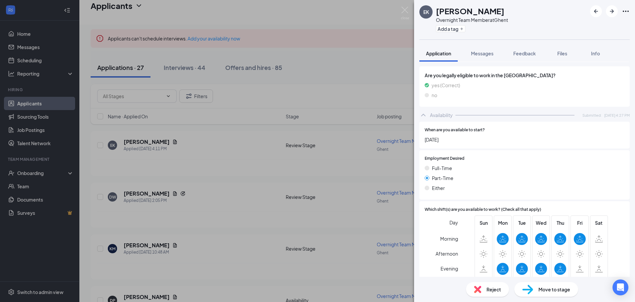
click at [486, 284] on div "Reject" at bounding box center [487, 289] width 43 height 15
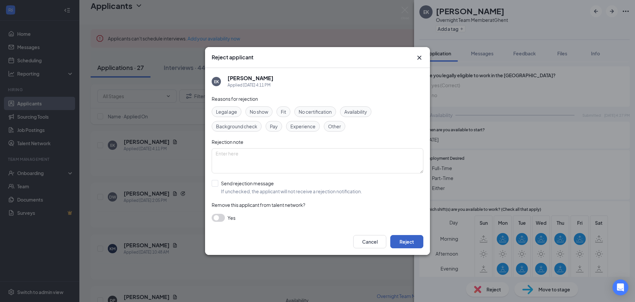
click at [401, 238] on button "Reject" at bounding box center [407, 241] width 33 height 13
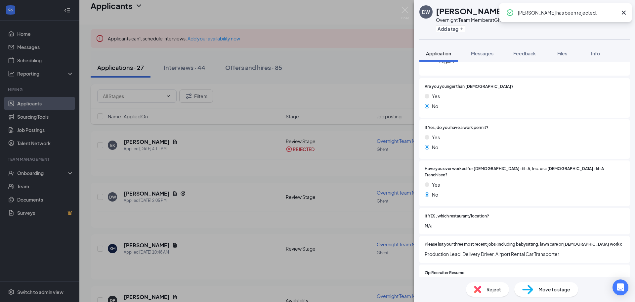
scroll to position [132, 0]
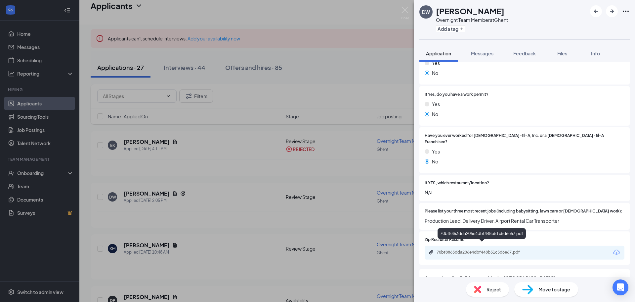
click at [439, 249] on div "70bf8863dda206e4dbf448b51c5d6e67.pdf" at bounding box center [483, 251] width 93 height 5
click at [485, 288] on div "Reject" at bounding box center [487, 289] width 43 height 15
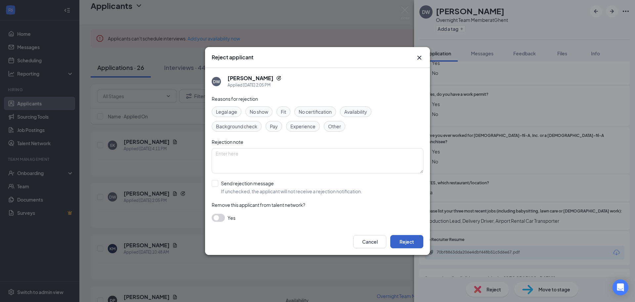
click at [416, 237] on button "Reject" at bounding box center [407, 241] width 33 height 13
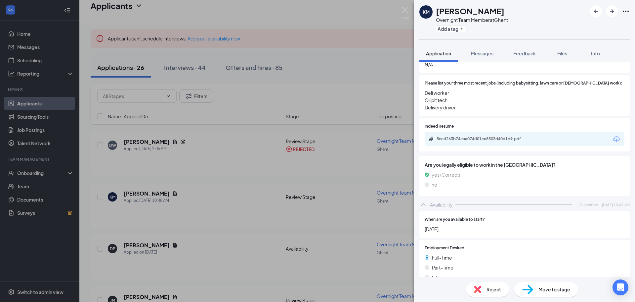
scroll to position [132, 0]
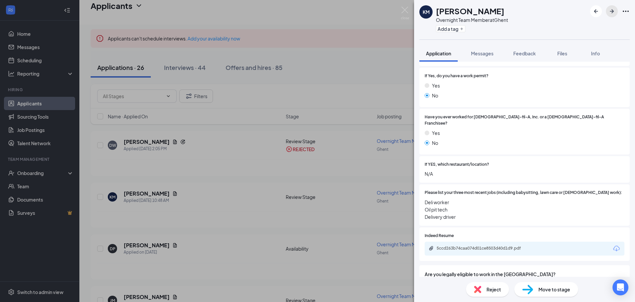
click at [611, 14] on icon "ArrowRight" at bounding box center [612, 11] width 8 height 8
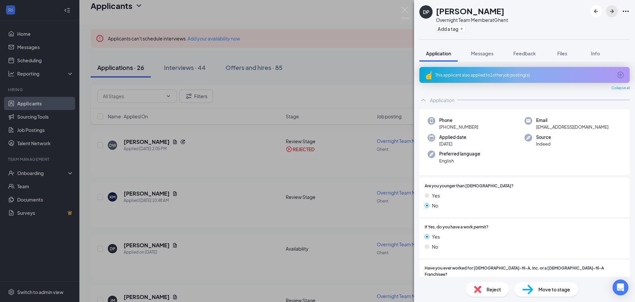
click at [615, 13] on icon "ArrowRight" at bounding box center [612, 11] width 8 height 8
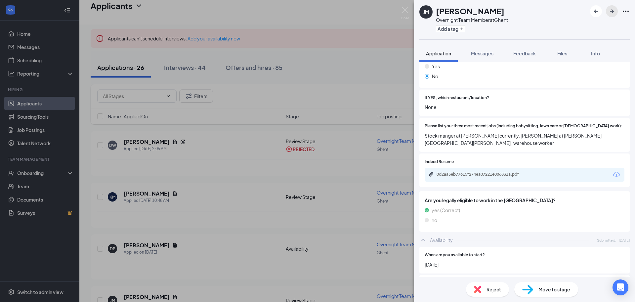
scroll to position [199, 0]
click at [609, 11] on icon "ArrowRight" at bounding box center [612, 11] width 8 height 8
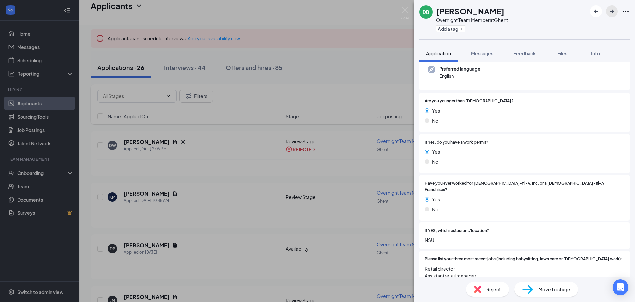
scroll to position [99, 0]
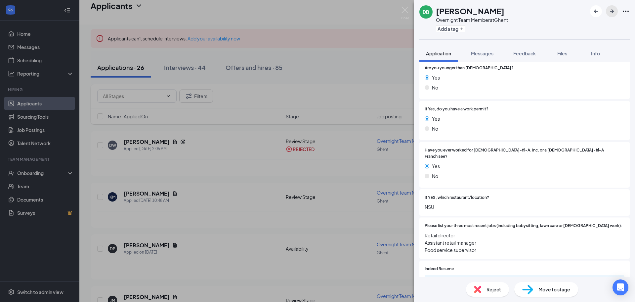
click at [616, 9] on icon "ArrowRight" at bounding box center [612, 11] width 8 height 8
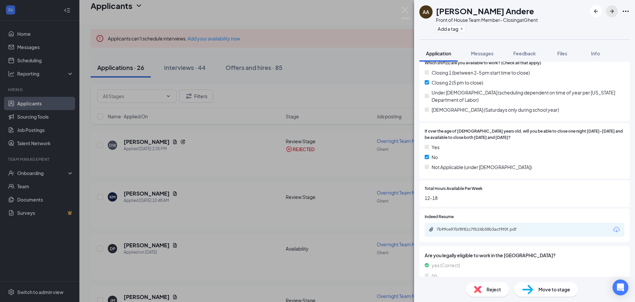
scroll to position [157, 0]
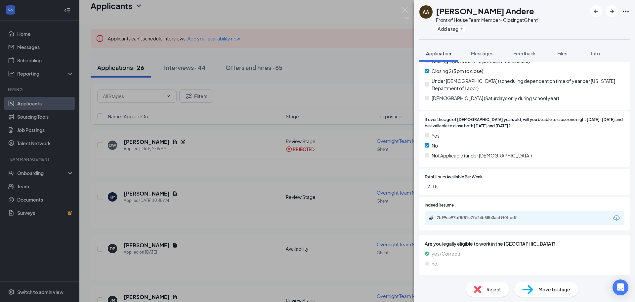
click at [441, 220] on div "7b99ce97bf8f81c7fb24b58b3acf9f0f.pdf" at bounding box center [483, 217] width 93 height 5
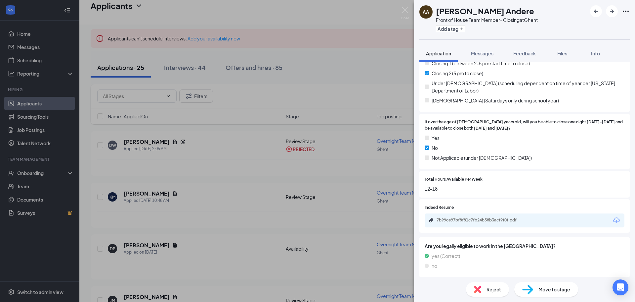
click at [496, 296] on div "Reject" at bounding box center [487, 289] width 43 height 15
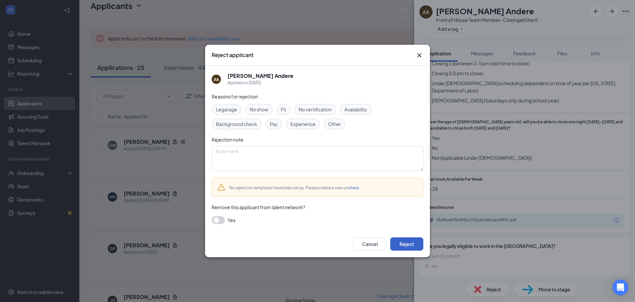
click at [392, 247] on button "Reject" at bounding box center [407, 243] width 33 height 13
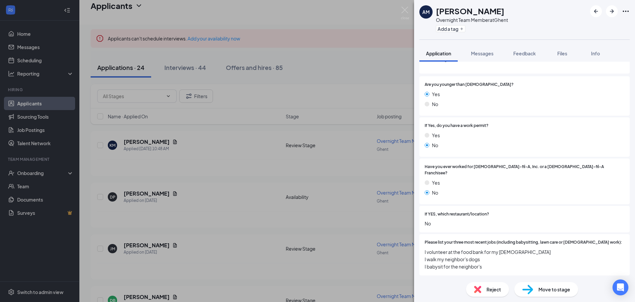
scroll to position [99, 0]
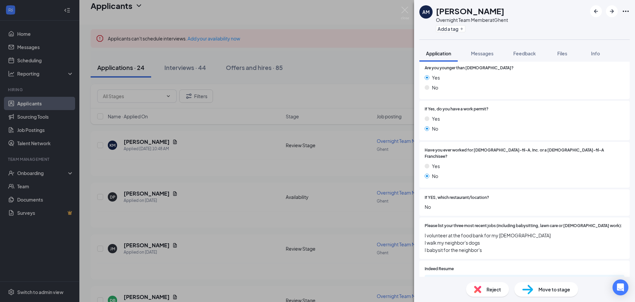
click at [478, 295] on div "Reject" at bounding box center [487, 289] width 43 height 15
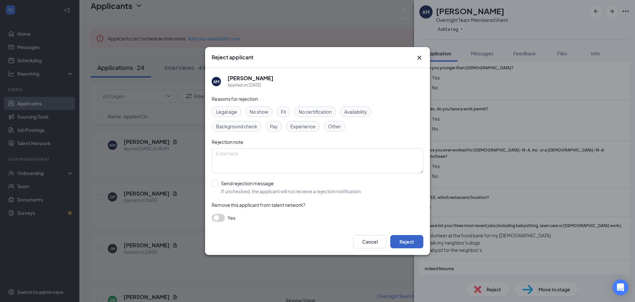
click at [395, 247] on button "Reject" at bounding box center [407, 241] width 33 height 13
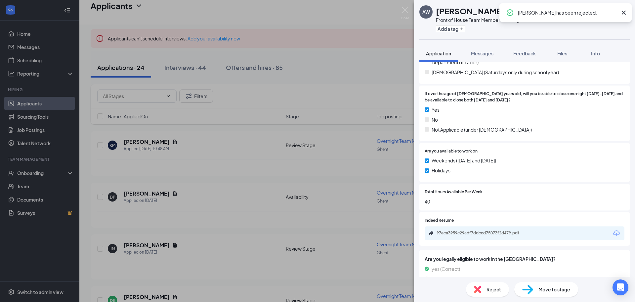
scroll to position [198, 0]
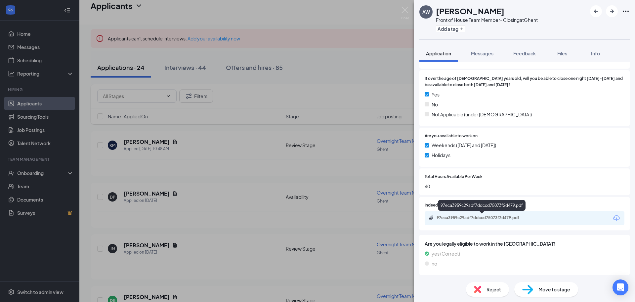
click at [436, 218] on div "97eca3959c29adf7ddccd75073f2d479.pdf" at bounding box center [482, 217] width 107 height 5
